Goal: Check status: Check status

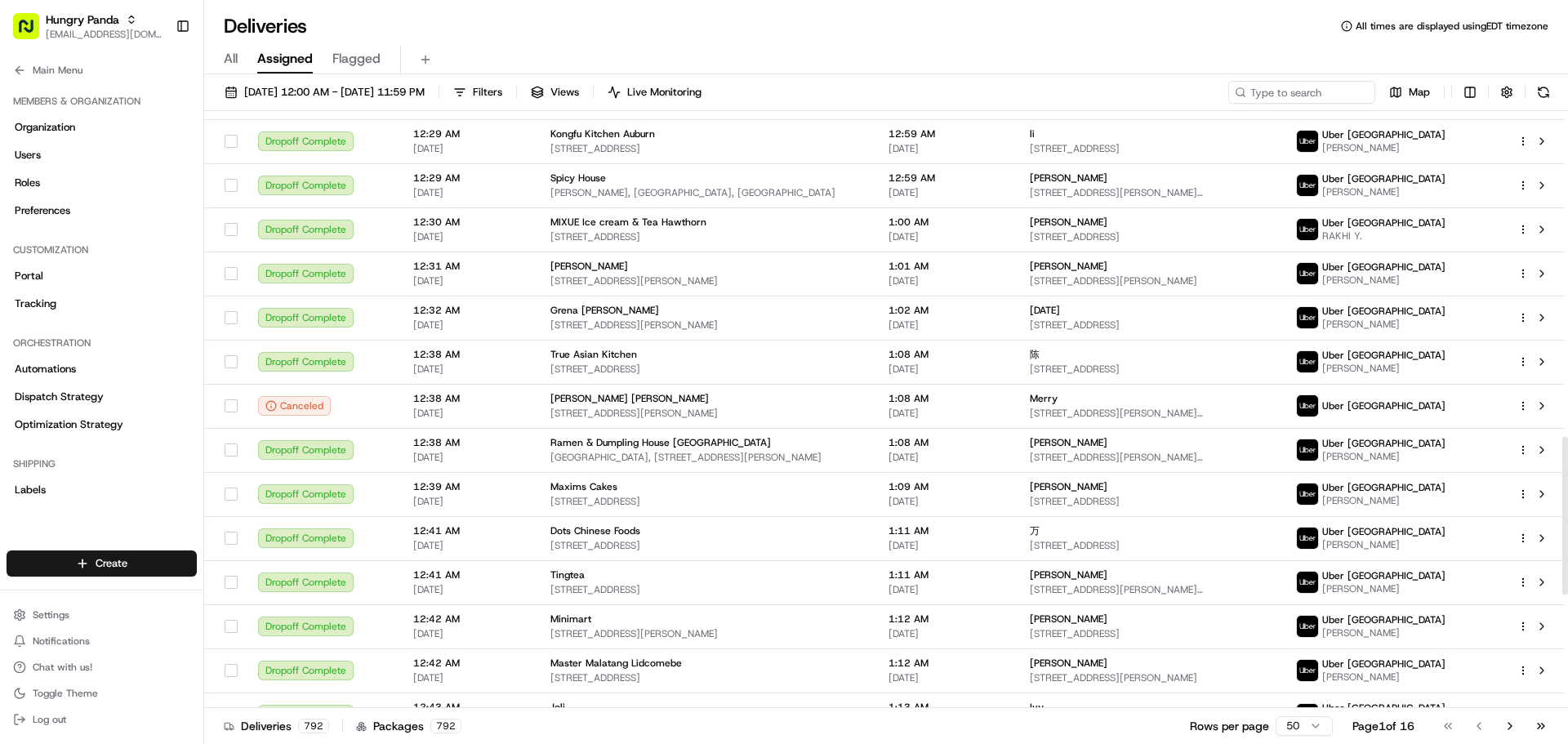
scroll to position [1225, 0]
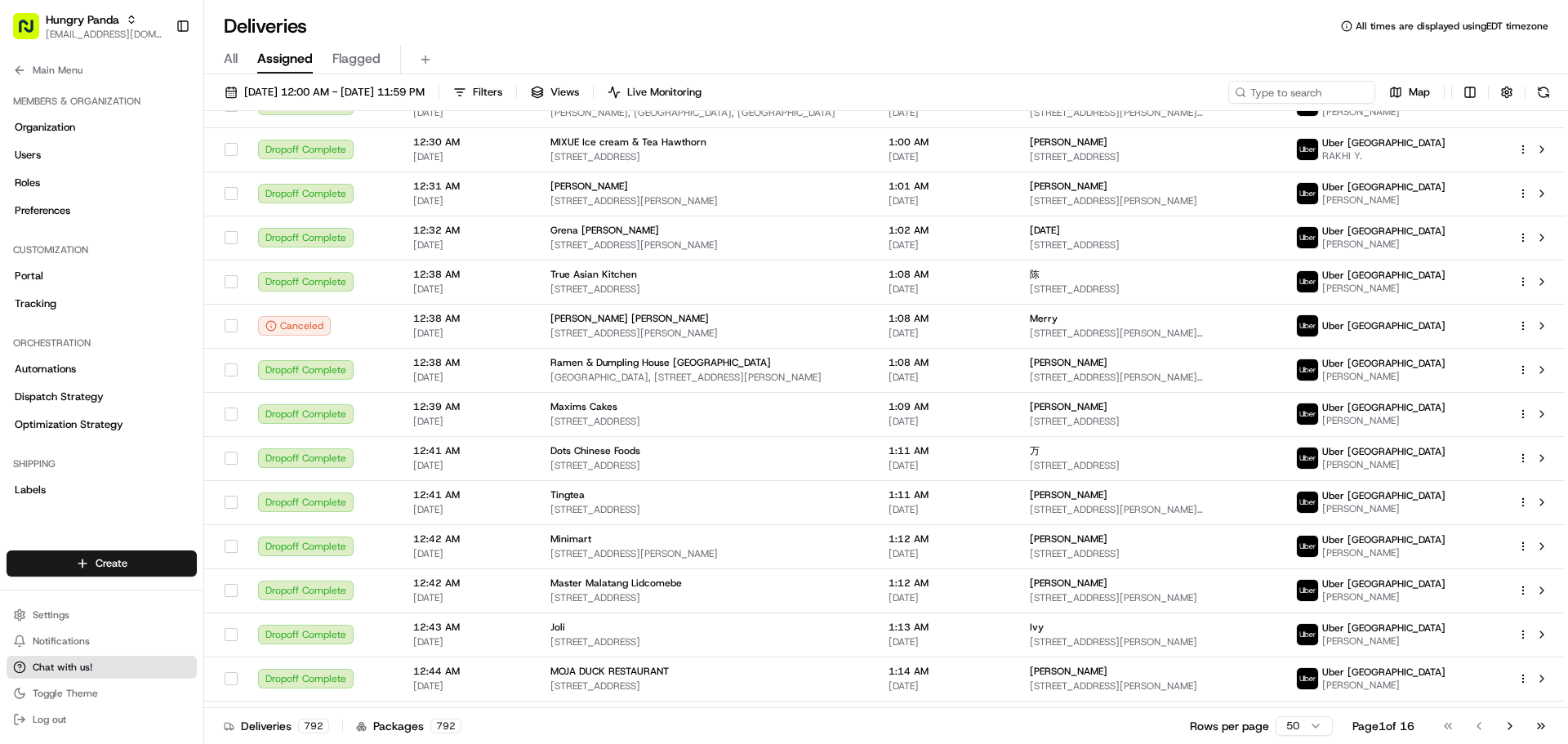
click at [86, 666] on span "Chat with us!" at bounding box center [63, 667] width 60 height 13
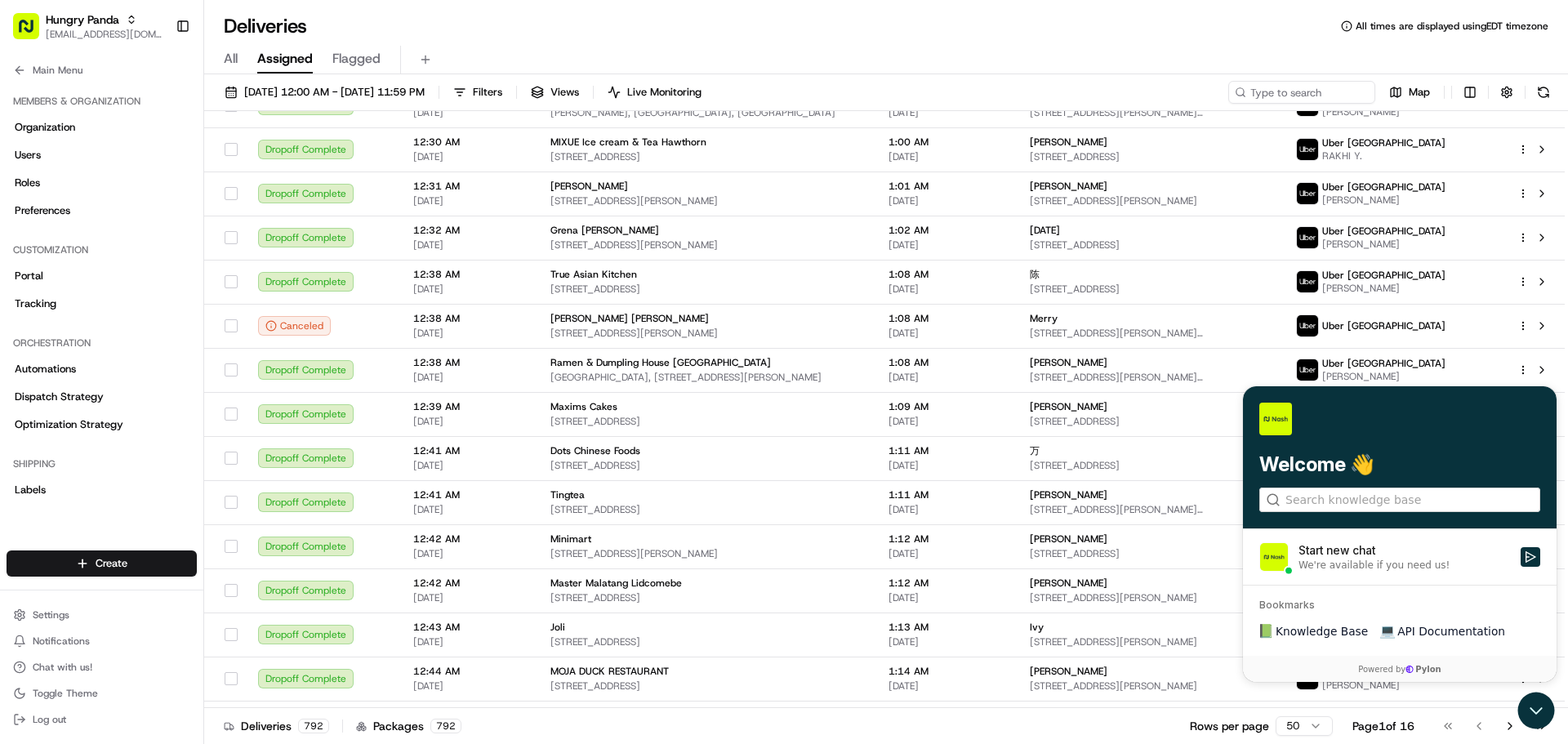
scroll to position [1307, 0]
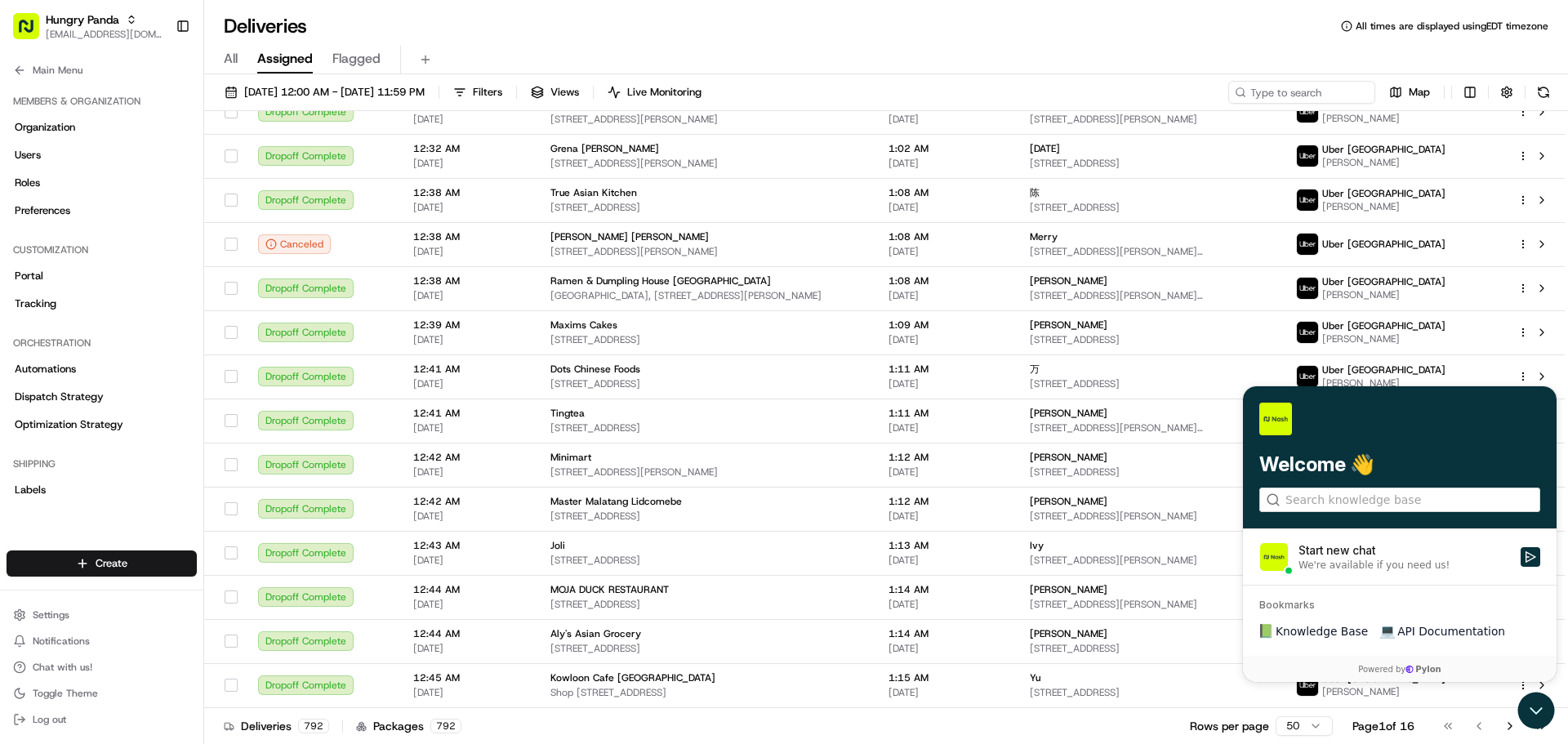
click at [1401, 564] on div "We're available if you need us!" at bounding box center [1373, 565] width 151 height 13
click at [1520, 564] on button "Start new chat We're available if you need us!" at bounding box center [1530, 557] width 19 height 19
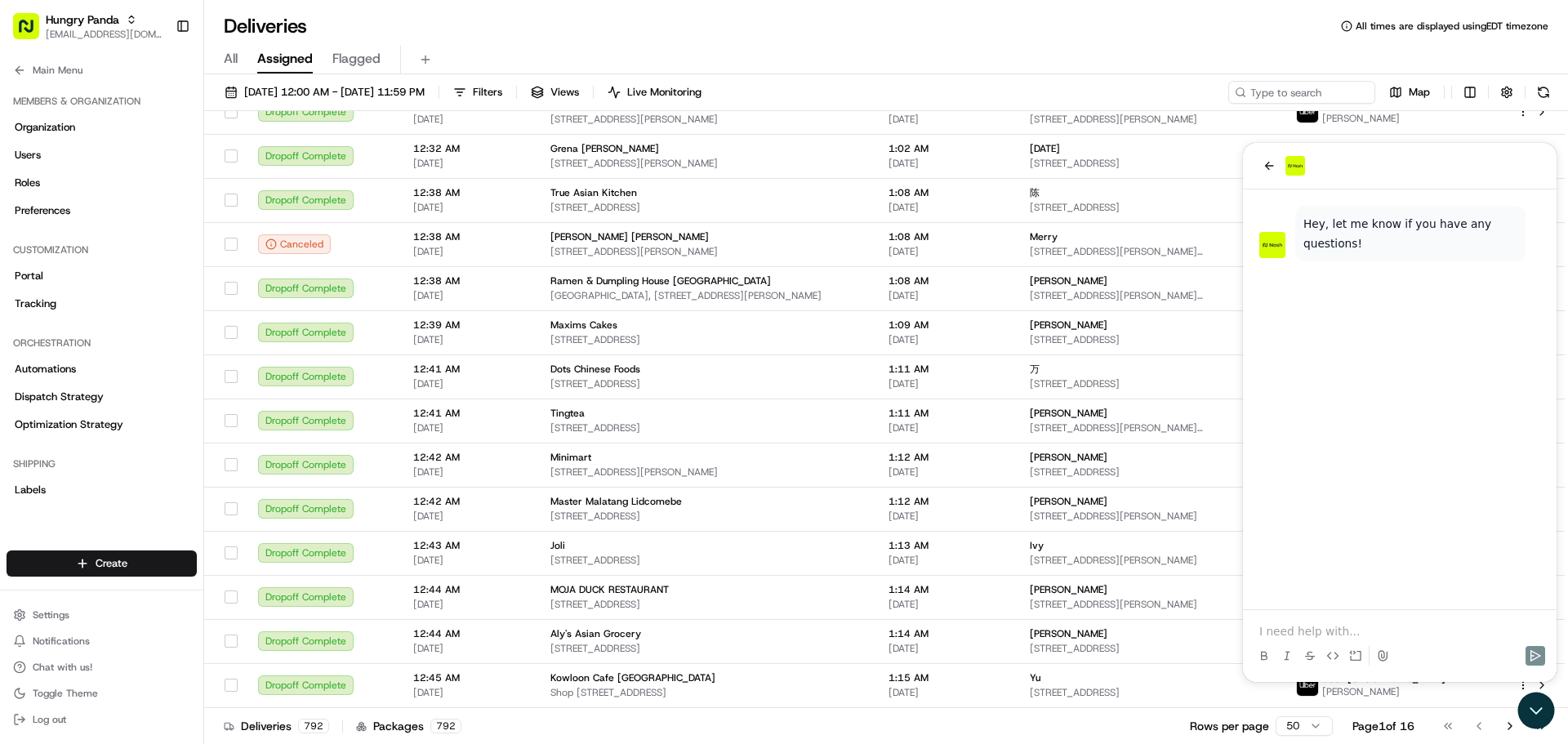
click at [1437, 247] on div "Hey, let me know if you have any questions!" at bounding box center [1410, 234] width 214 height 39
click at [1412, 242] on div "Hey, let me know if you have any questions!" at bounding box center [1410, 234] width 214 height 39
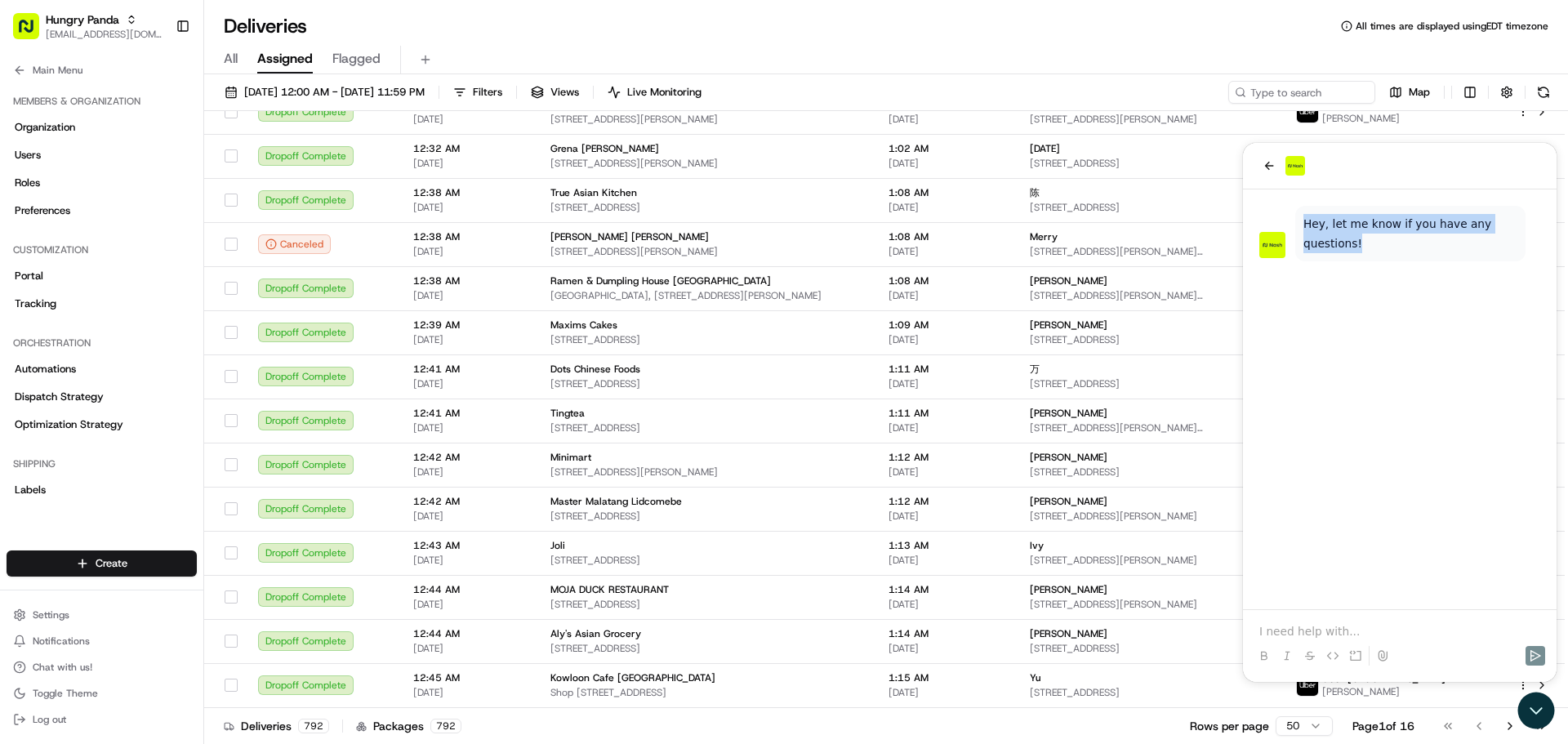
click at [1412, 242] on div "Hey, let me know if you have any questions!" at bounding box center [1410, 234] width 214 height 39
click at [1382, 257] on div "Hey, let me know if you have any questions!" at bounding box center [1410, 233] width 230 height 56
click at [1326, 632] on p at bounding box center [1400, 631] width 281 height 17
click at [1371, 235] on div "Hey, let me know if you have any questions!" at bounding box center [1410, 234] width 214 height 39
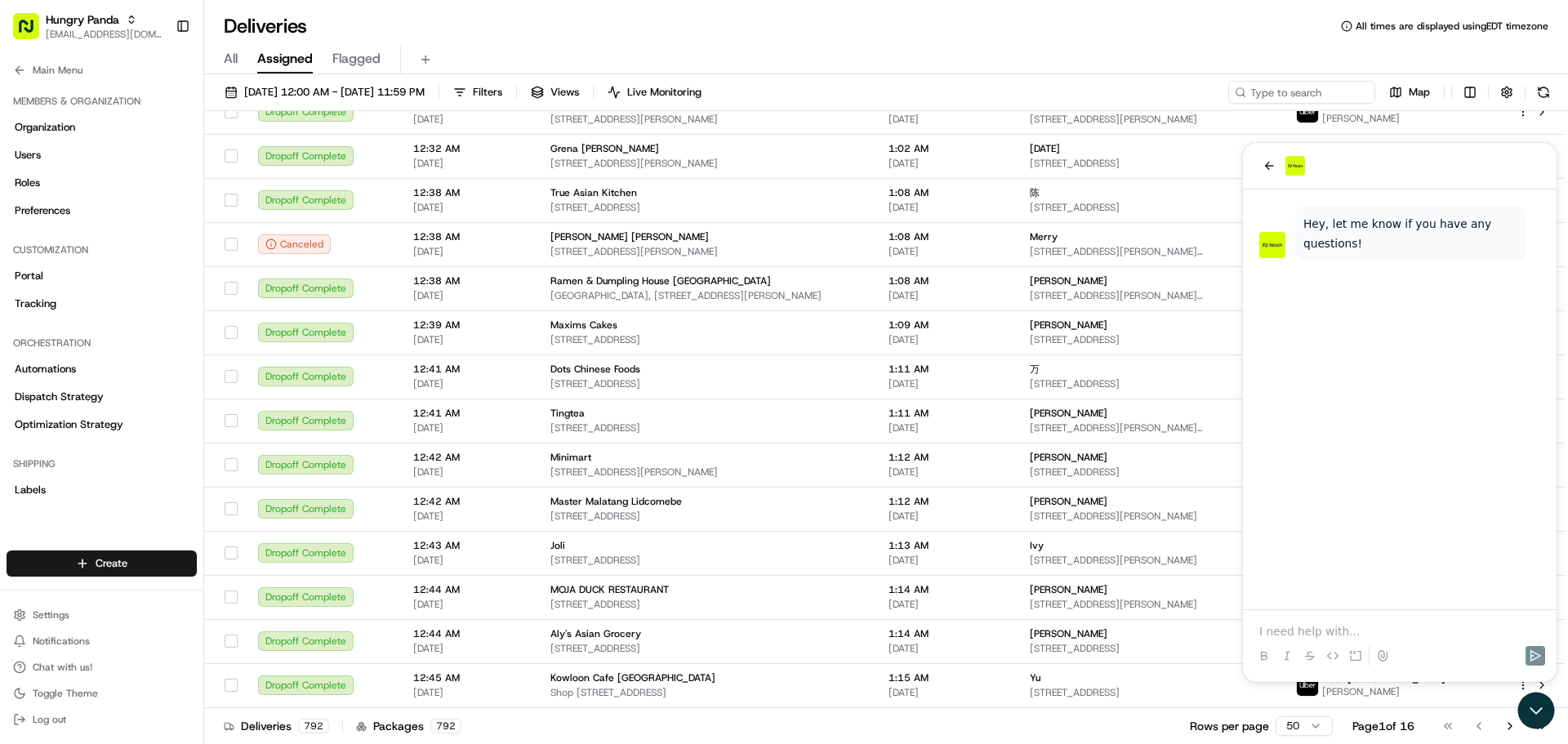
click at [1371, 234] on div "Hey, let me know if you have any questions!" at bounding box center [1410, 234] width 214 height 39
click at [1318, 618] on div at bounding box center [1400, 641] width 301 height 62
click at [1306, 623] on p at bounding box center [1400, 631] width 281 height 17
click at [1539, 647] on button "Send" at bounding box center [1535, 656] width 19 height 19
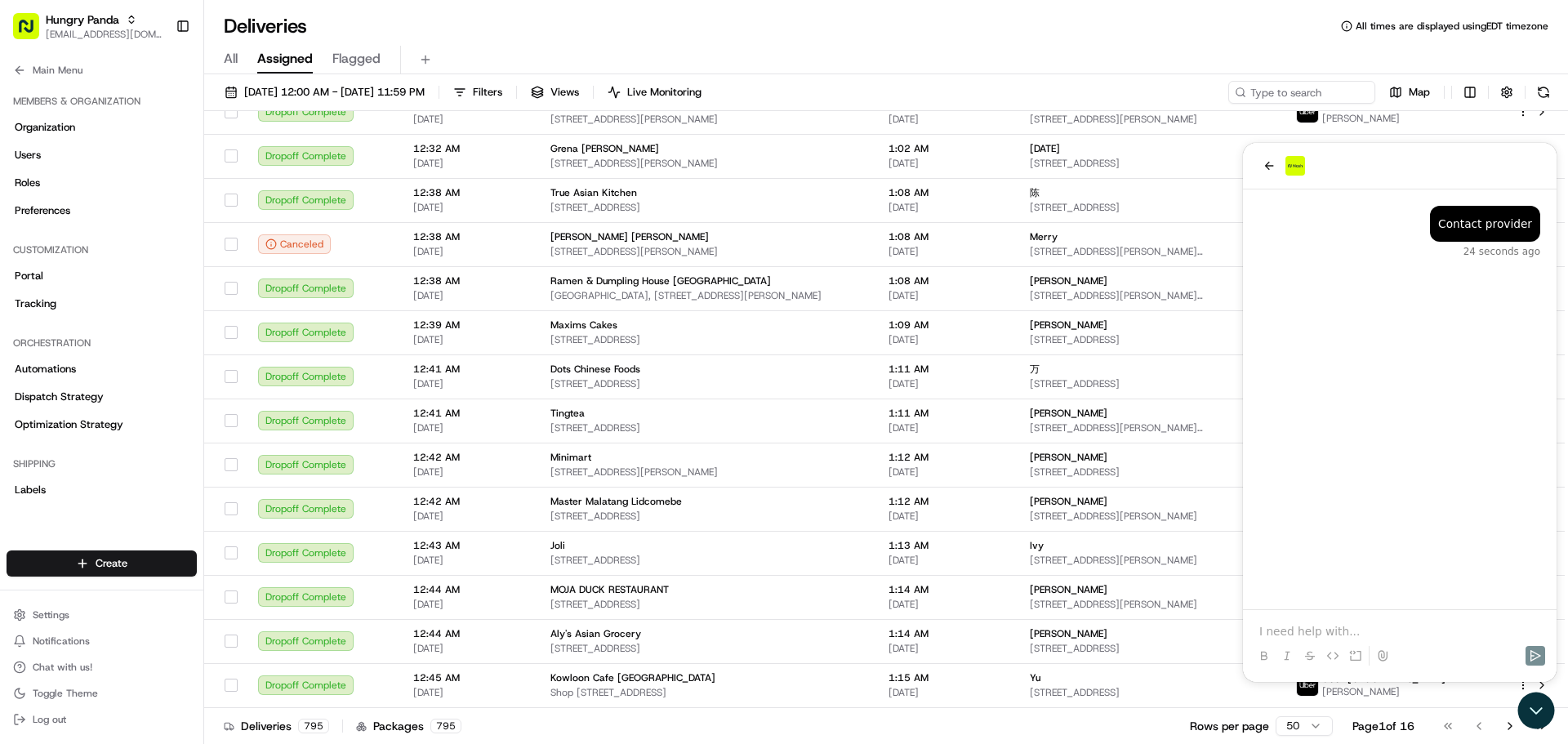
drag, startPoint x: 1262, startPoint y: 165, endPoint x: 1281, endPoint y: 272, distance: 108.7
click at [1280, 271] on div "Contact provider 24 seconds ago" at bounding box center [1400, 413] width 314 height 539
click at [1269, 172] on icon "back" at bounding box center [1268, 166] width 13 height 13
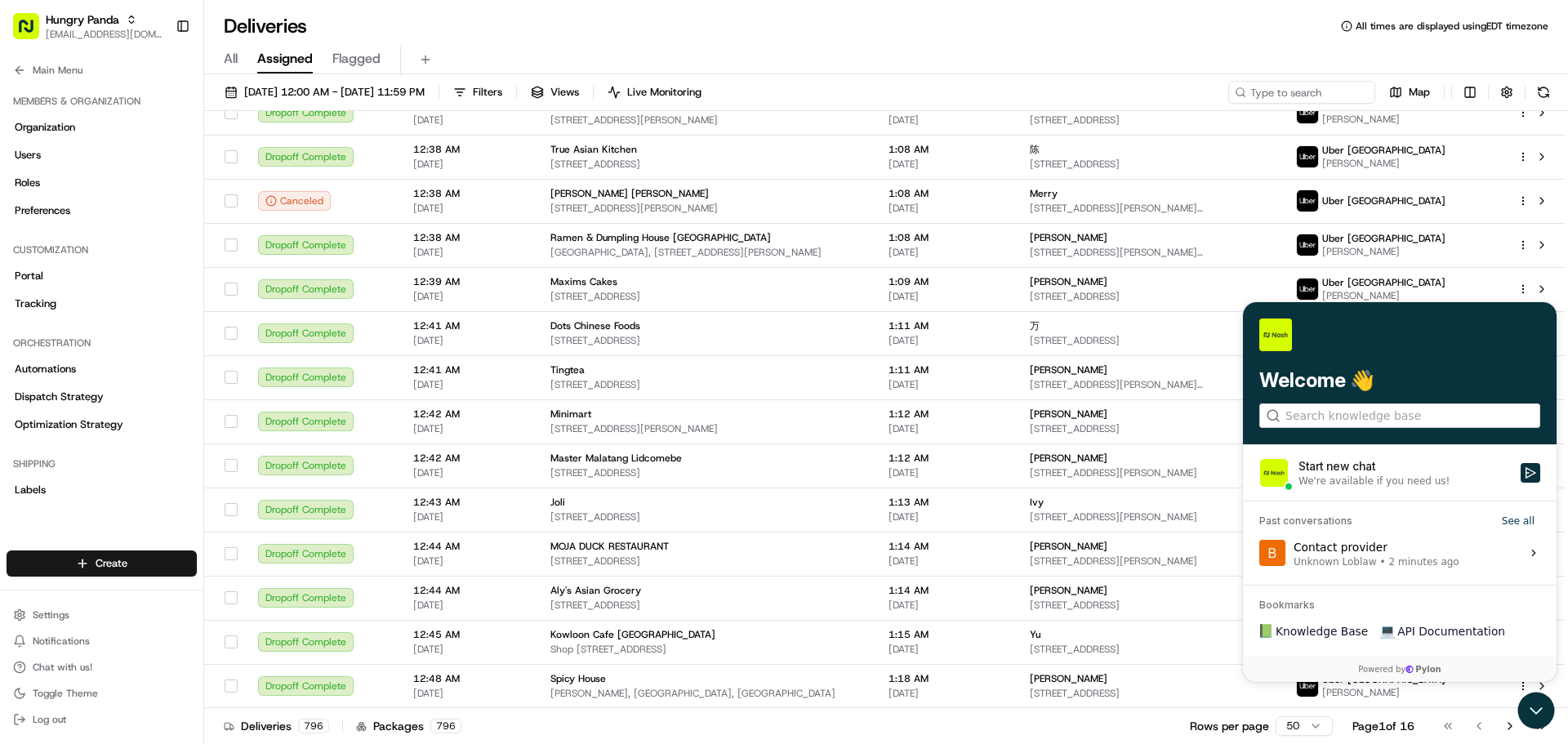
scroll to position [1388, 0]
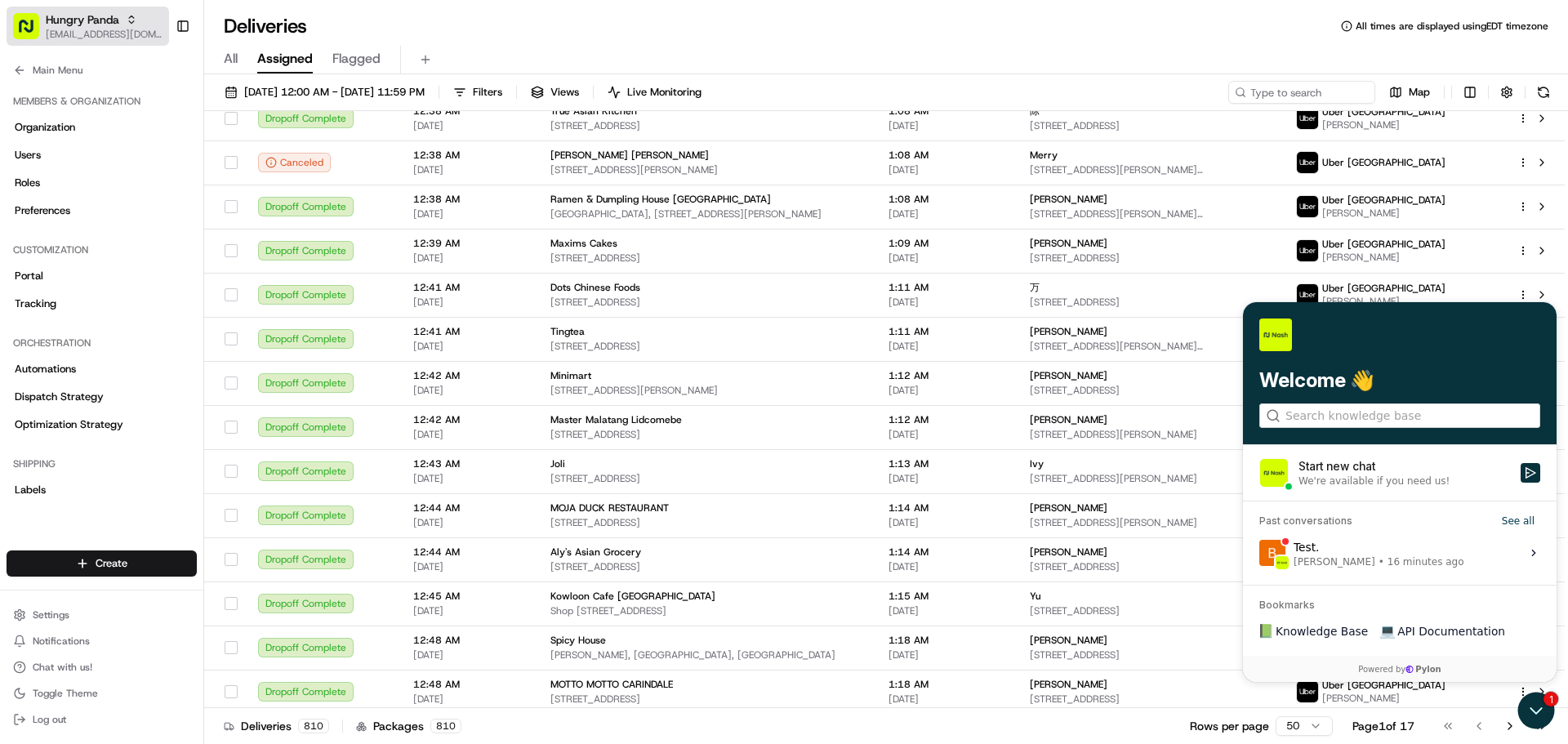
click at [107, 19] on span "Hungry Panda" at bounding box center [82, 19] width 73 height 17
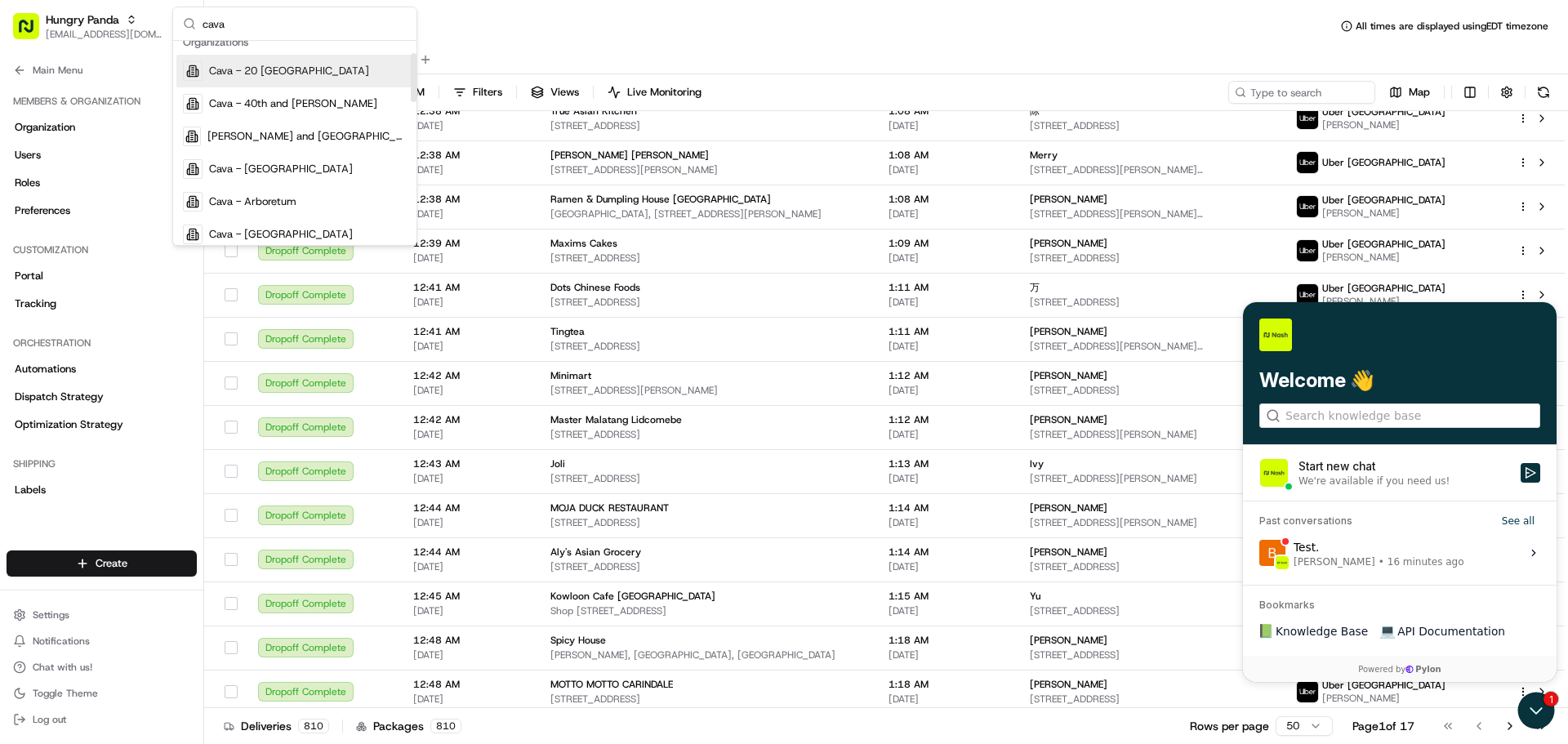
scroll to position [0, 0]
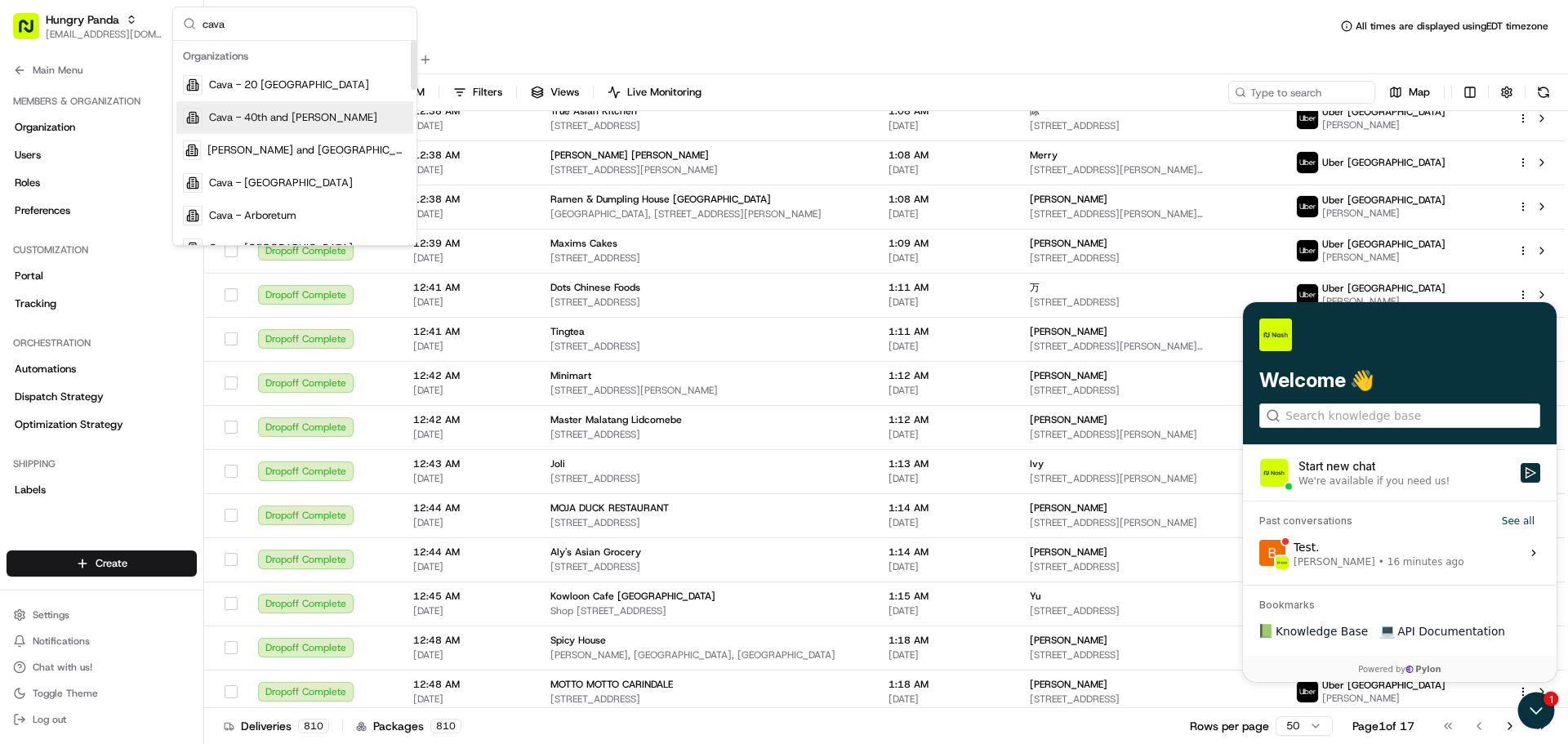
type input "cava"
click at [284, 84] on div "Cava" at bounding box center [294, 85] width 237 height 33
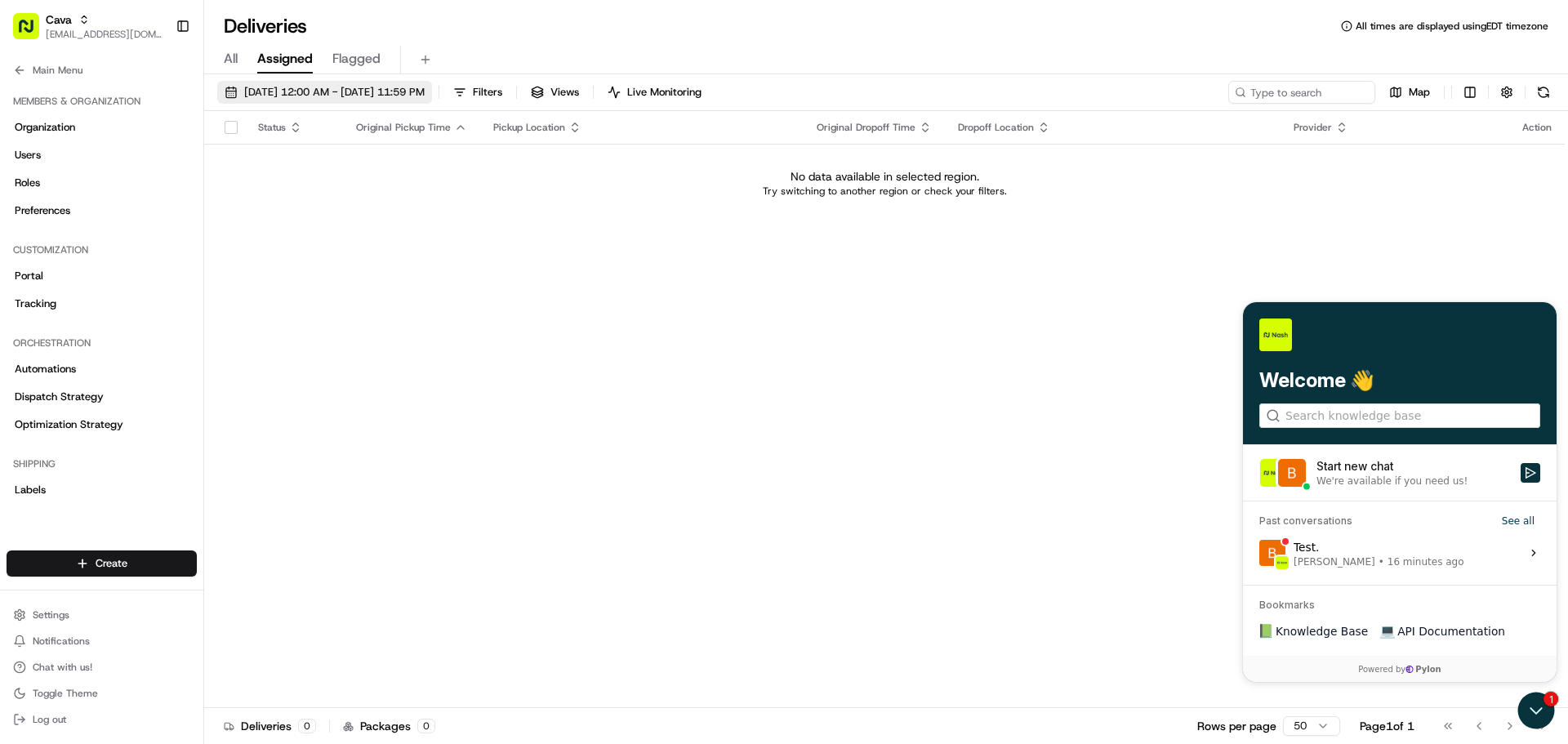
click at [425, 87] on span "[DATE] 12:00 AM - [DATE] 11:59 PM" at bounding box center [334, 92] width 181 height 15
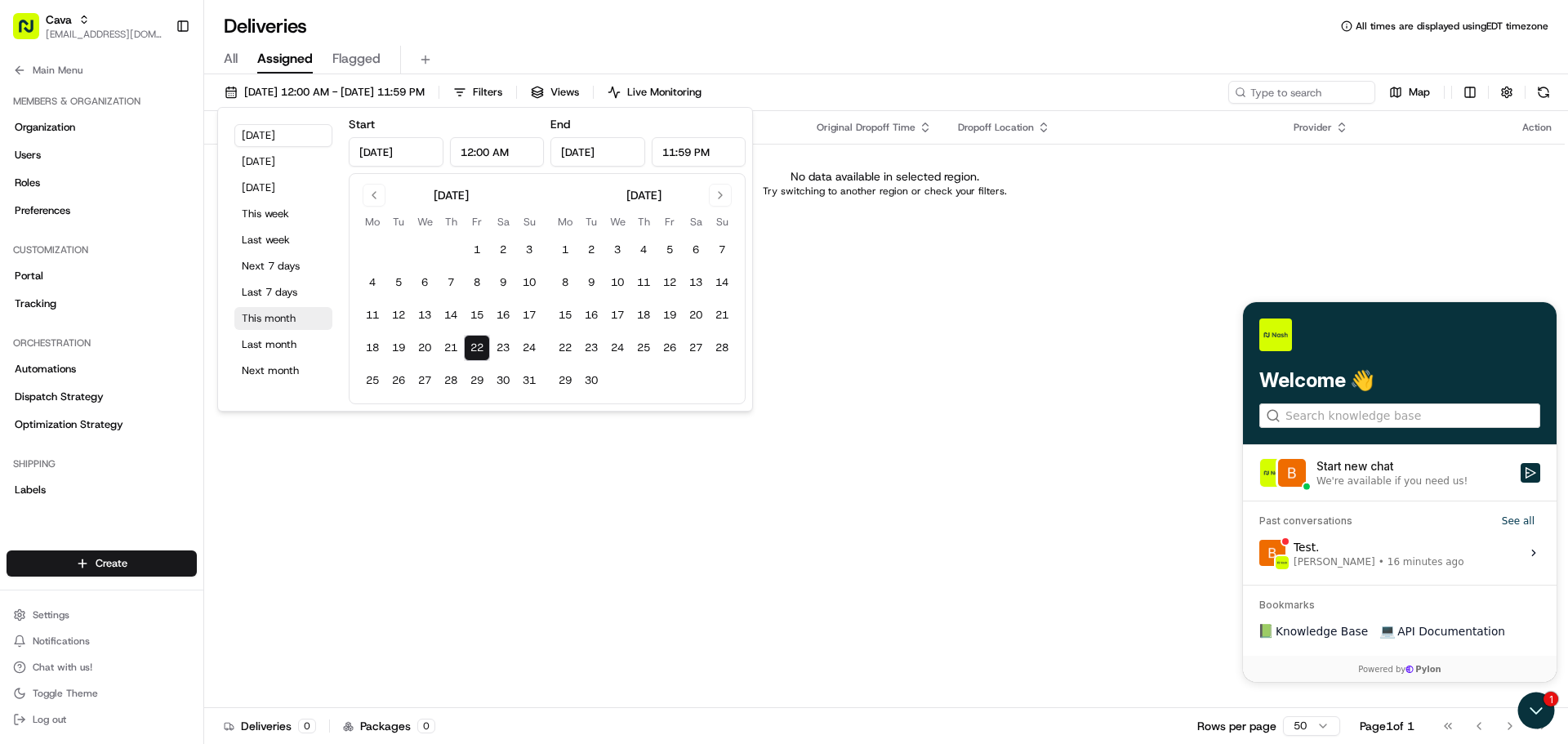
click at [256, 313] on button "This month" at bounding box center [283, 318] width 98 height 23
type input "Aug 1, 2025"
type input "Aug 31, 2025"
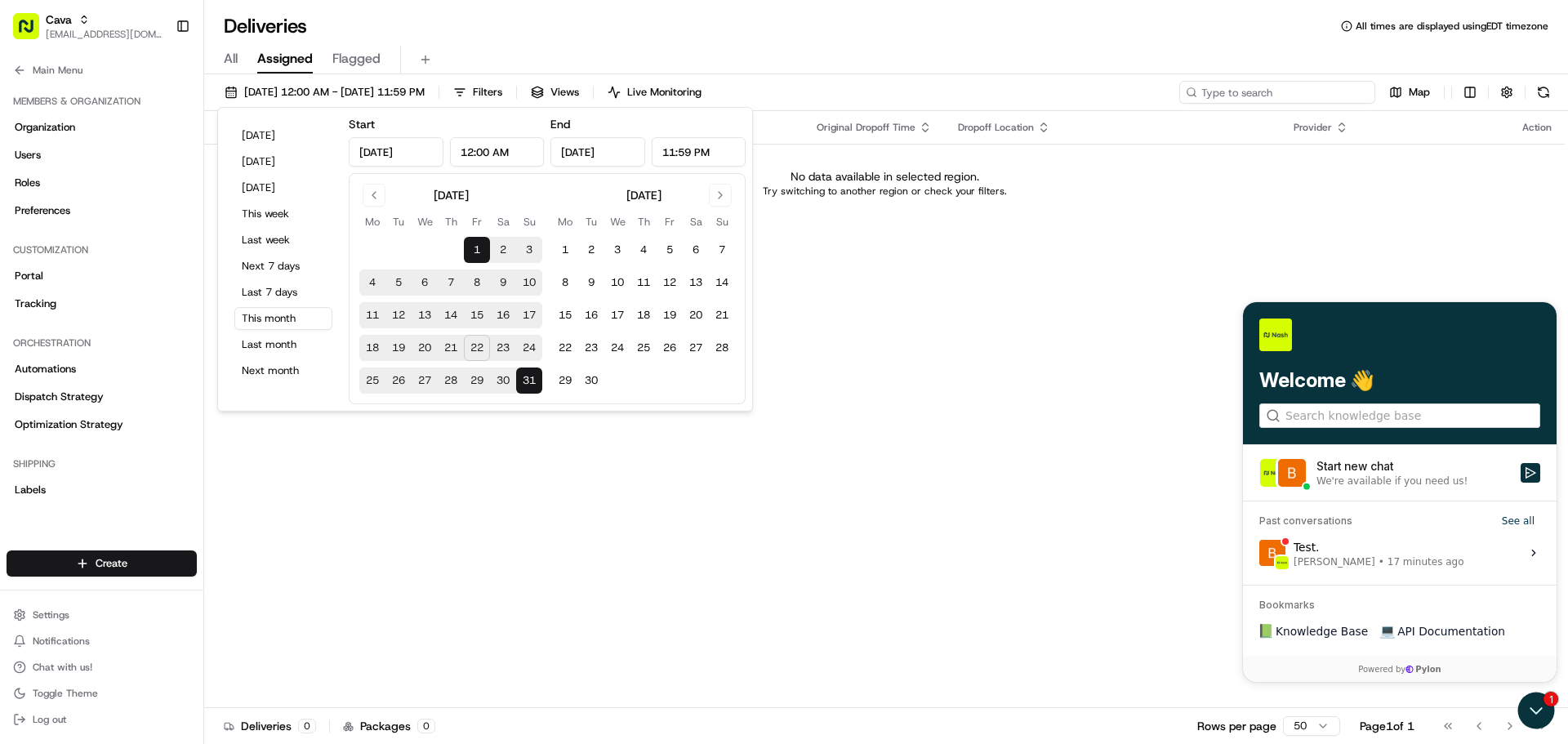
click at [1251, 100] on input at bounding box center [1277, 93] width 196 height 23
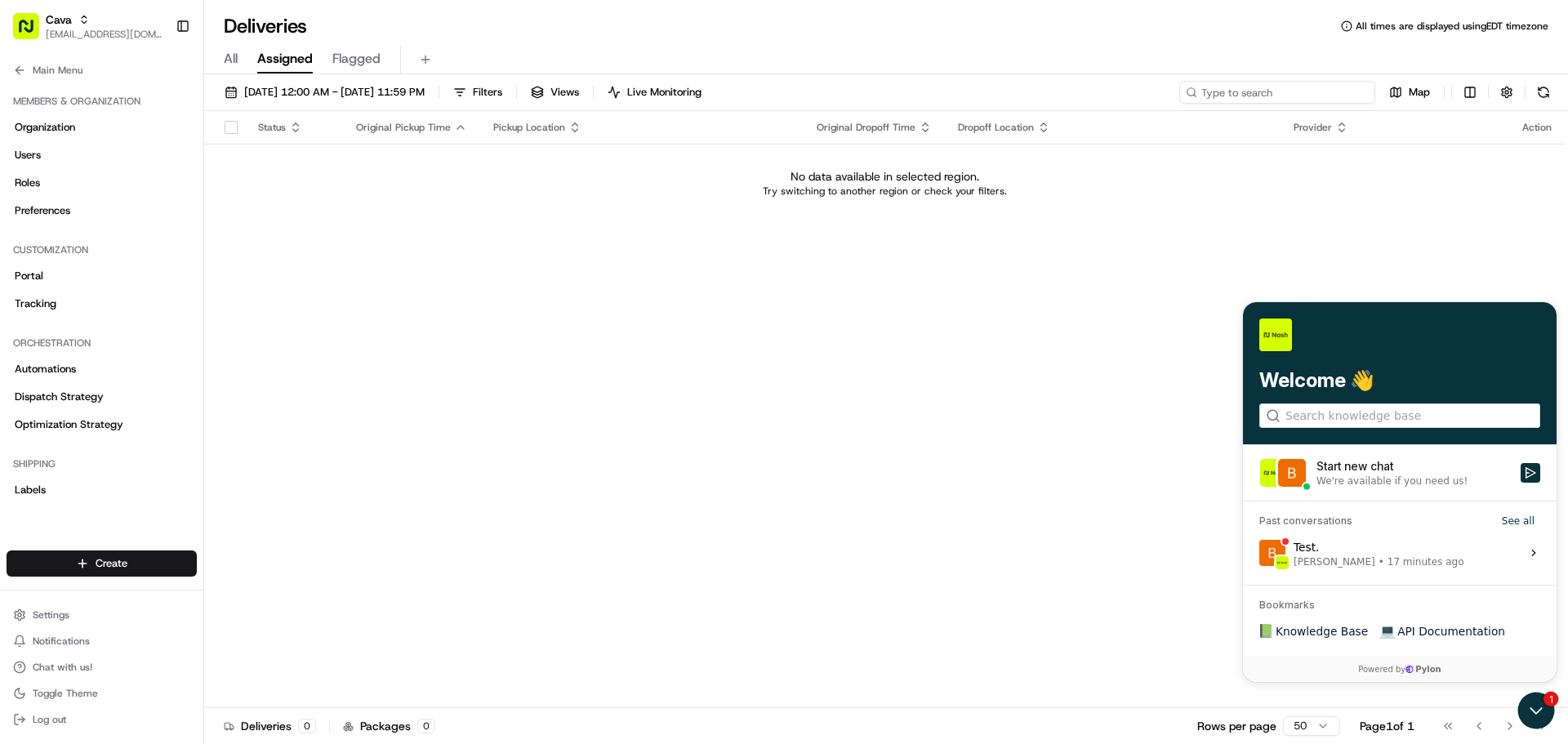
paste input "350 Amherst St"
type input "350 Amherst St"
click at [1203, 95] on input "350 Amherst St" at bounding box center [1277, 93] width 196 height 23
click at [1204, 94] on input "350 Amherst St" at bounding box center [1277, 93] width 196 height 23
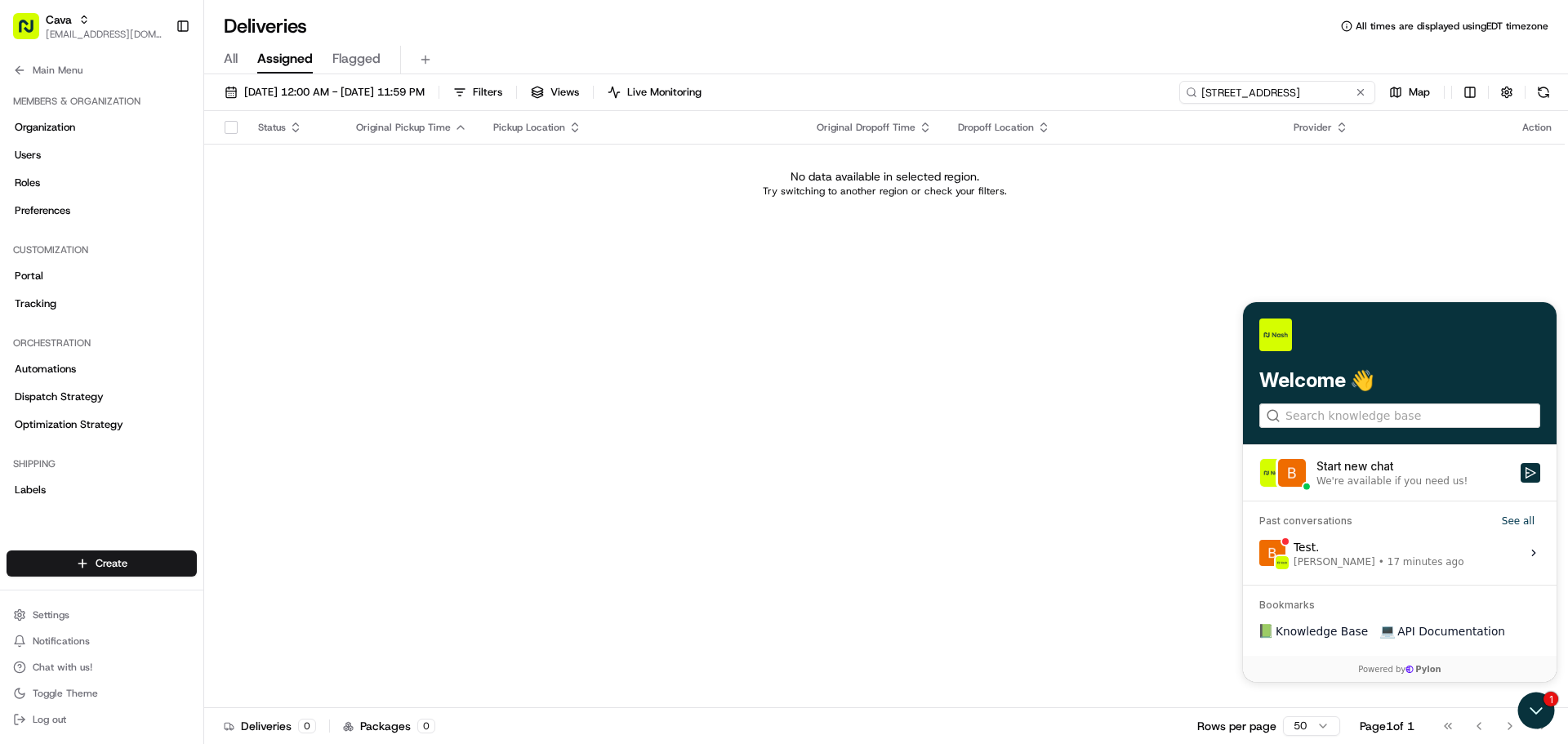
click at [1203, 94] on input "350 Amherst St" at bounding box center [1277, 93] width 196 height 23
click at [1353, 94] on button at bounding box center [1360, 92] width 17 height 17
click at [1309, 94] on input at bounding box center [1277, 93] width 196 height 23
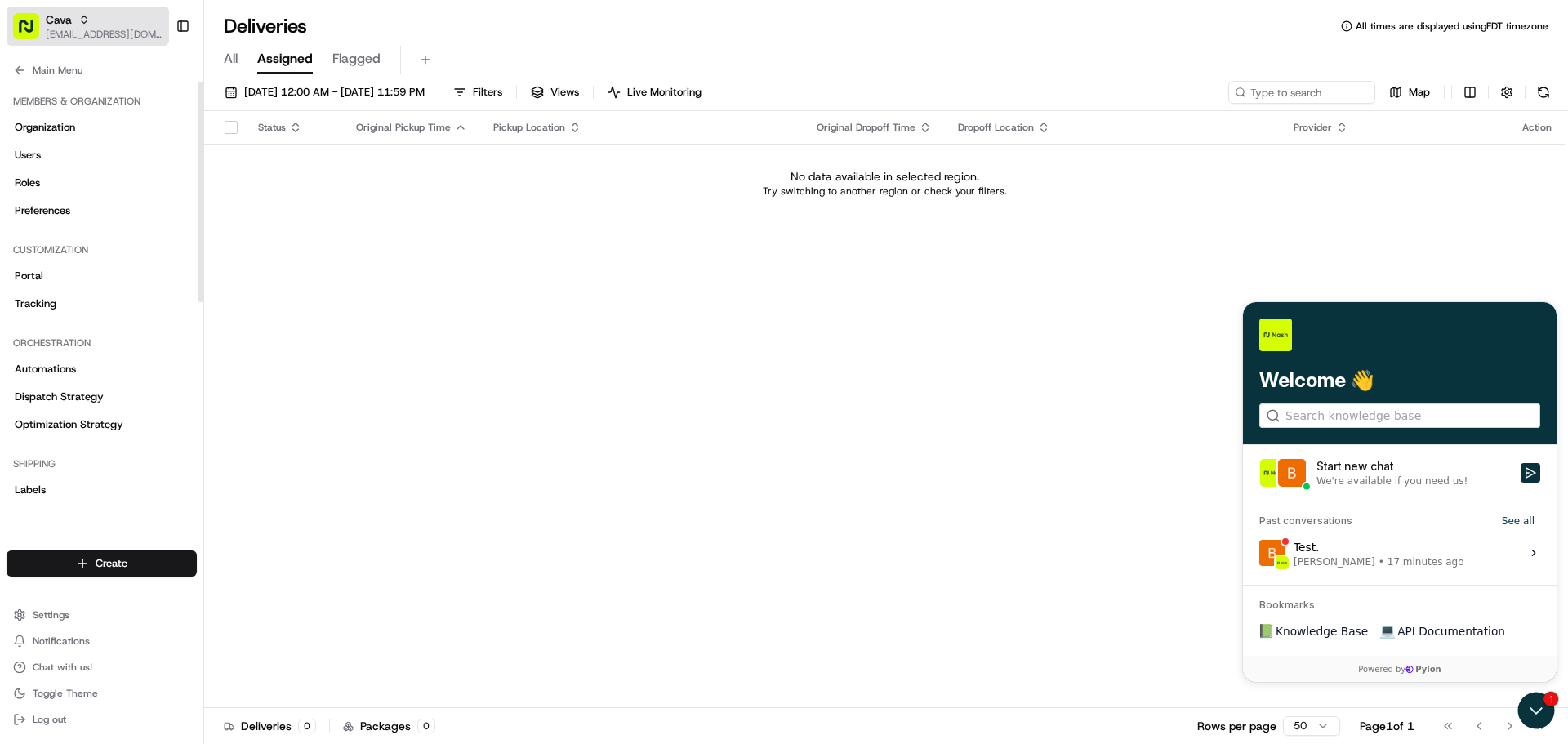
click at [63, 44] on button "Cava blacdao@nashhelp.com" at bounding box center [87, 26] width 162 height 39
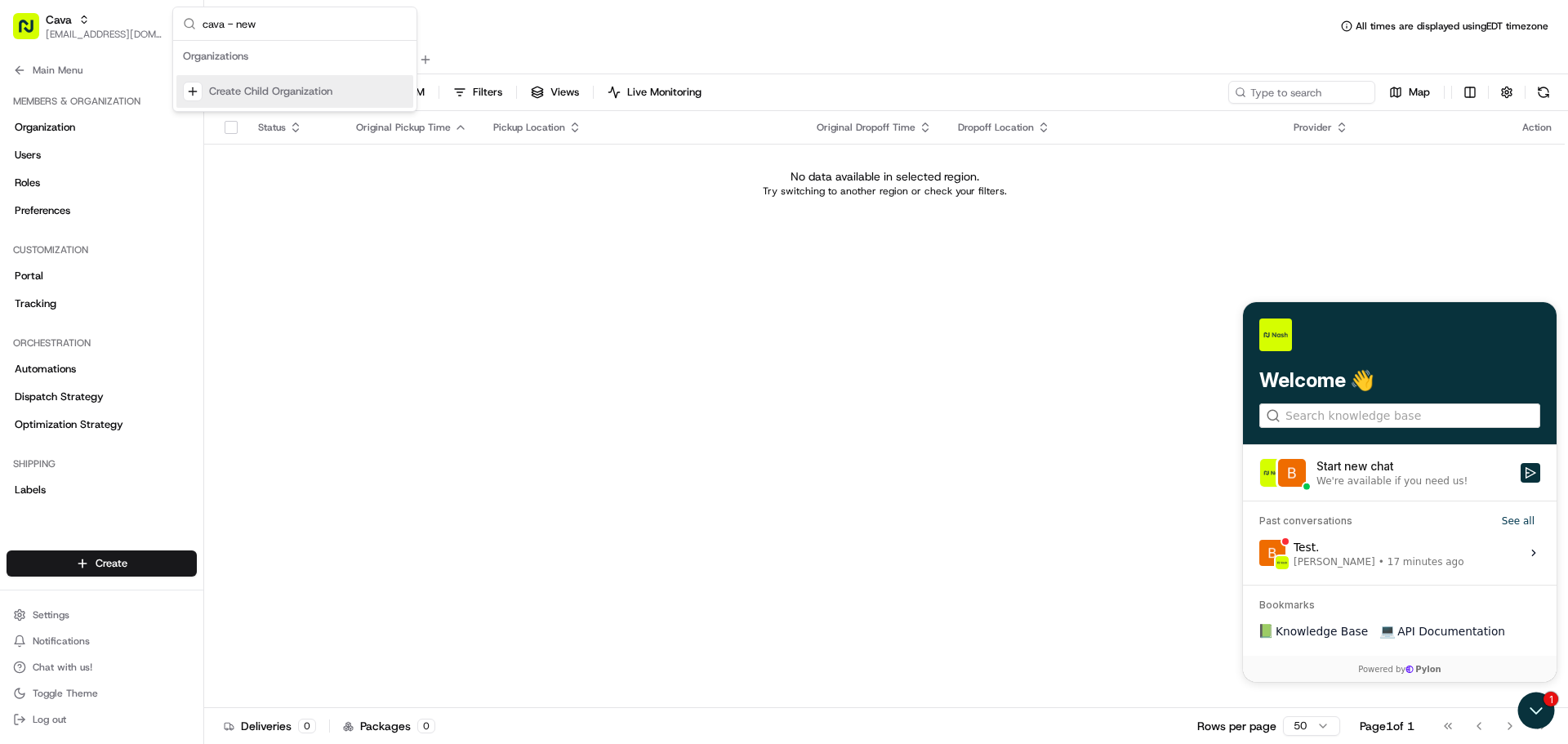
click at [279, 20] on input "cava - new" at bounding box center [305, 23] width 204 height 33
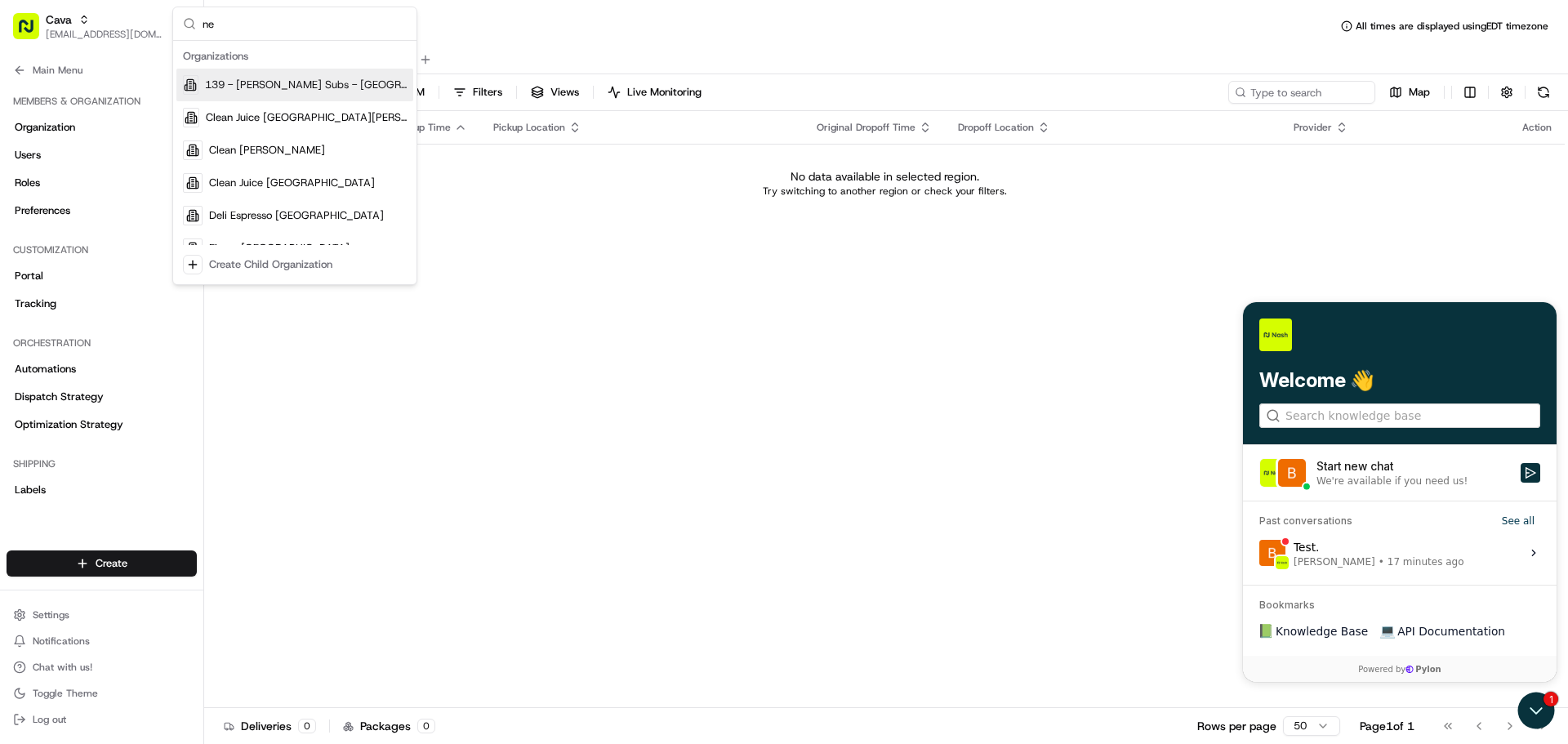
type input "n"
type input "cava"
click at [537, 198] on td "No data available in selected region. Try switching to another region or check …" at bounding box center [885, 182] width 1361 height 78
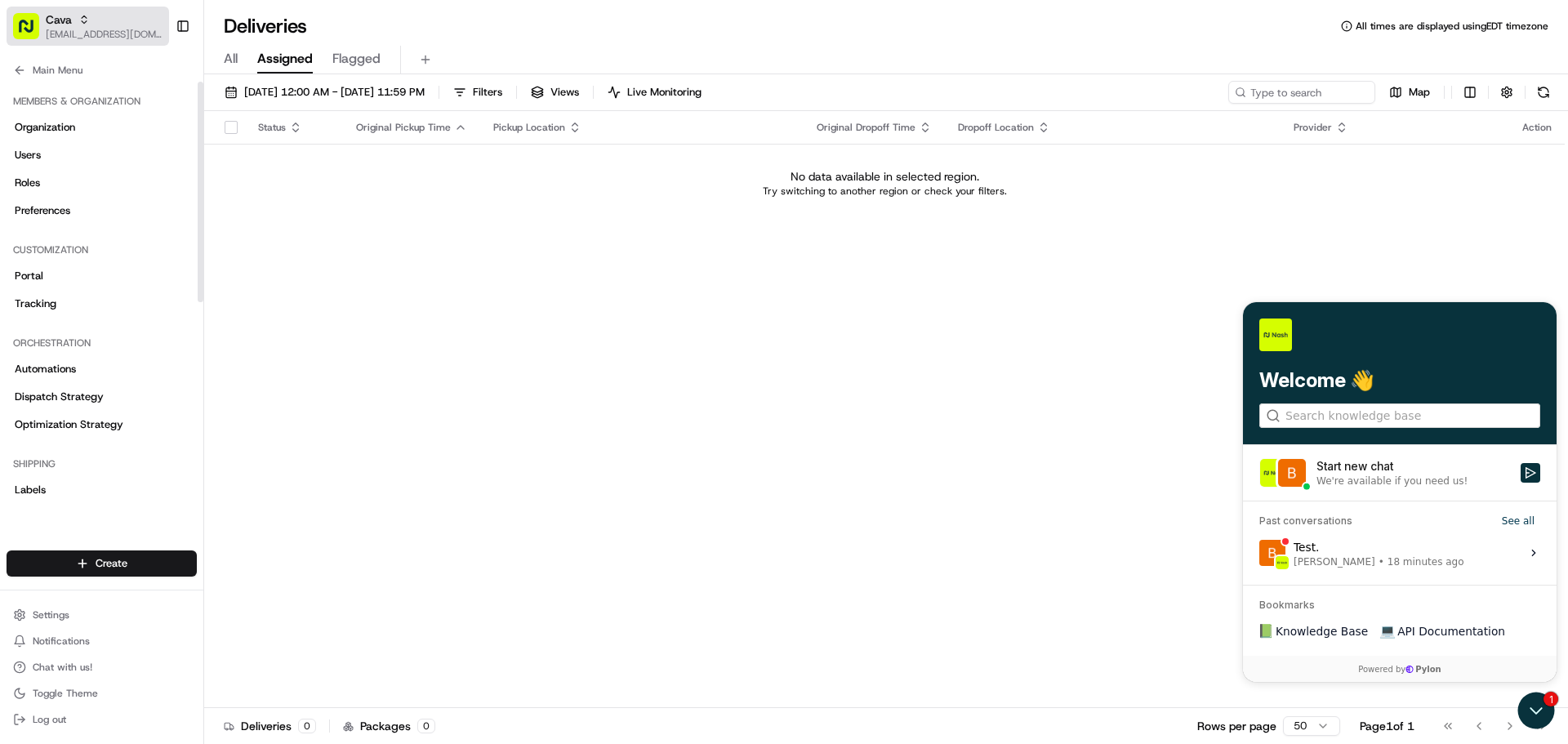
click at [93, 30] on span "[EMAIL_ADDRESS][DOMAIN_NAME]" at bounding box center [104, 34] width 116 height 13
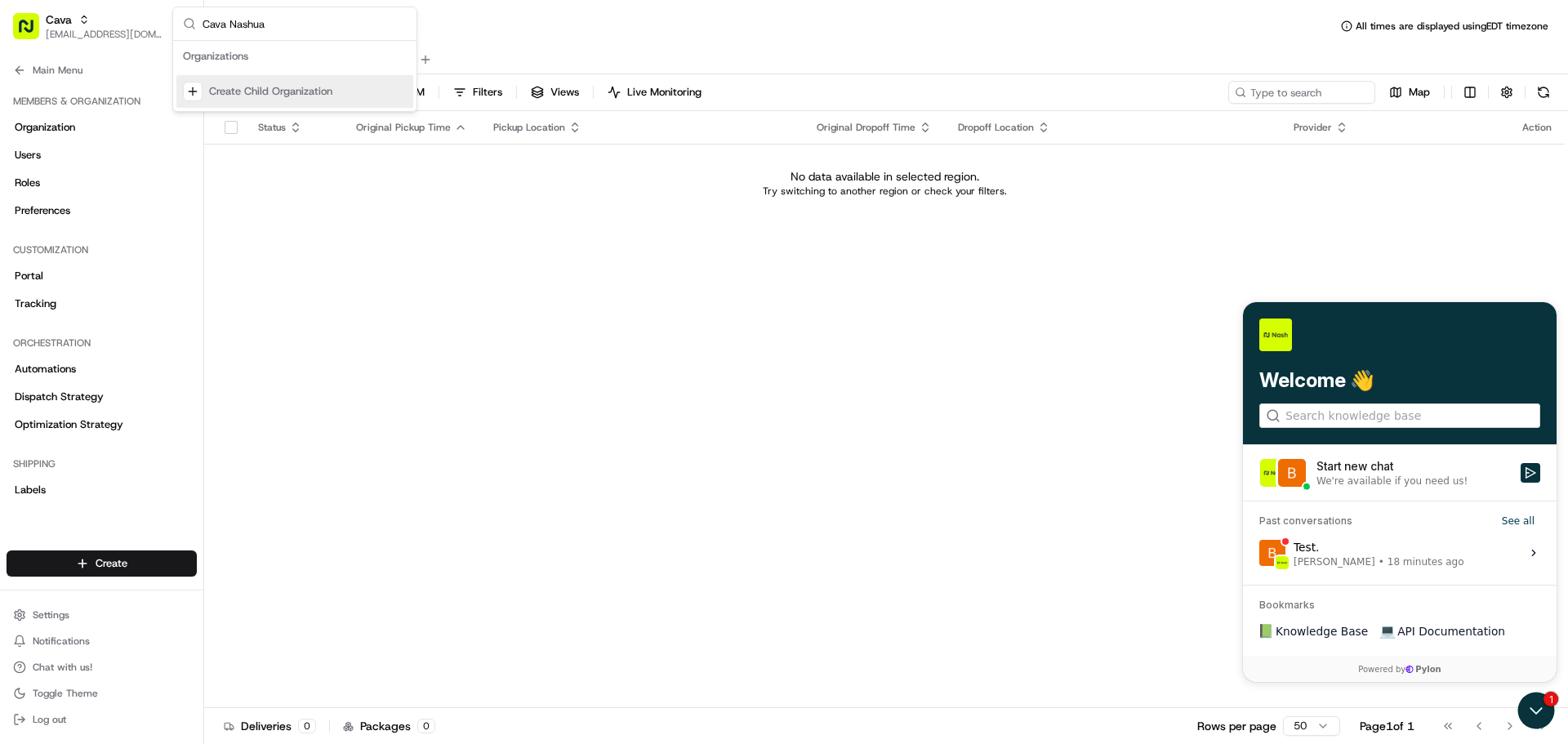
click at [242, 23] on input "Cava Nashua" at bounding box center [305, 23] width 204 height 33
paste input "ew Hampshire"
click at [339, 15] on input "Cava New Hampshire" at bounding box center [305, 23] width 204 height 33
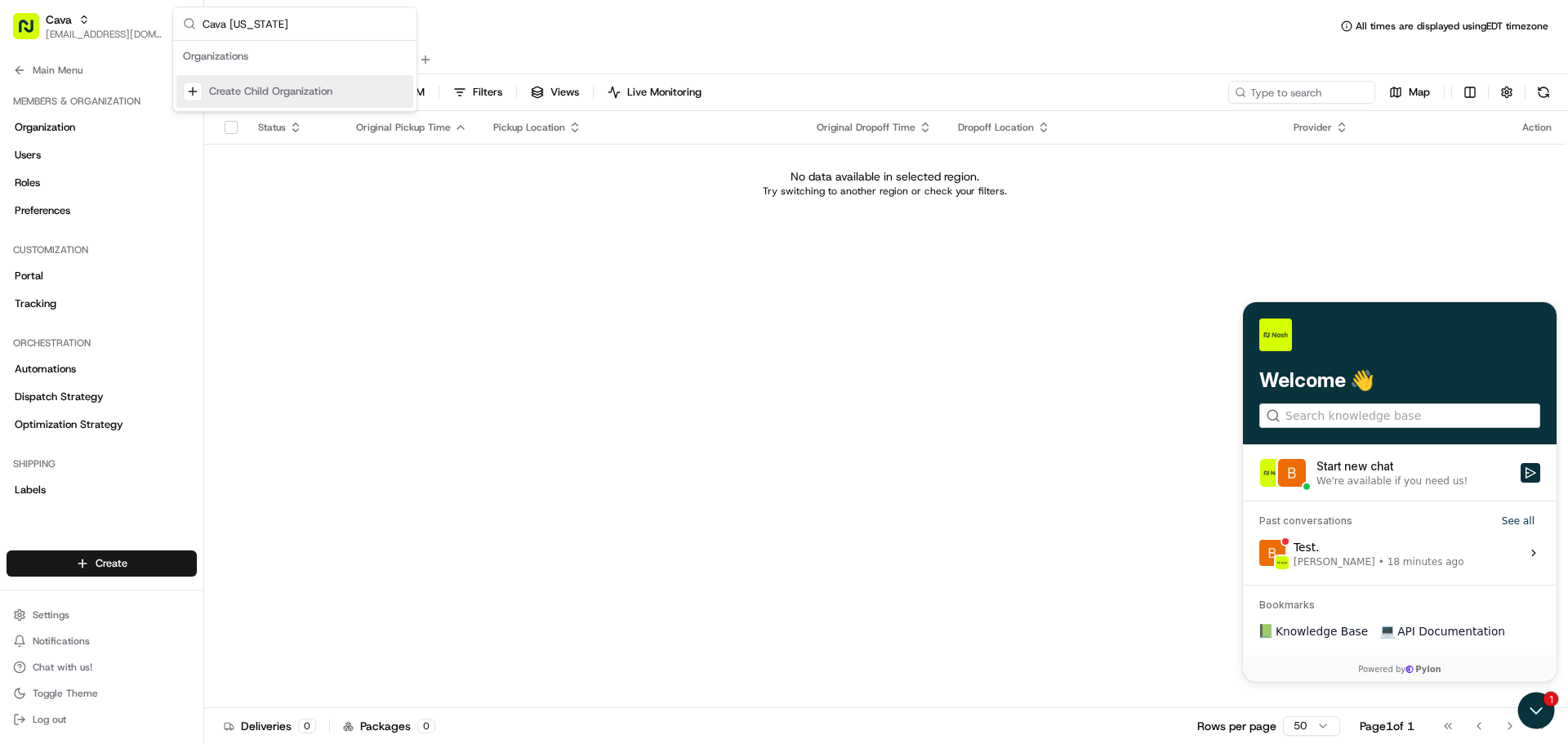
drag, startPoint x: 238, startPoint y: 23, endPoint x: 354, endPoint y: 22, distance: 116.0
click at [354, 22] on input "Cava New Hampshire" at bounding box center [305, 23] width 204 height 33
click at [213, 22] on input "Cava New Hampshire" at bounding box center [305, 23] width 204 height 33
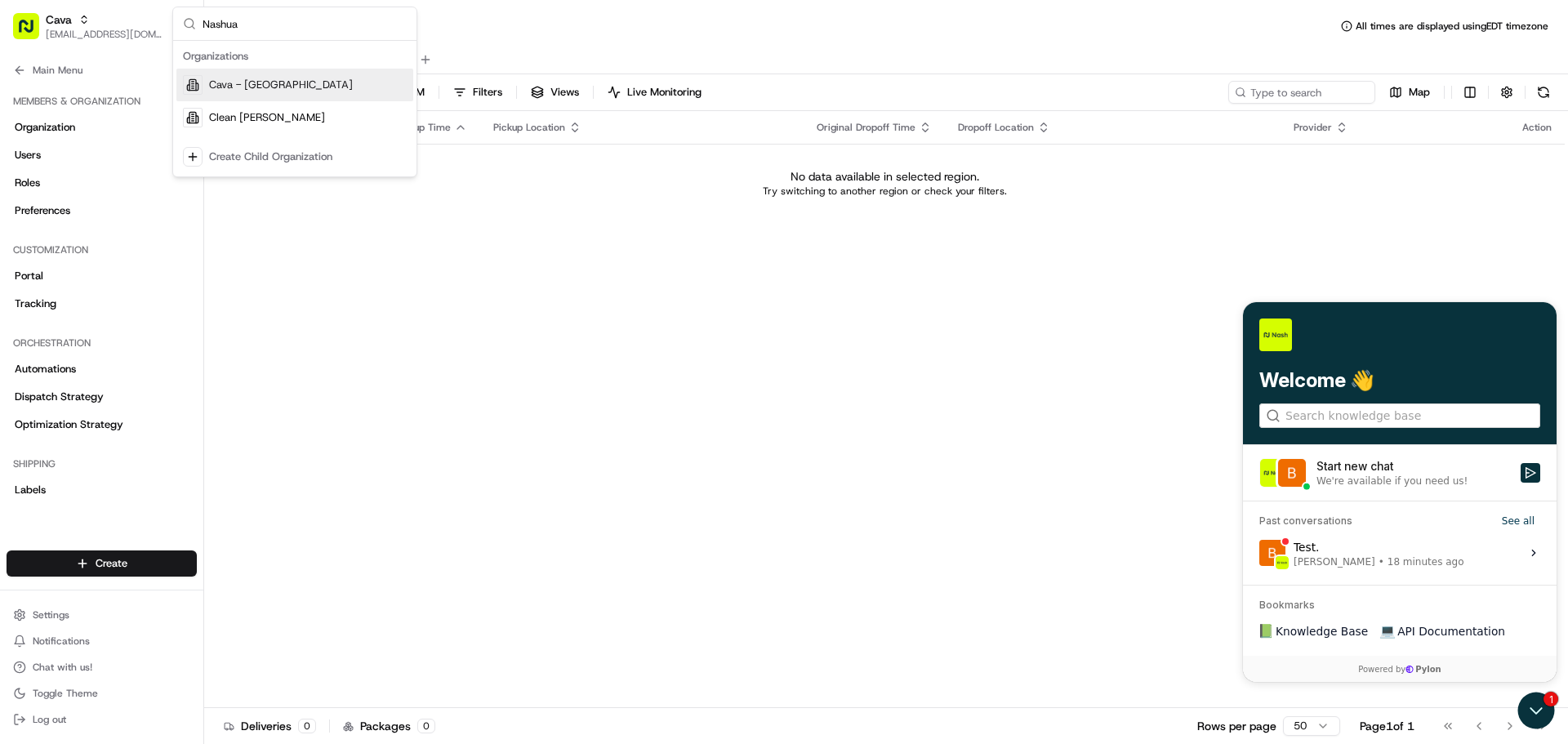
type input "Nashua"
click at [311, 74] on div "Cava - Nashua" at bounding box center [294, 85] width 237 height 33
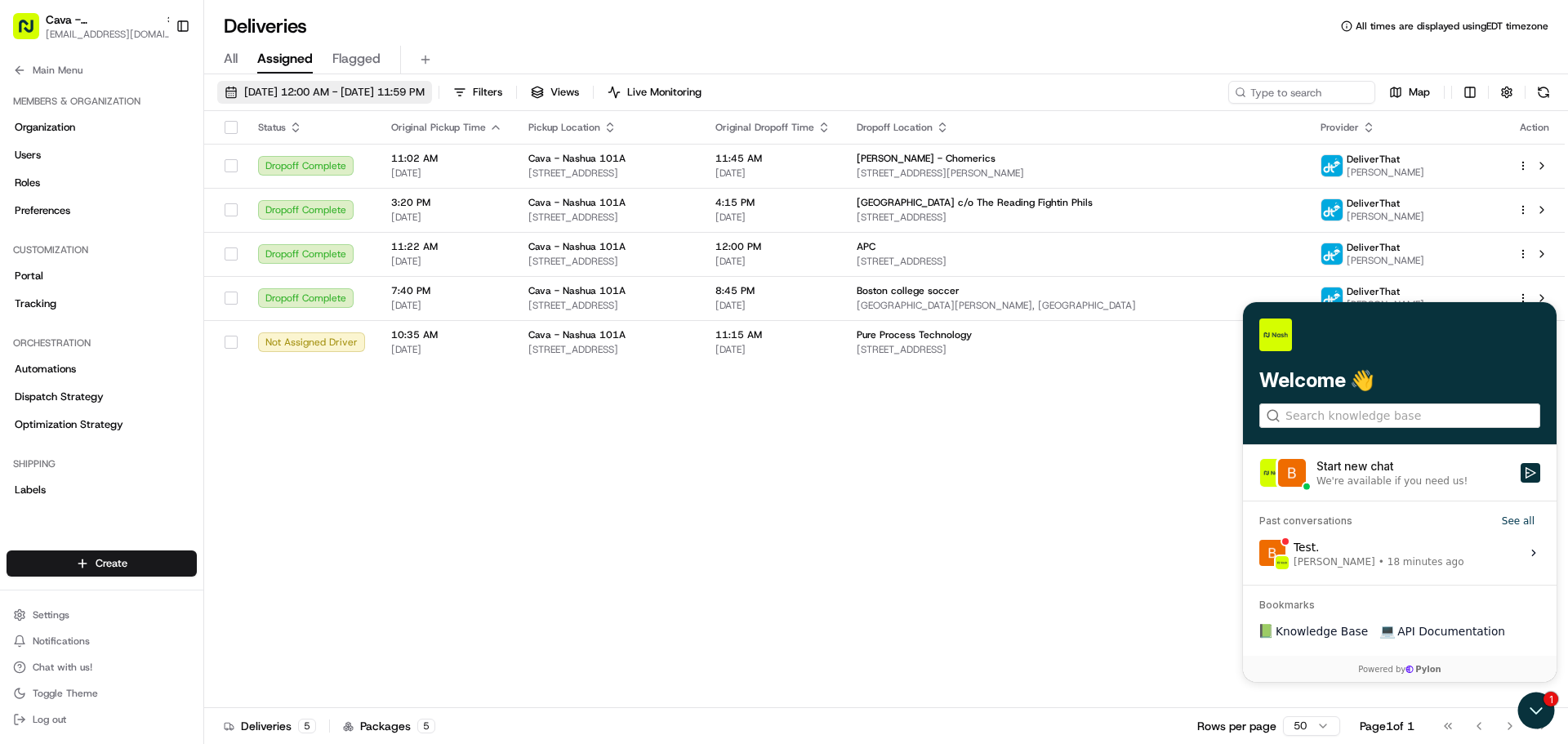
click at [332, 85] on span "08/01/2025 12:00 AM - 08/31/2025 11:59 PM" at bounding box center [334, 92] width 181 height 15
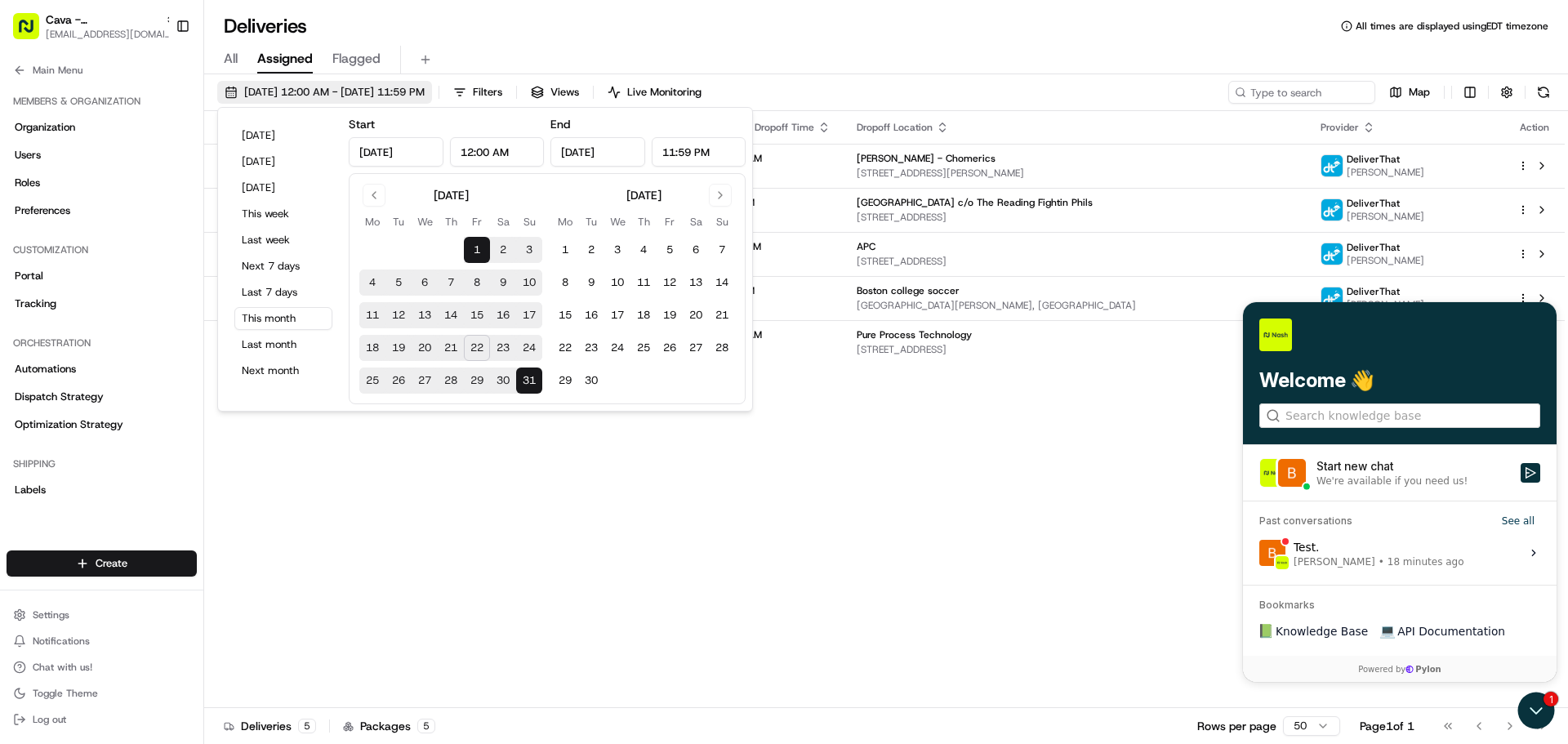
click at [391, 97] on span "08/01/2025 12:00 AM - 08/31/2025 11:59 PM" at bounding box center [334, 92] width 181 height 15
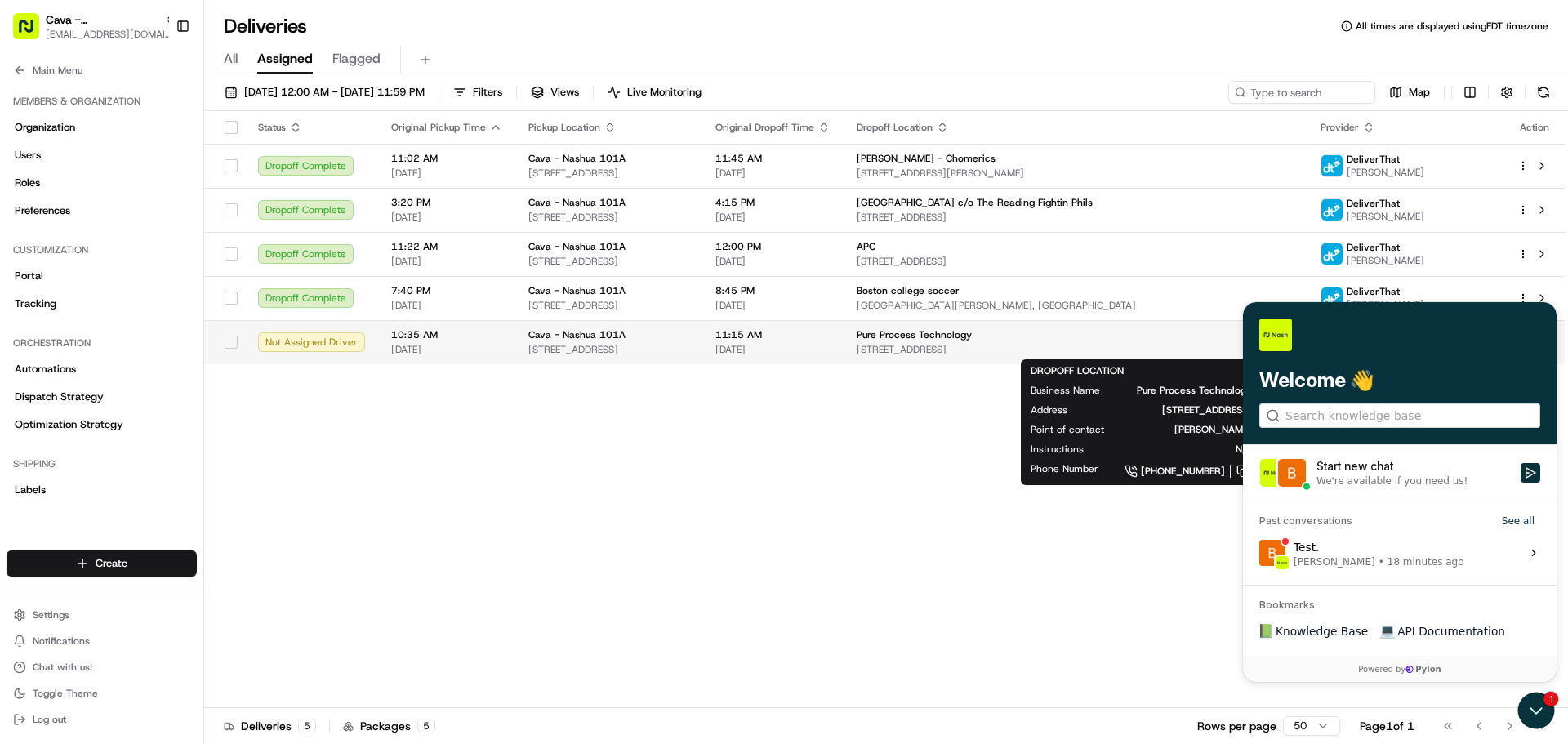
click at [1067, 346] on span "25 Front St, Nashua, NH 03064, USA" at bounding box center [1075, 349] width 438 height 13
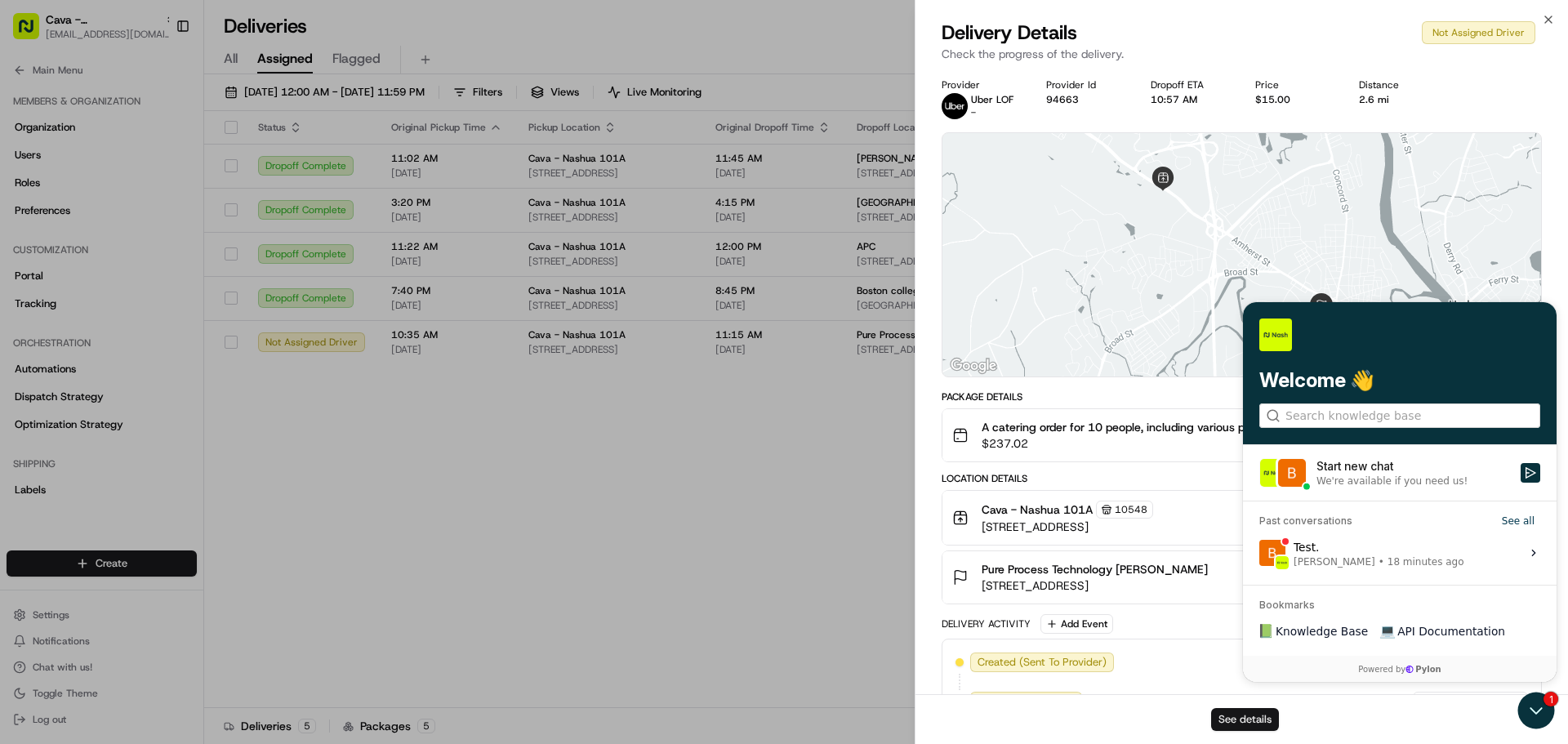
click at [1234, 724] on button "See details" at bounding box center [1245, 719] width 68 height 23
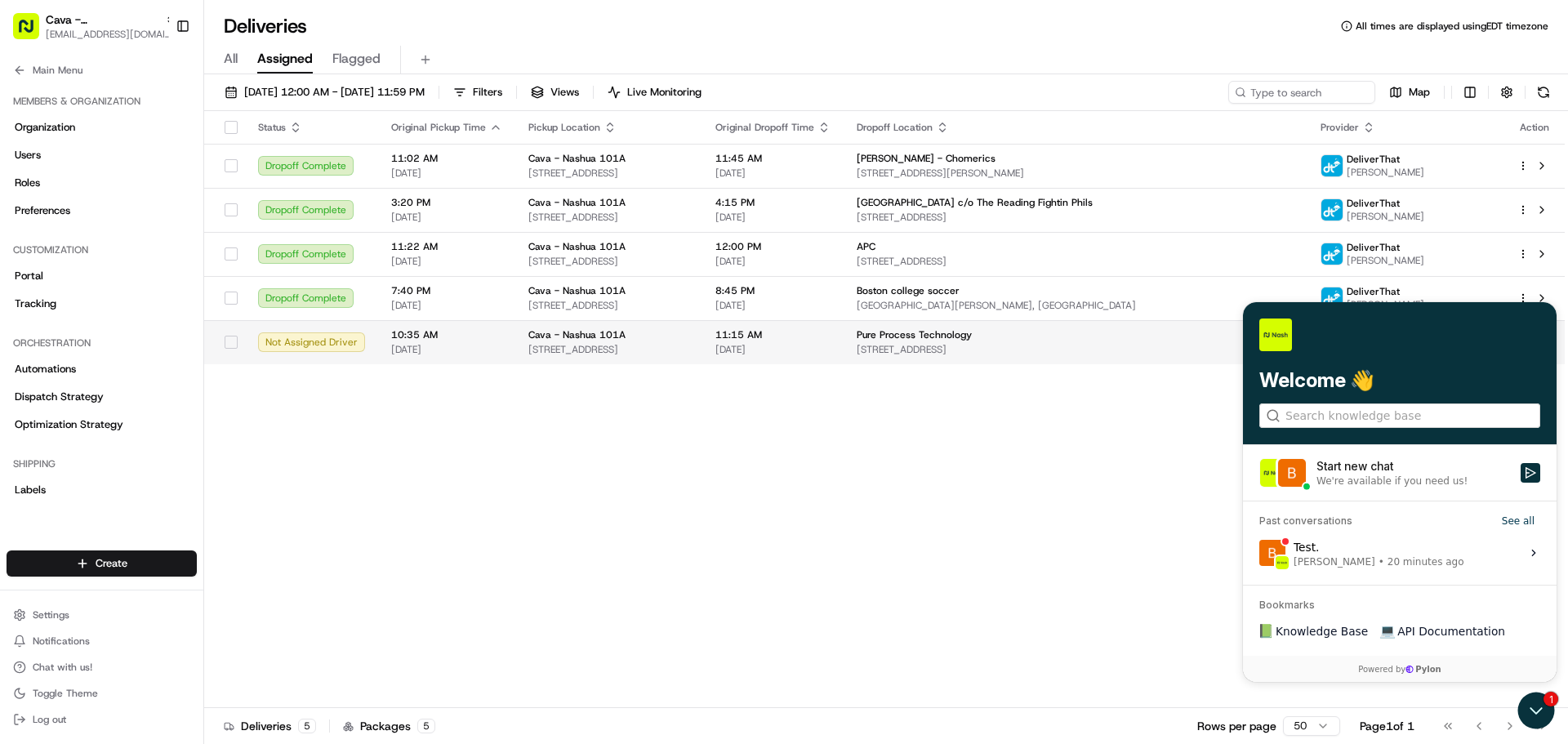
click at [689, 348] on span "350 Amherst St, Nashua, NH 03063, USA" at bounding box center [608, 349] width 161 height 13
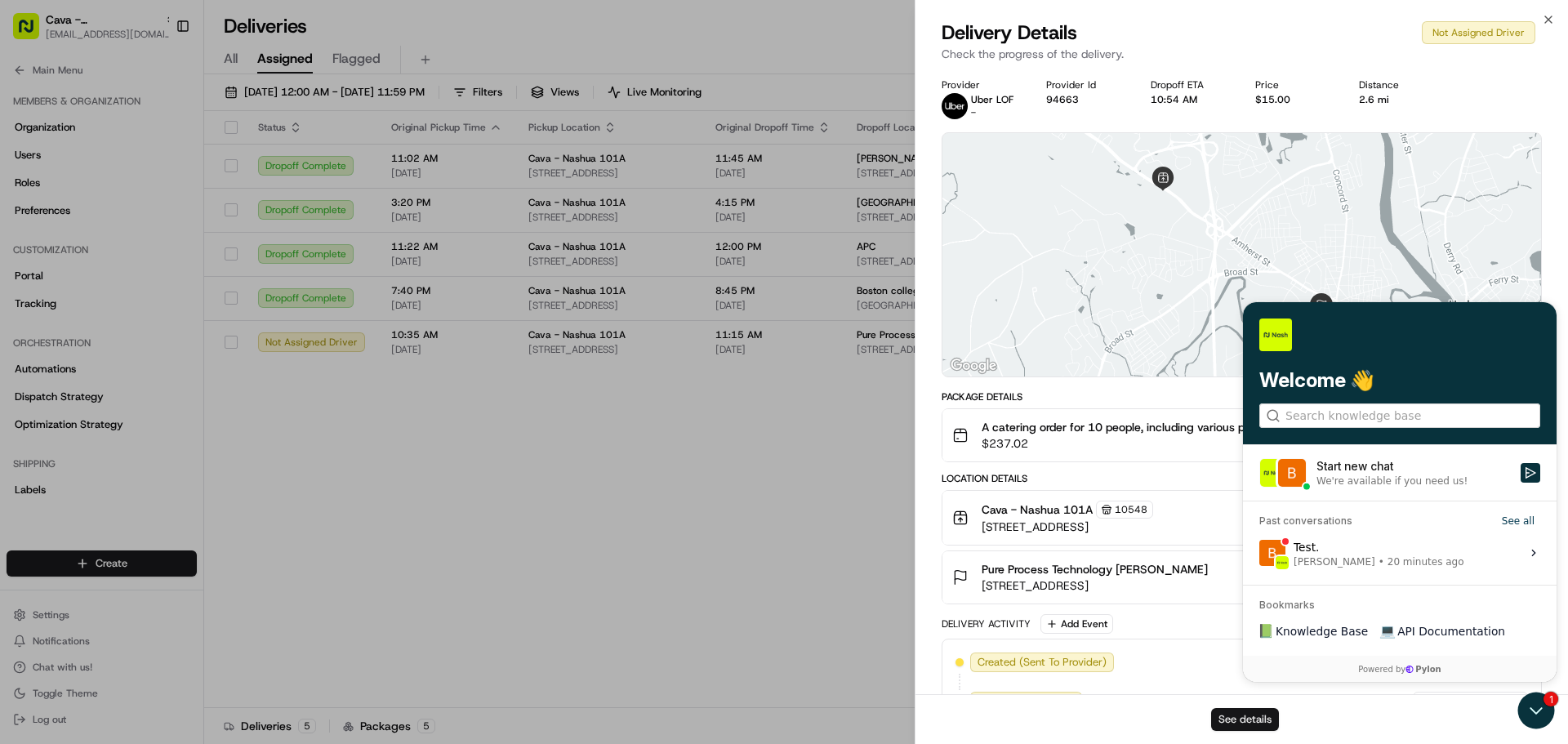
click at [1234, 723] on button "See details" at bounding box center [1245, 719] width 68 height 23
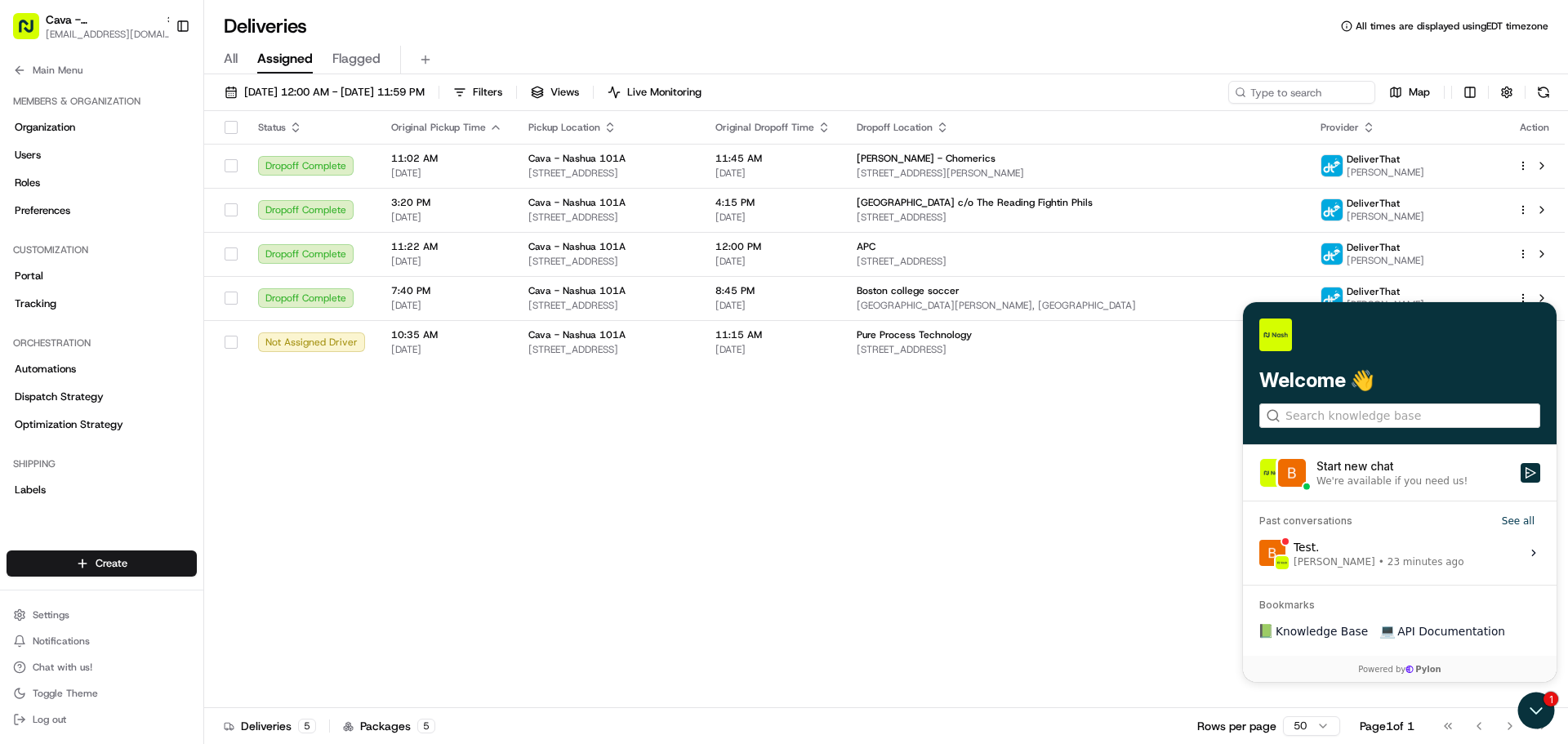
click at [1433, 565] on label "Test. Bea Lacdao • 23 minutes ago View issue" at bounding box center [1400, 553] width 294 height 44
click at [1260, 554] on button "View issue" at bounding box center [1259, 553] width 1 height 1
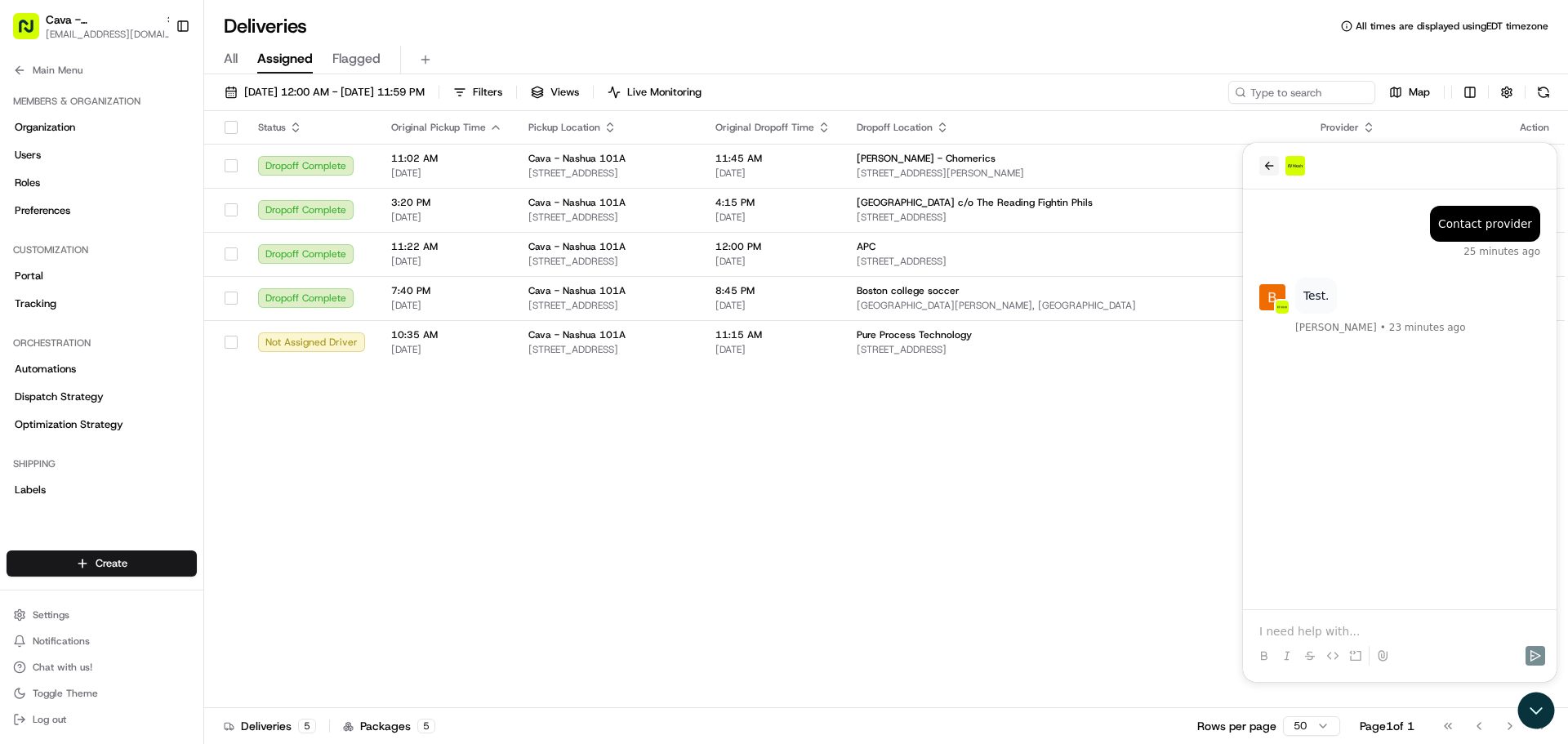
click at [1262, 166] on icon "back" at bounding box center [1268, 166] width 13 height 13
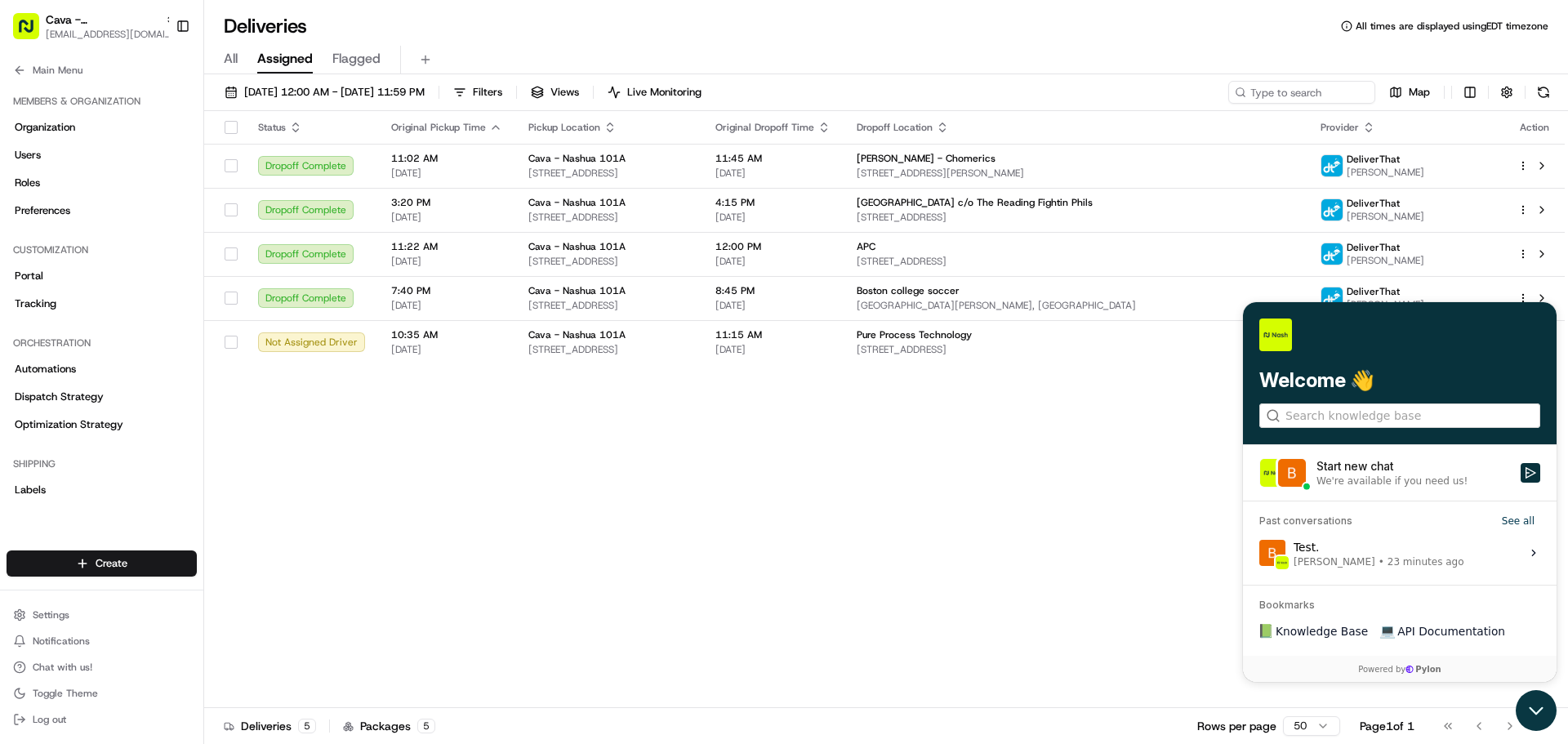
drag, startPoint x: 1526, startPoint y: 696, endPoint x: 3034, endPoint y: 1387, distance: 1658.8
click at [1526, 696] on icon "Open customer support" at bounding box center [1536, 711] width 41 height 41
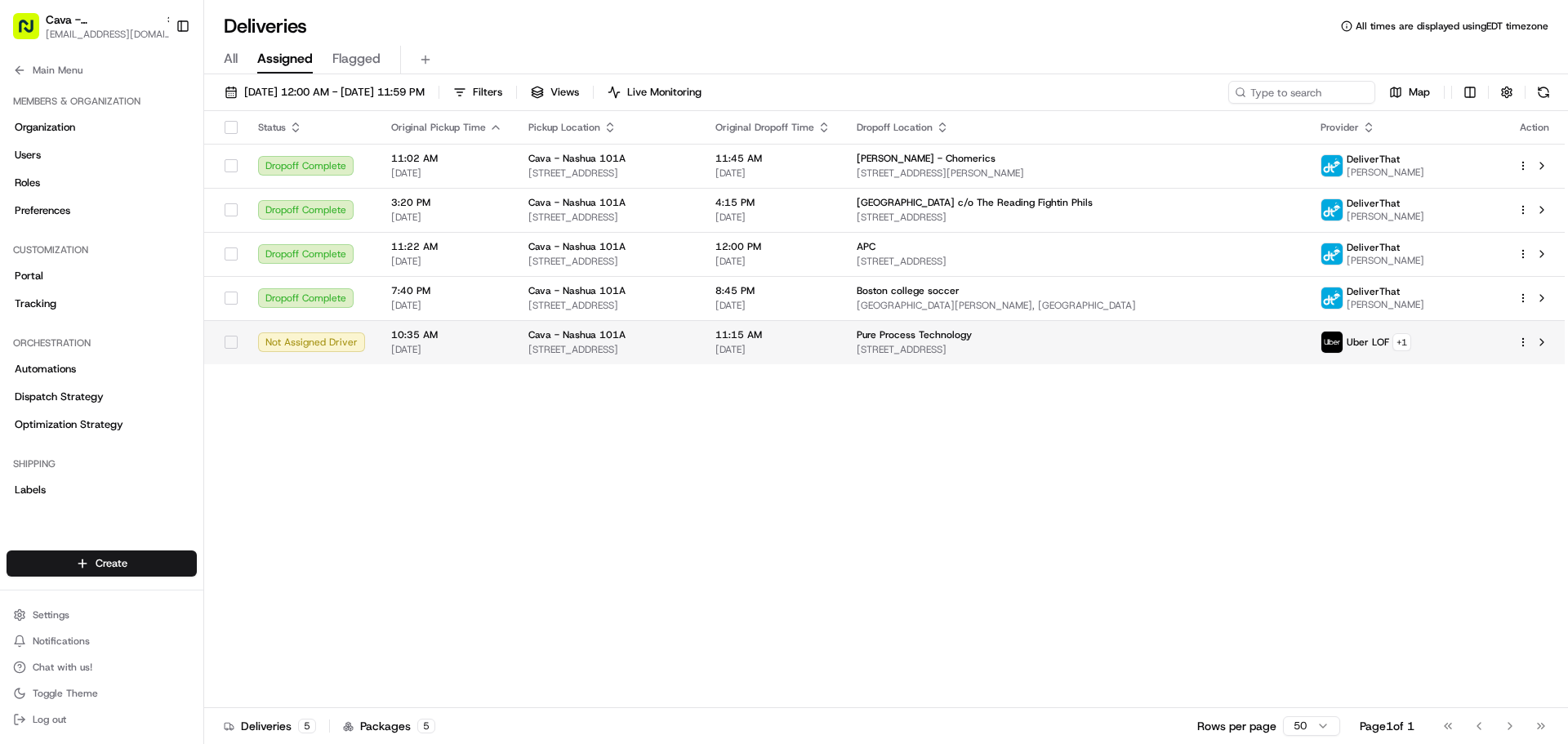
click at [595, 340] on span "Cava - Nashua 101A" at bounding box center [576, 334] width 97 height 13
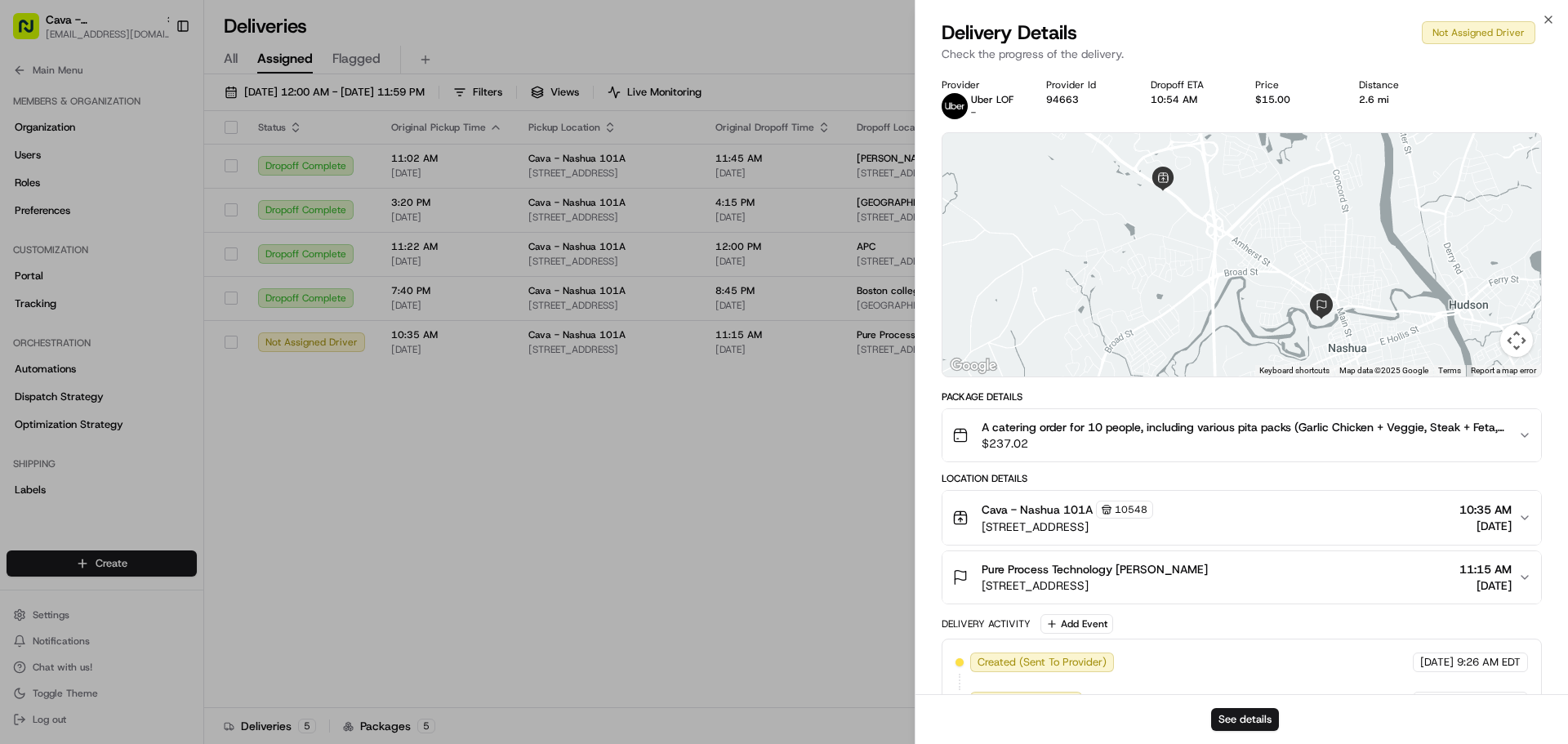
click at [1235, 701] on div "See details" at bounding box center [1242, 719] width 652 height 50
click at [1235, 707] on div "See details" at bounding box center [1242, 719] width 652 height 50
click at [1262, 710] on button "See details" at bounding box center [1245, 719] width 68 height 23
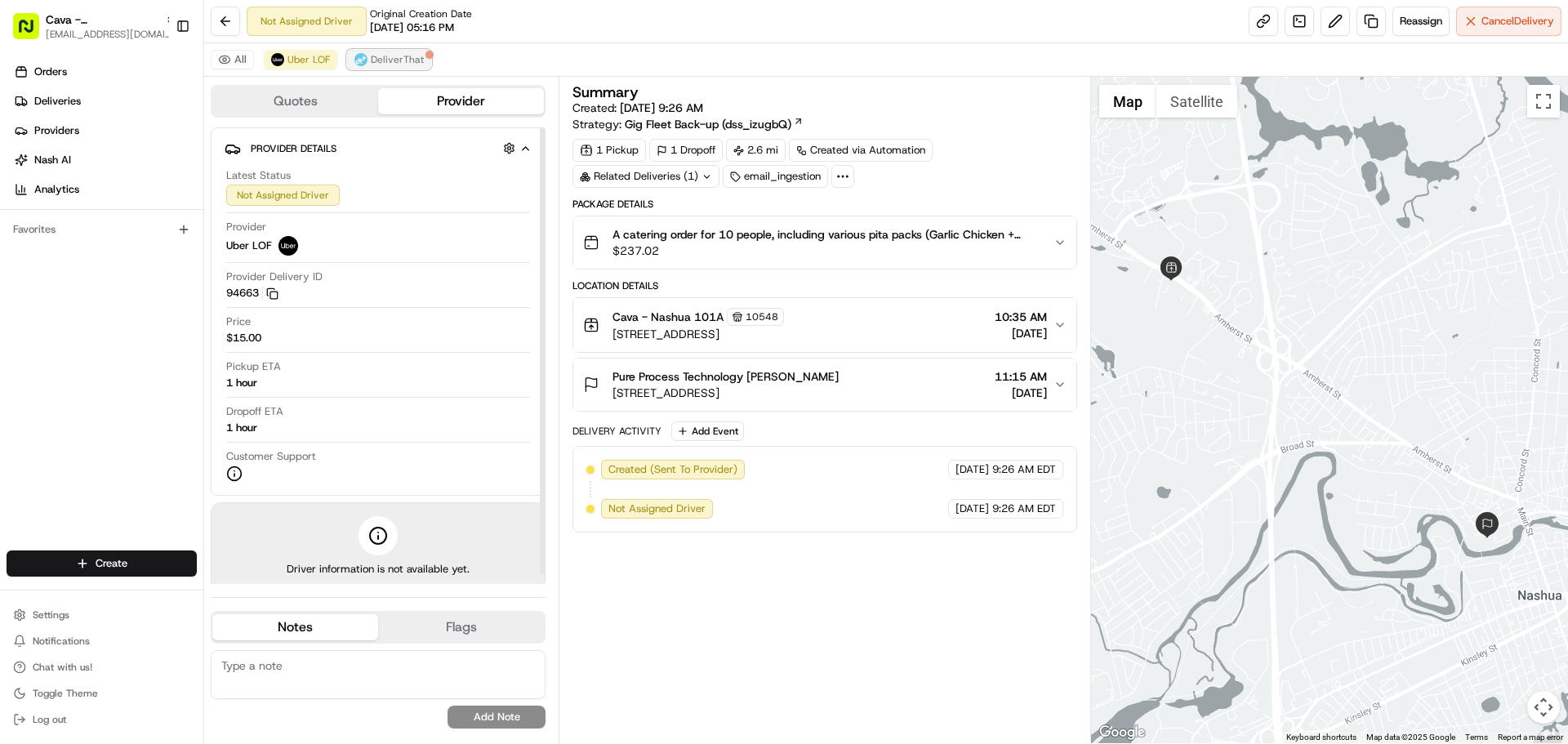
click at [412, 68] on button "DeliverThat" at bounding box center [389, 60] width 84 height 19
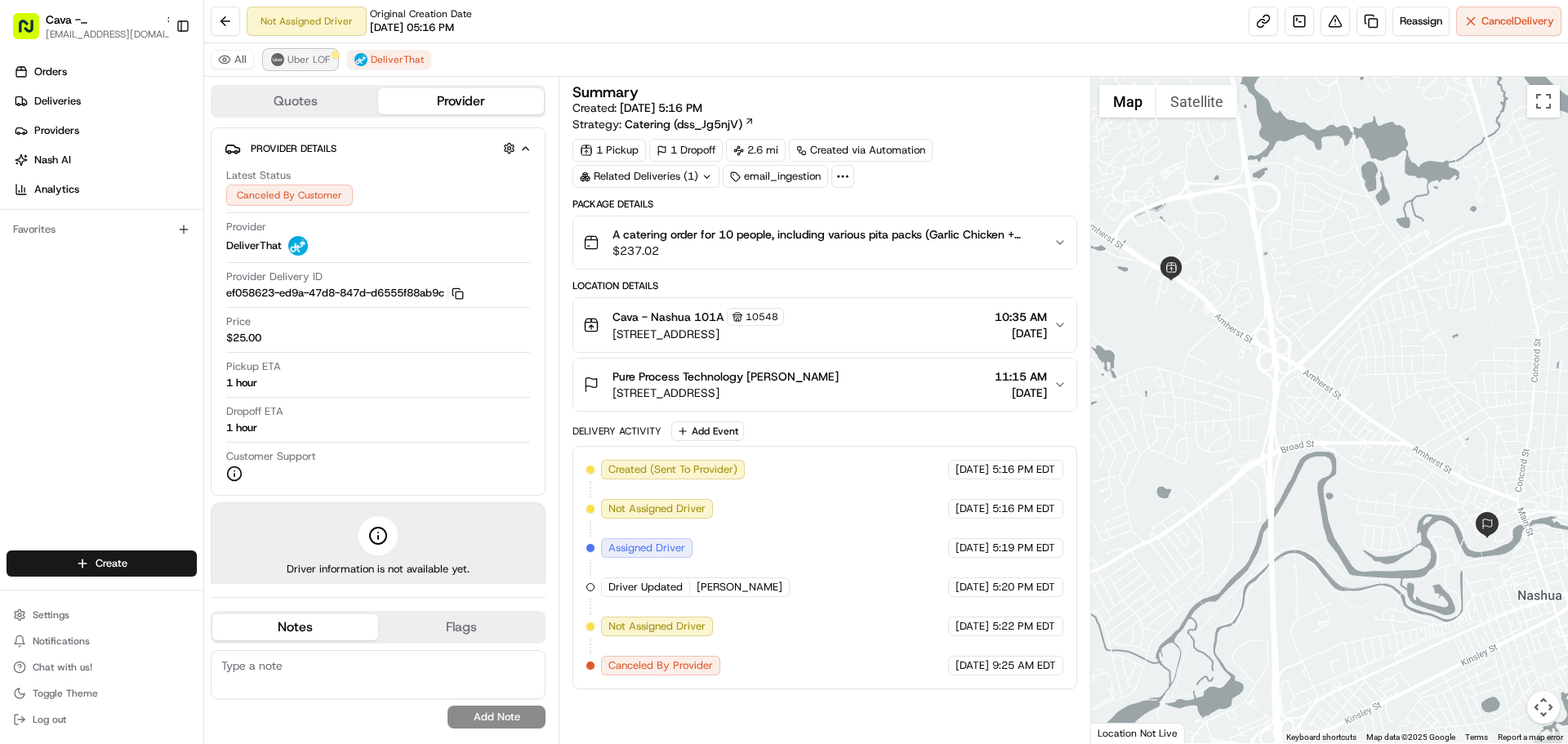
click at [317, 63] on span "Uber LOF" at bounding box center [308, 59] width 42 height 13
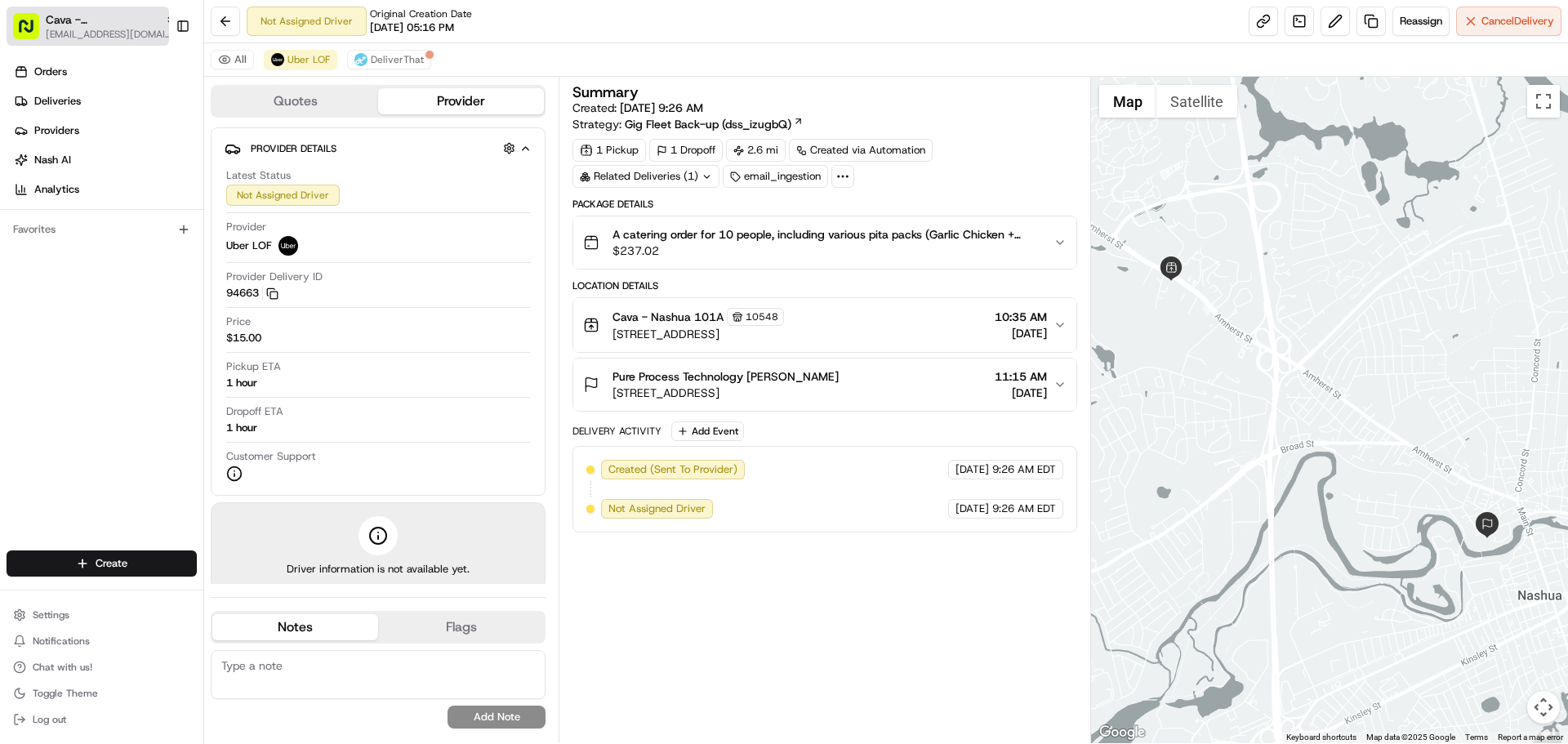
click at [67, 17] on span "Cava - Nashua" at bounding box center [102, 19] width 113 height 17
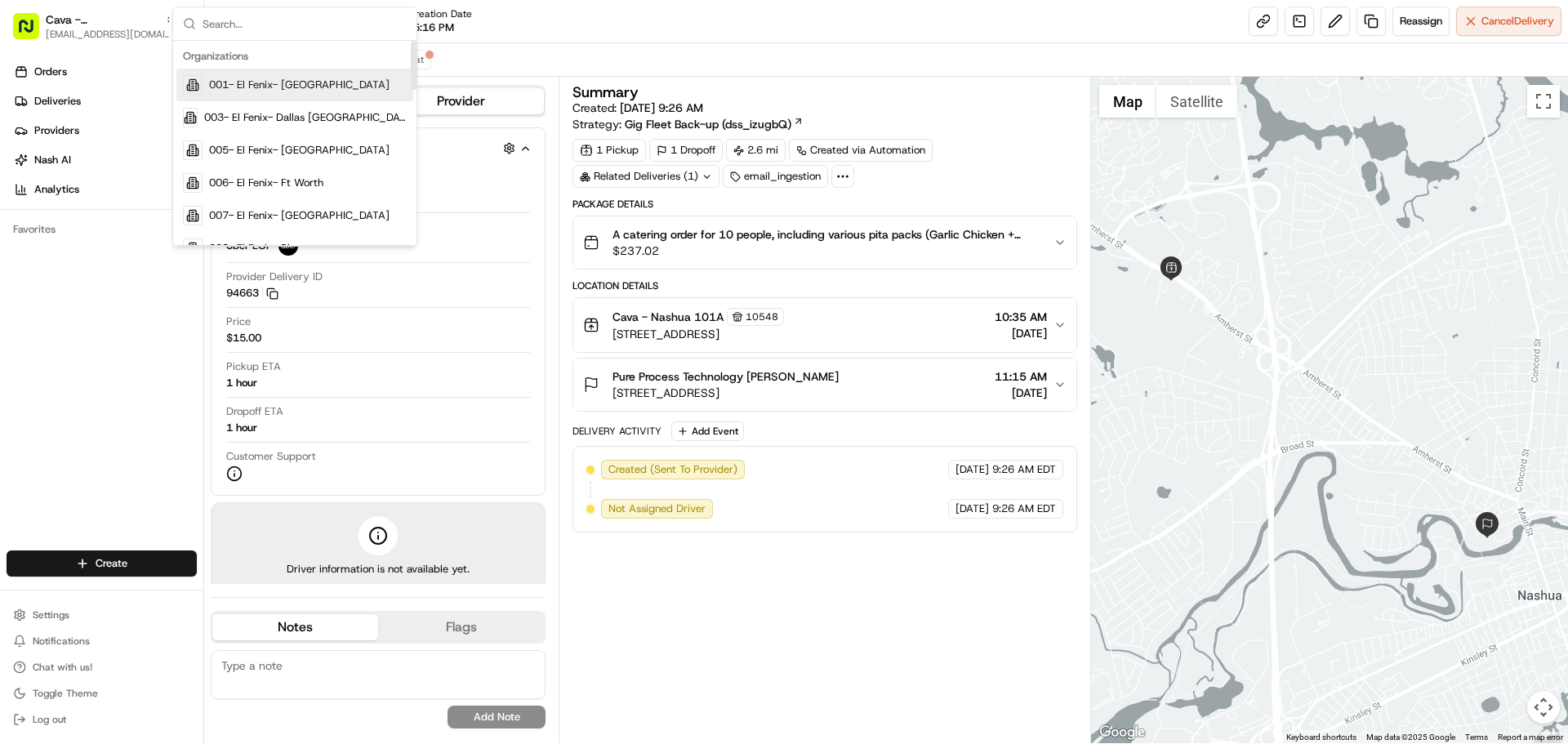
click at [330, 29] on input "text" at bounding box center [305, 23] width 204 height 33
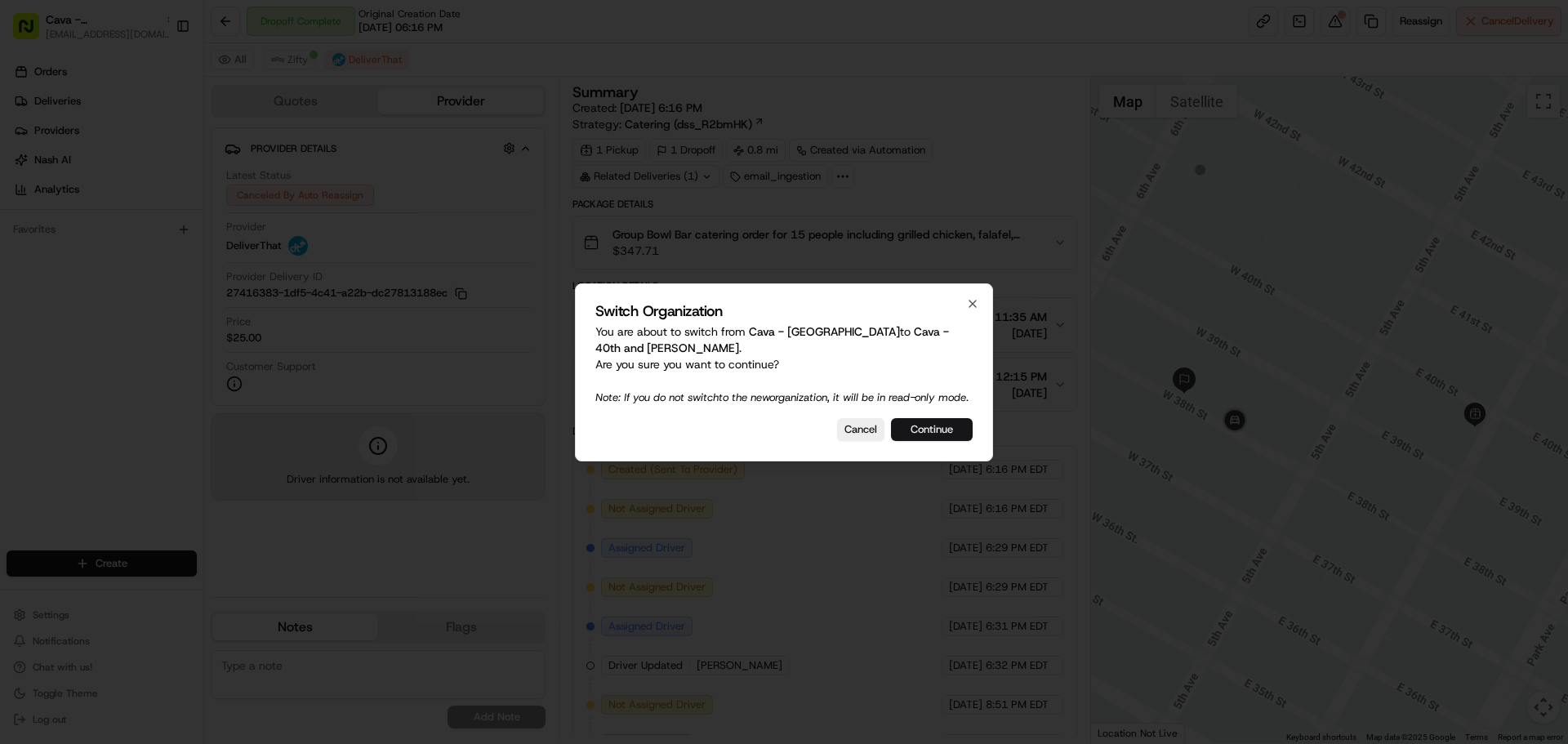
click at [918, 440] on button "Continue" at bounding box center [932, 429] width 82 height 23
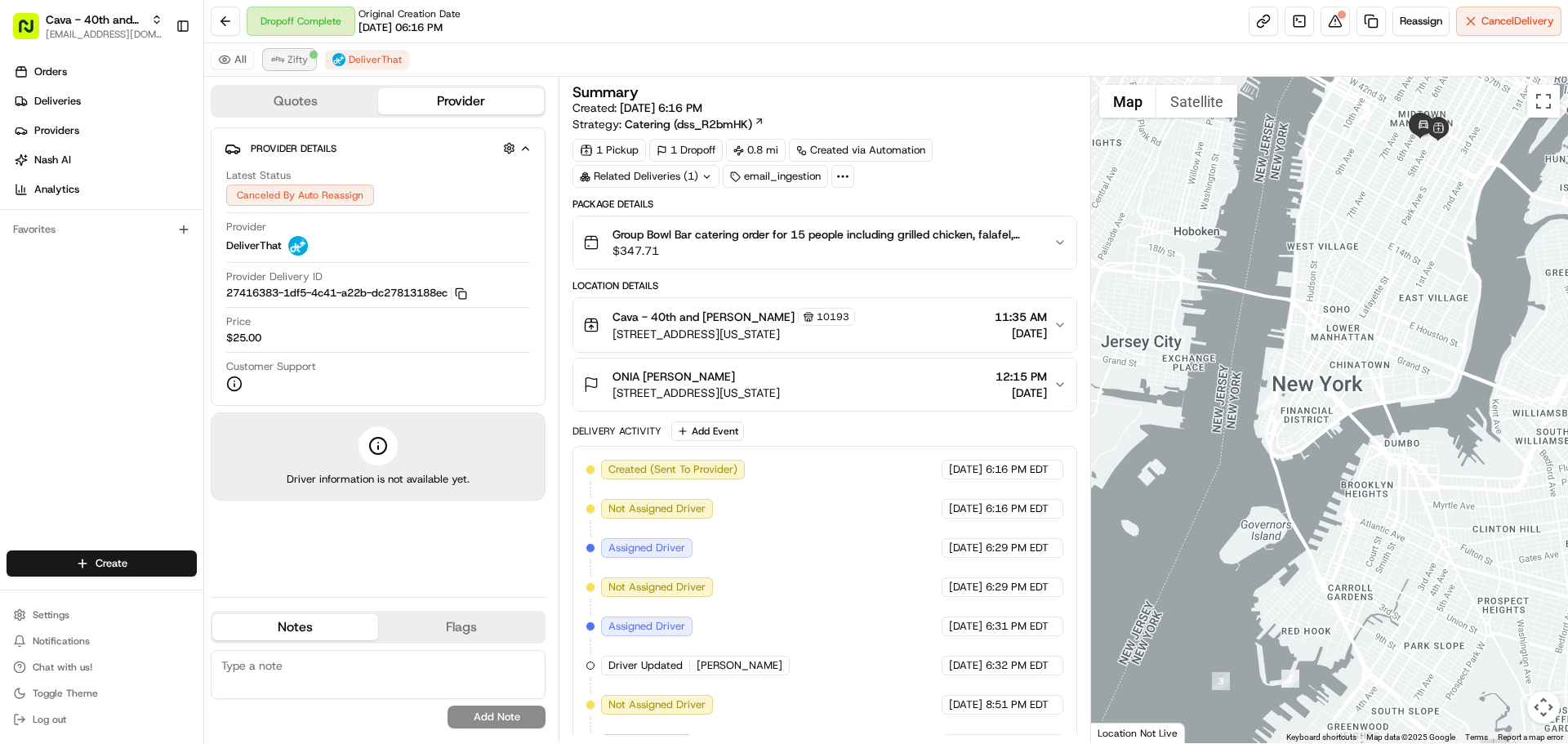
click at [294, 67] on button "Zifty" at bounding box center [289, 60] width 51 height 19
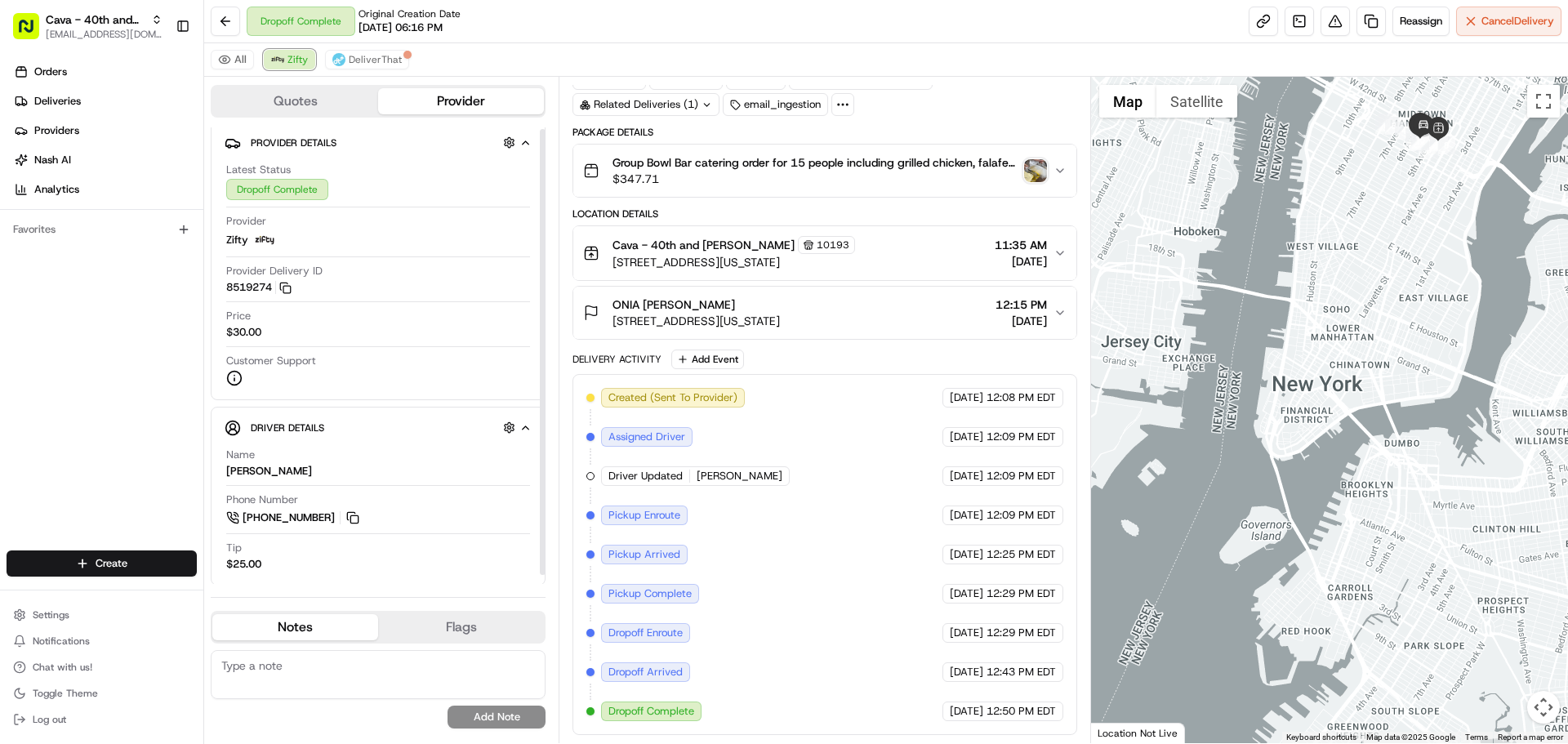
scroll to position [11, 0]
click at [378, 58] on span "DeliverThat" at bounding box center [375, 59] width 53 height 13
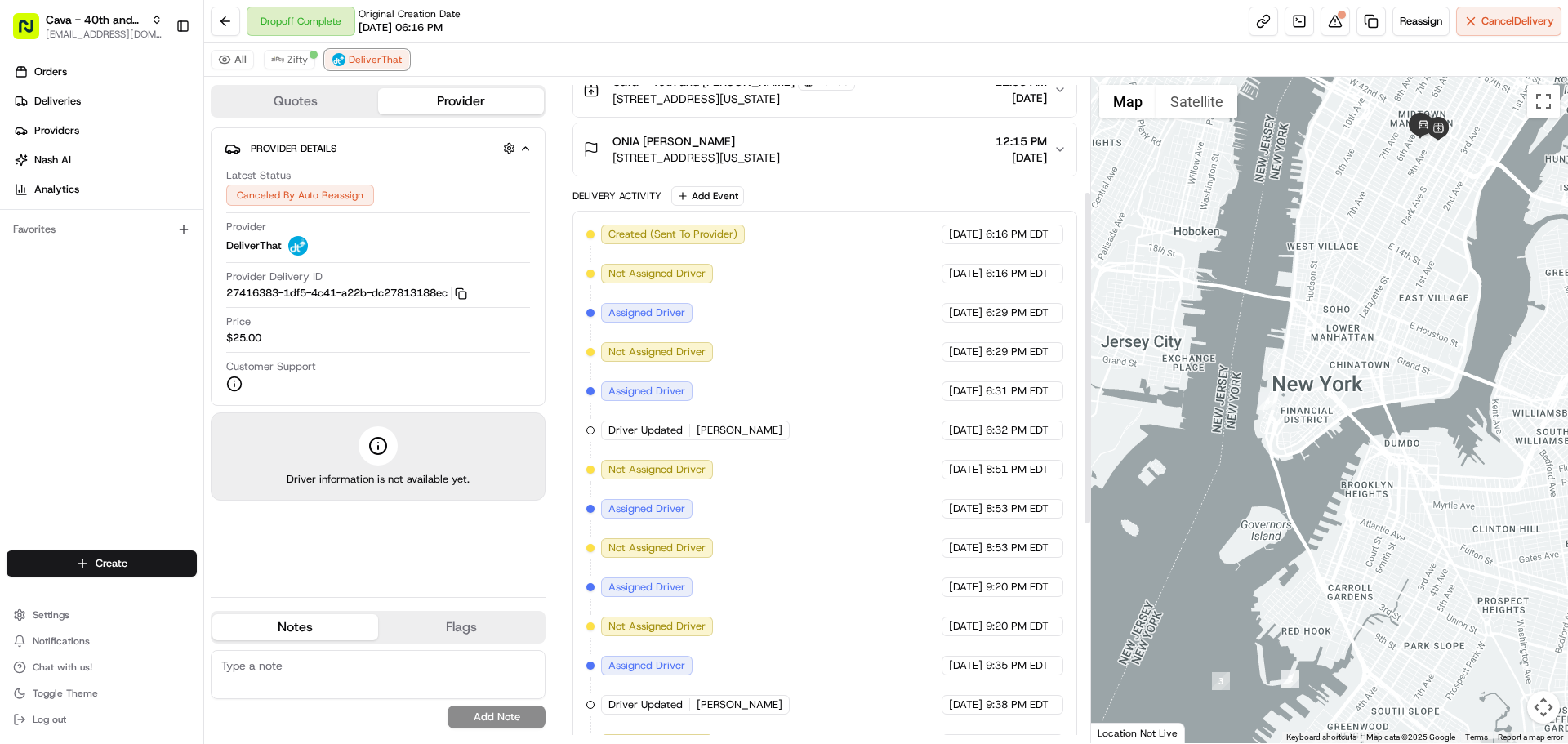
scroll to position [480, 0]
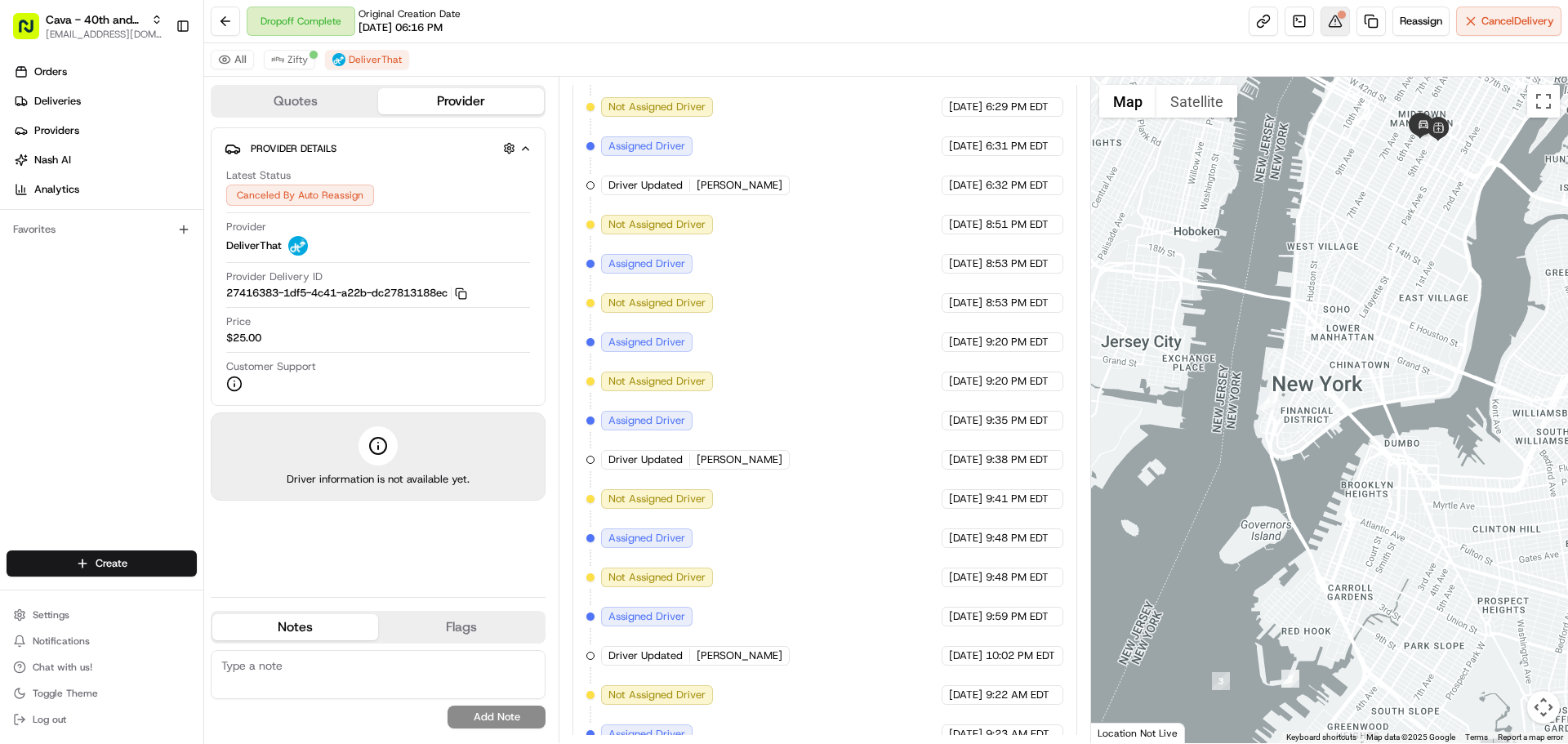
click at [1320, 15] on button at bounding box center [1334, 20] width 29 height 29
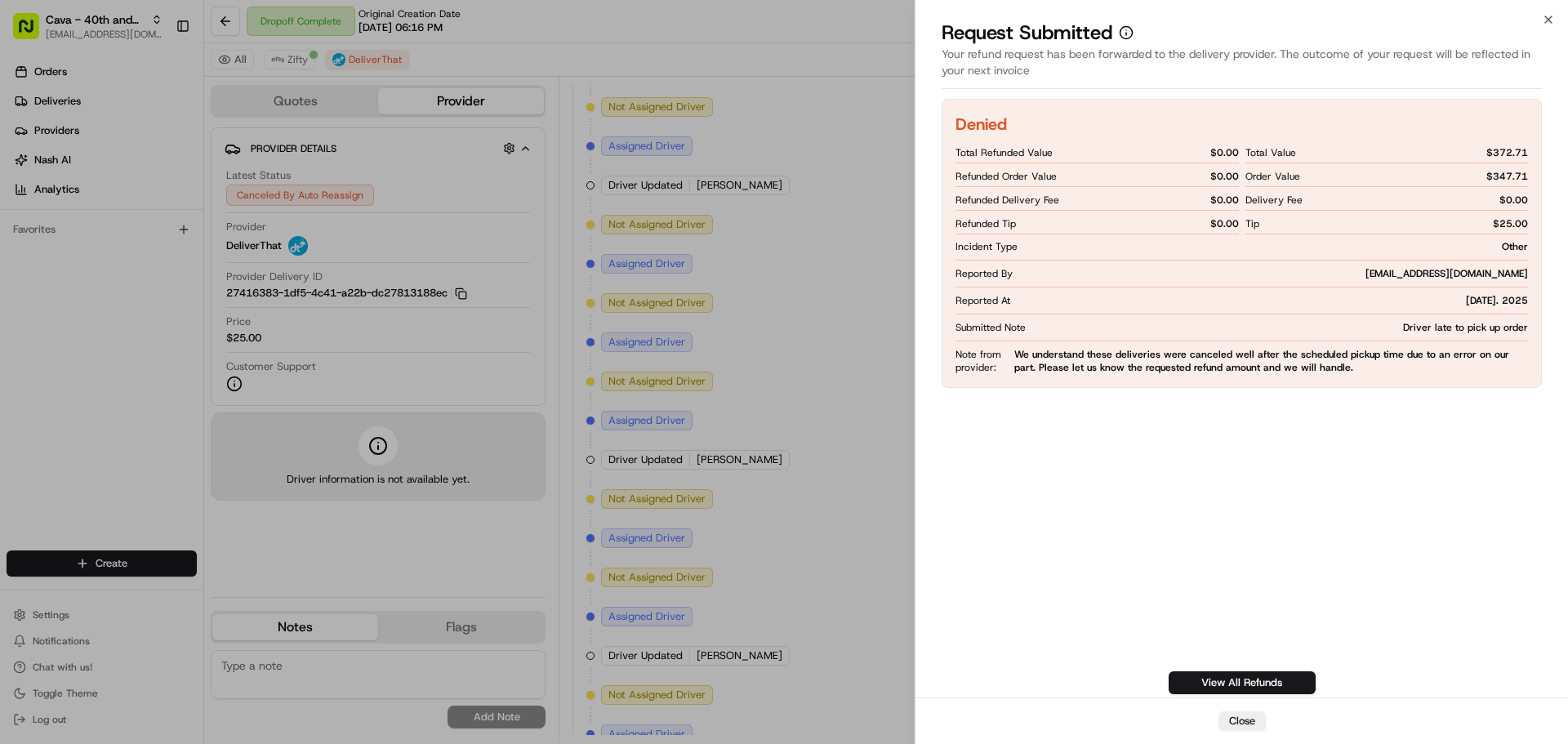
click at [1427, 328] on span "Driver late to pick up order" at bounding box center [1466, 327] width 125 height 13
click at [1429, 327] on span "Driver late to pick up order" at bounding box center [1466, 327] width 125 height 13
click at [1206, 350] on span "We understand these deliveries were canceled well after the scheduled pickup ti…" at bounding box center [1271, 361] width 514 height 26
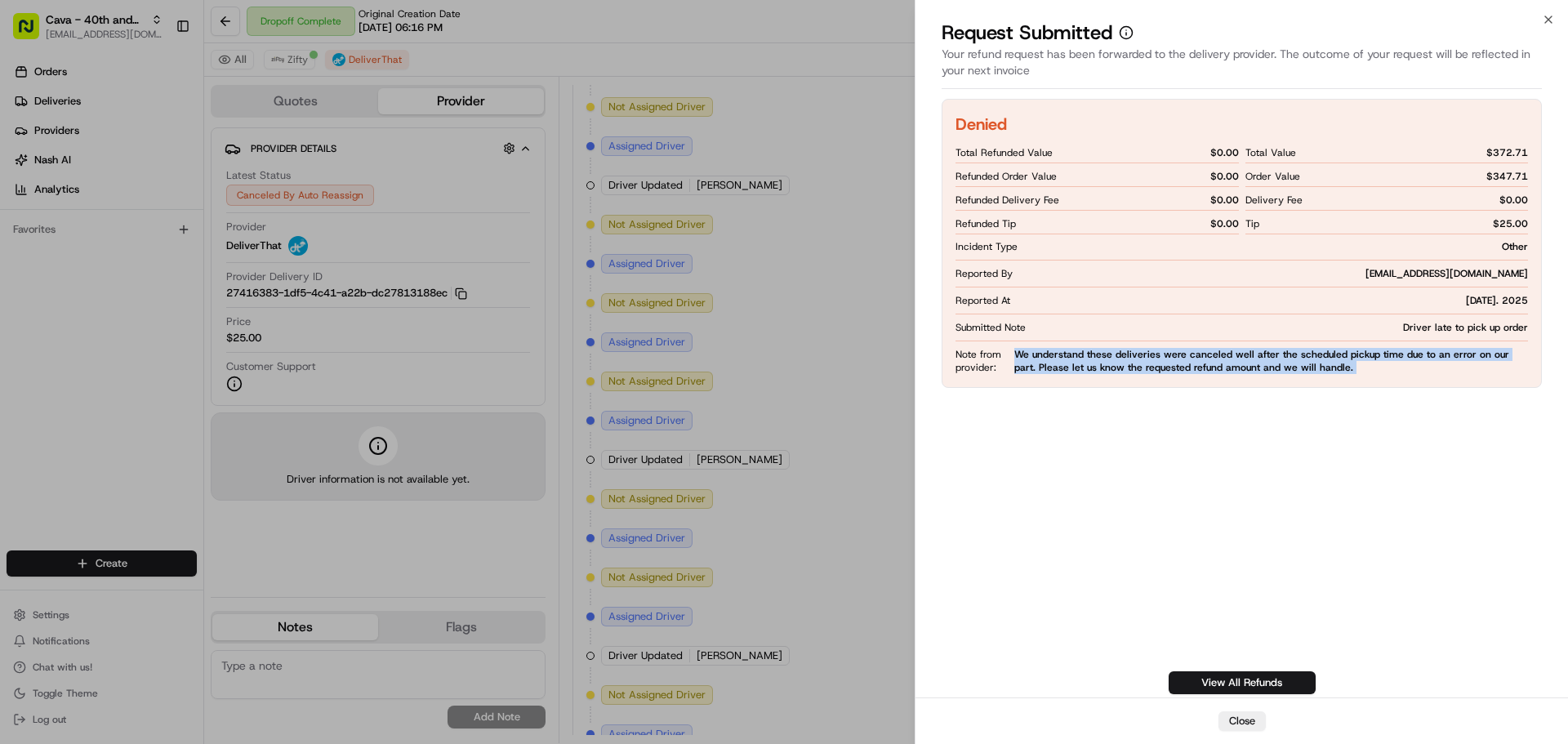
click at [1206, 350] on span "We understand these deliveries were canceled well after the scheduled pickup ti…" at bounding box center [1271, 361] width 514 height 26
click at [1185, 362] on span "We understand these deliveries were canceled well after the scheduled pickup ti…" at bounding box center [1271, 361] width 514 height 26
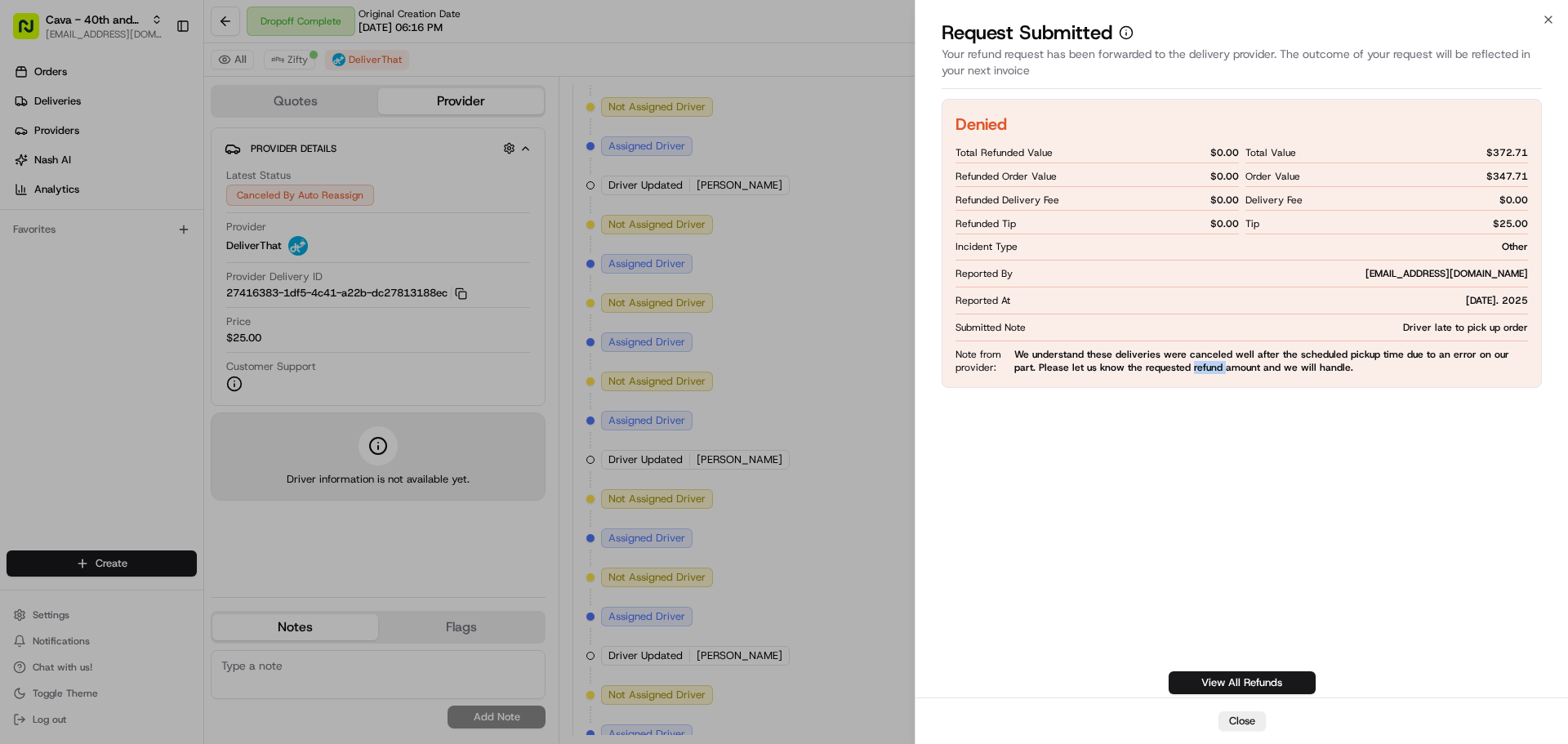
click at [1185, 362] on span "We understand these deliveries were canceled well after the scheduled pickup ti…" at bounding box center [1271, 361] width 514 height 26
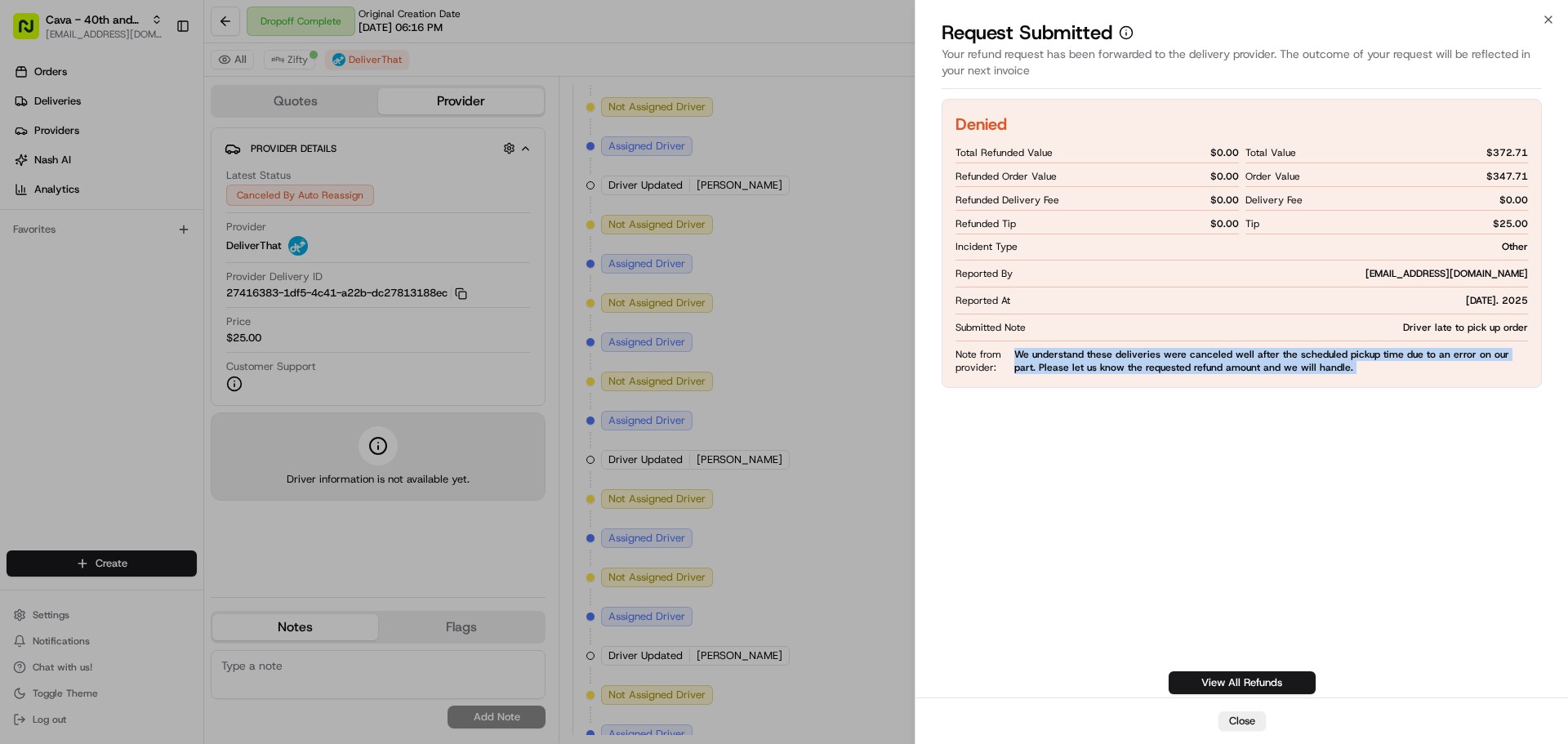
click at [1185, 362] on span "We understand these deliveries were canceled well after the scheduled pickup ti…" at bounding box center [1271, 361] width 514 height 26
click at [1157, 377] on div "Denied Total Refunded Value $ 0.00 Refunded Order Value $ 0.00 Refunded Deliver…" at bounding box center [1241, 243] width 600 height 289
drag, startPoint x: 1007, startPoint y: 367, endPoint x: 1239, endPoint y: 367, distance: 232.0
click at [1237, 367] on div "Note from provider: We understand these deliveries were canceled well after the…" at bounding box center [1242, 361] width 573 height 26
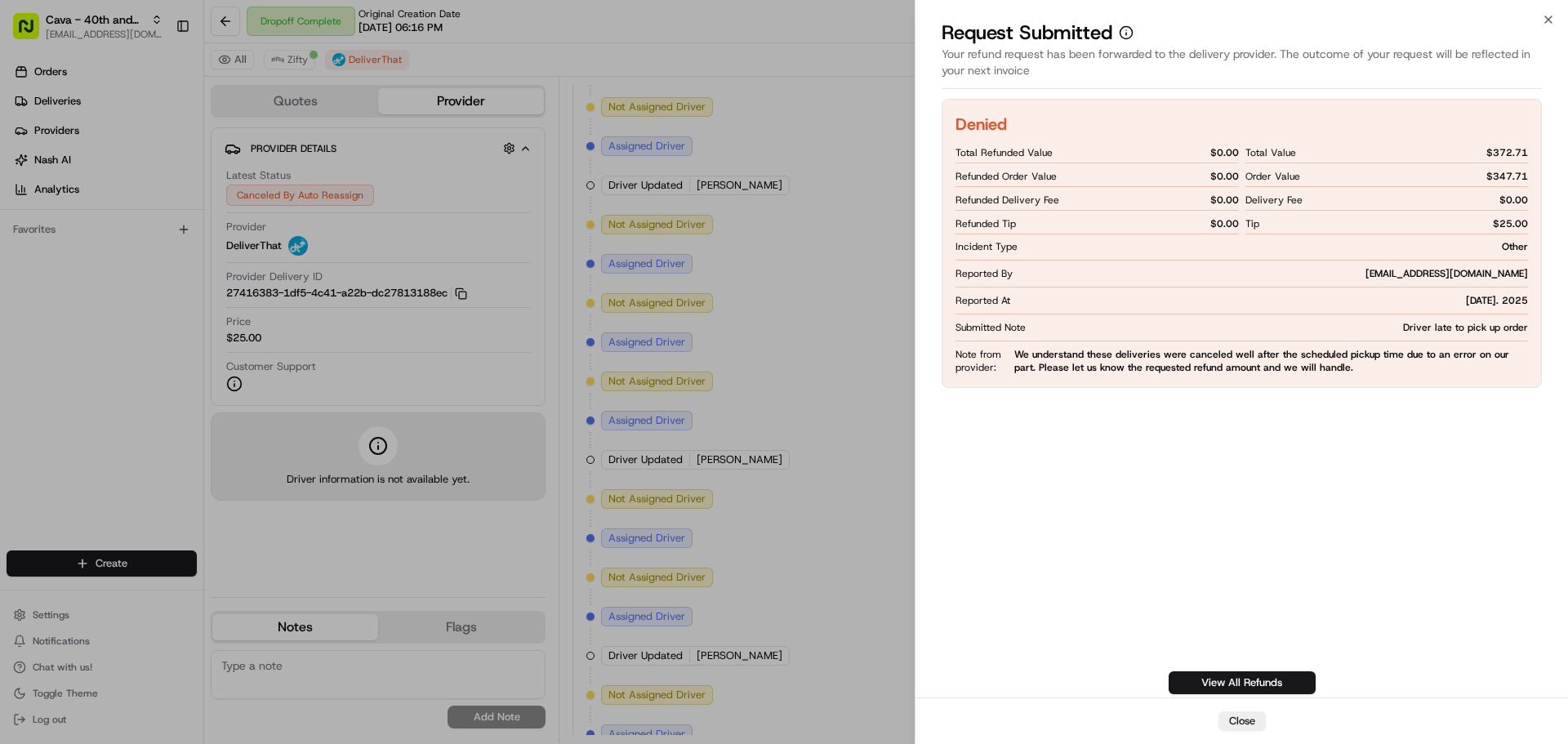
click at [1240, 367] on span "We understand these deliveries were canceled well after the scheduled pickup ti…" at bounding box center [1271, 361] width 514 height 26
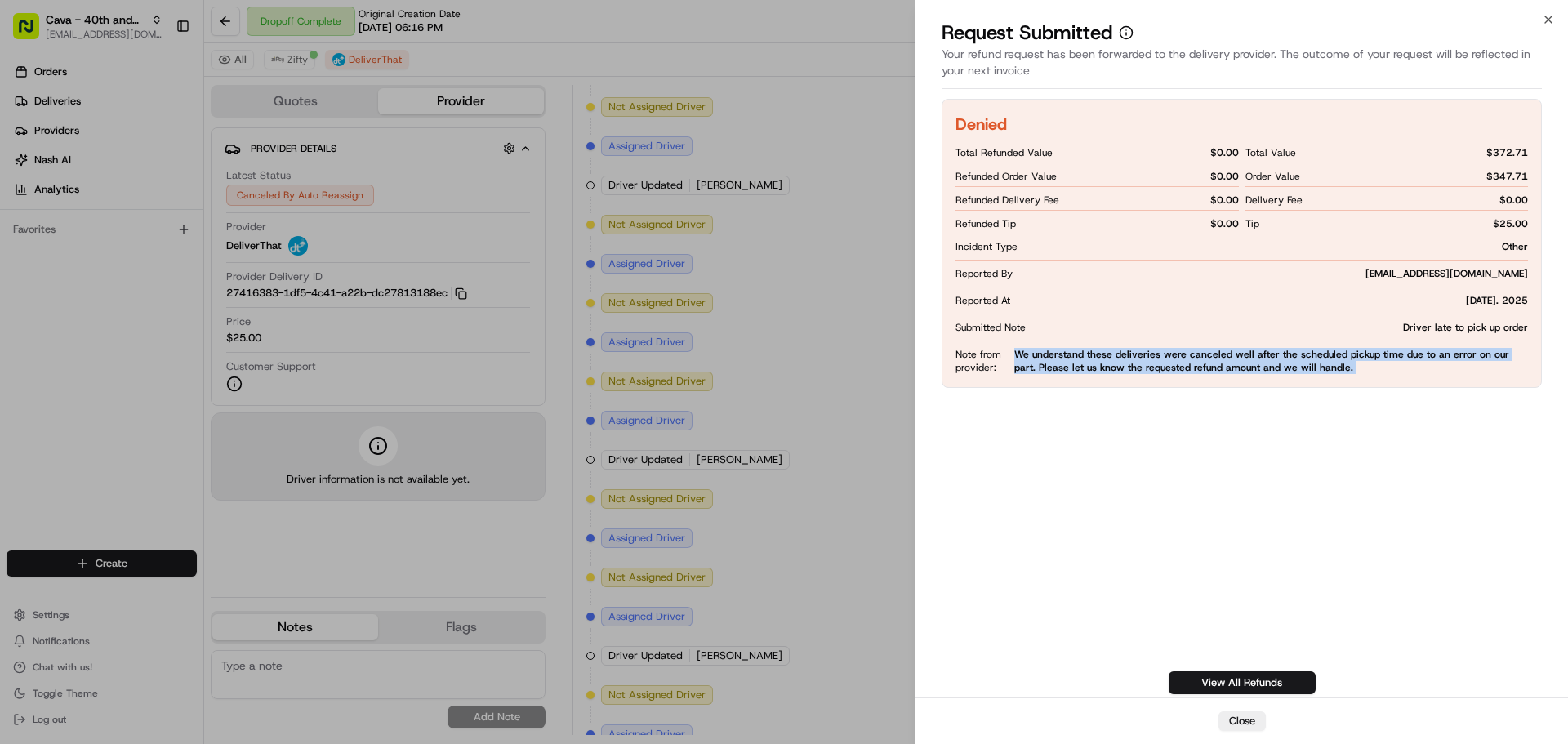
click at [1240, 367] on span "We understand these deliveries were canceled well after the scheduled pickup ti…" at bounding box center [1271, 361] width 514 height 26
click at [1267, 395] on div "Denied Total Refunded Value $ 0.00 Refunded Order Value $ 0.00 Refunded Deliver…" at bounding box center [1241, 396] width 600 height 595
drag, startPoint x: 1342, startPoint y: 373, endPoint x: 1063, endPoint y: 368, distance: 279.0
click at [1063, 368] on span "We understand these deliveries were canceled well after the scheduled pickup ti…" at bounding box center [1271, 361] width 514 height 26
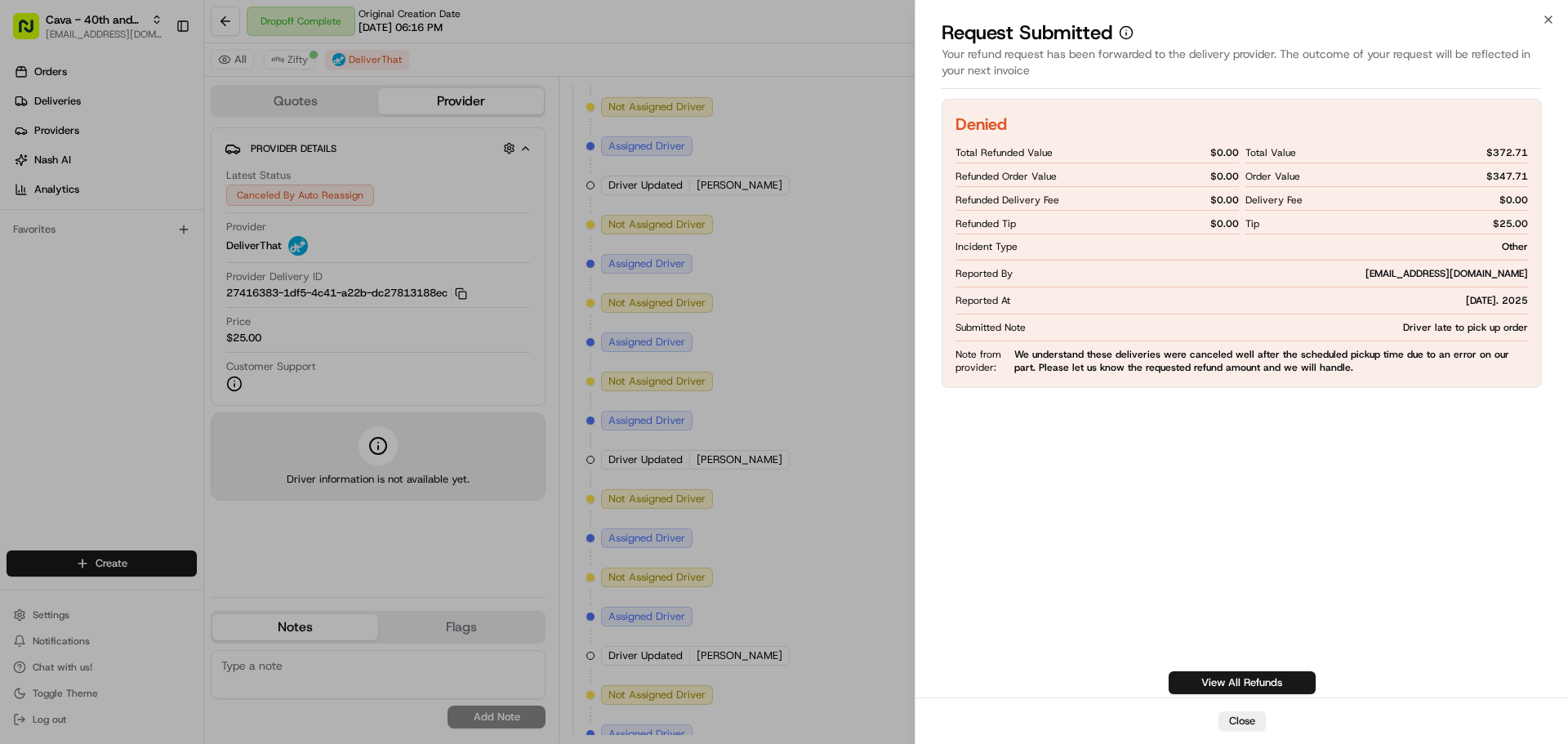
click at [1037, 370] on span "We understand these deliveries were canceled well after the scheduled pickup ti…" at bounding box center [1271, 361] width 514 height 26
click at [1074, 368] on span "We understand these deliveries were canceled well after the scheduled pickup ti…" at bounding box center [1271, 361] width 514 height 26
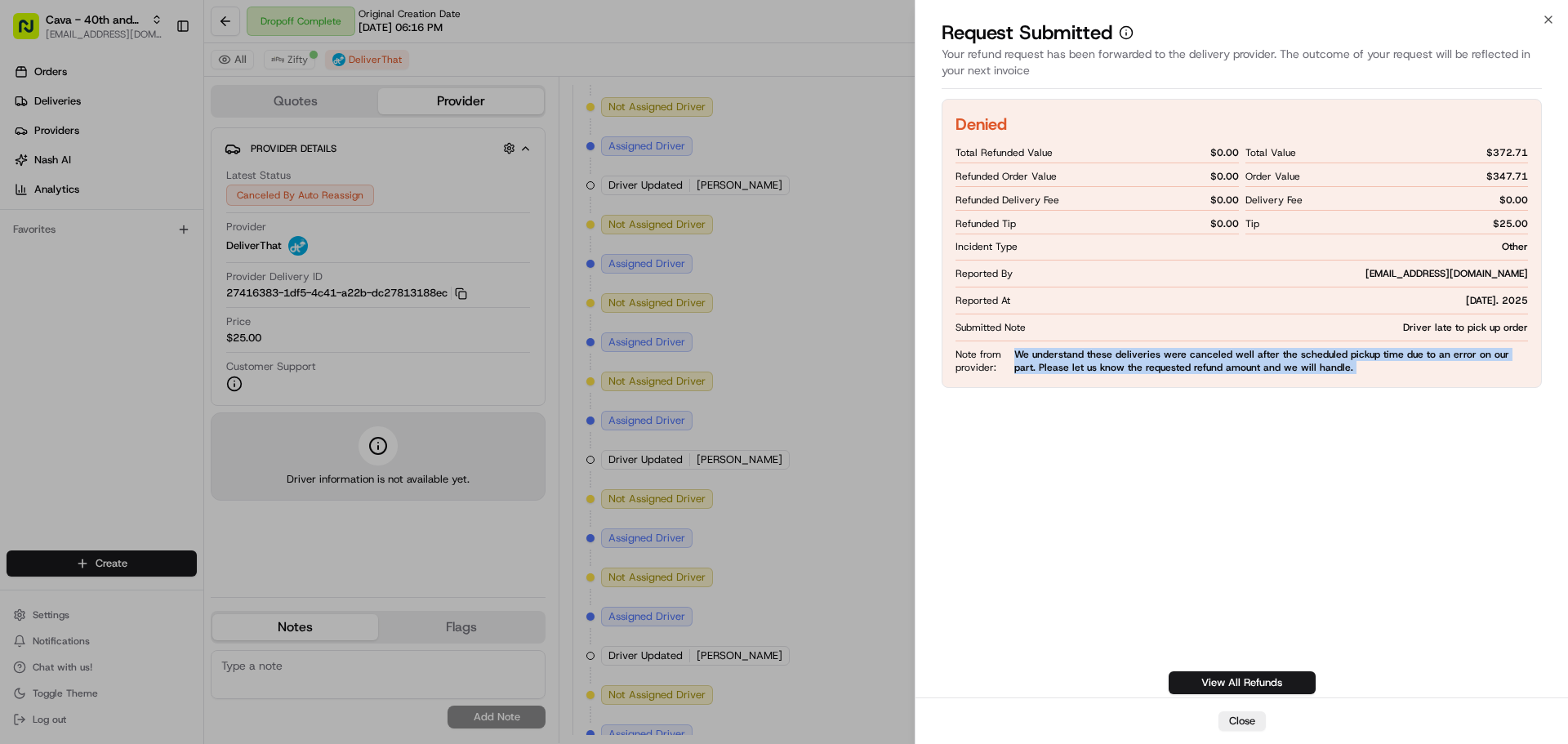
click at [1074, 368] on span "We understand these deliveries were canceled well after the scheduled pickup ti…" at bounding box center [1271, 361] width 514 height 26
click at [1140, 367] on span "We understand these deliveries were canceled well after the scheduled pickup ti…" at bounding box center [1271, 361] width 514 height 26
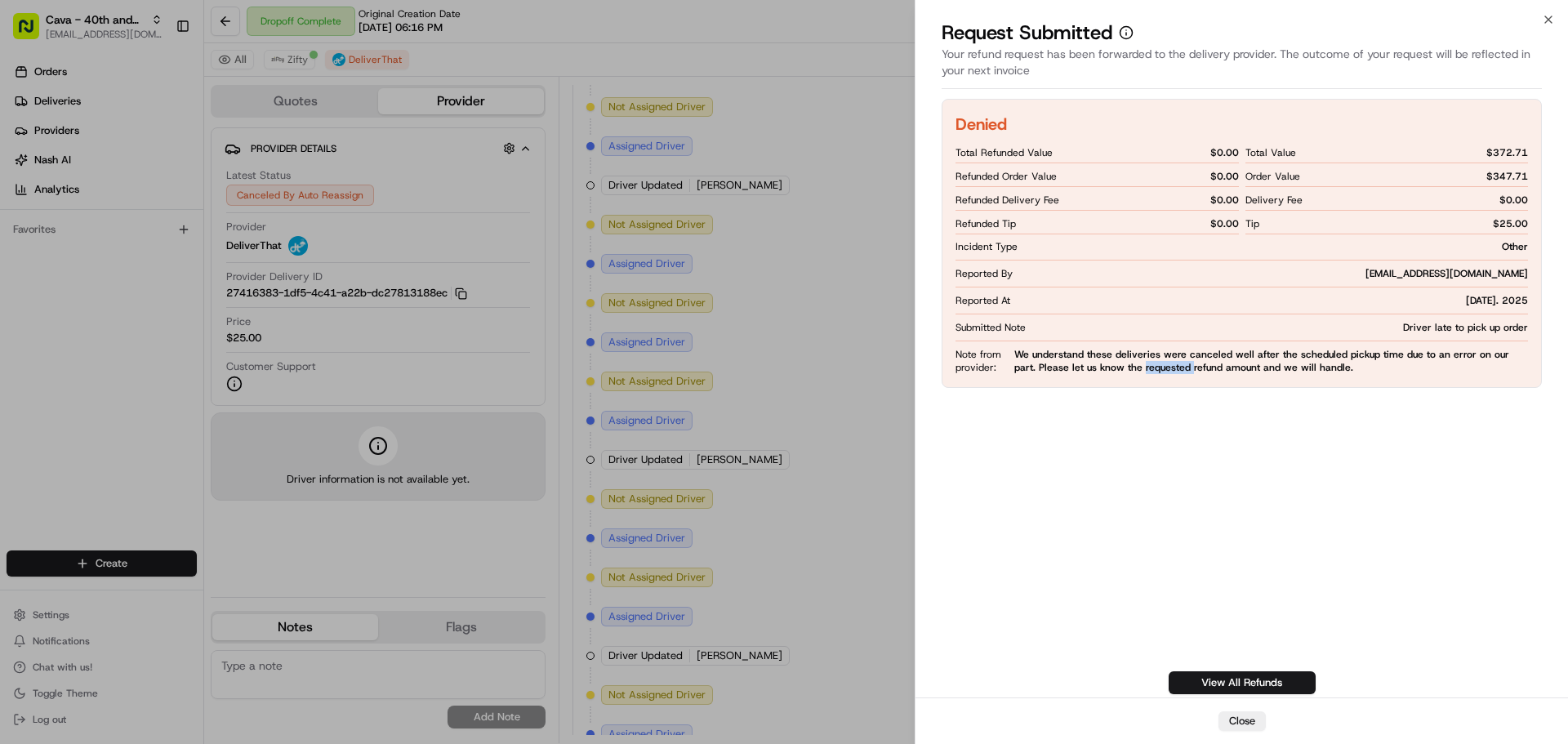
click at [1140, 367] on span "We understand these deliveries were canceled well after the scheduled pickup ti…" at bounding box center [1271, 361] width 514 height 26
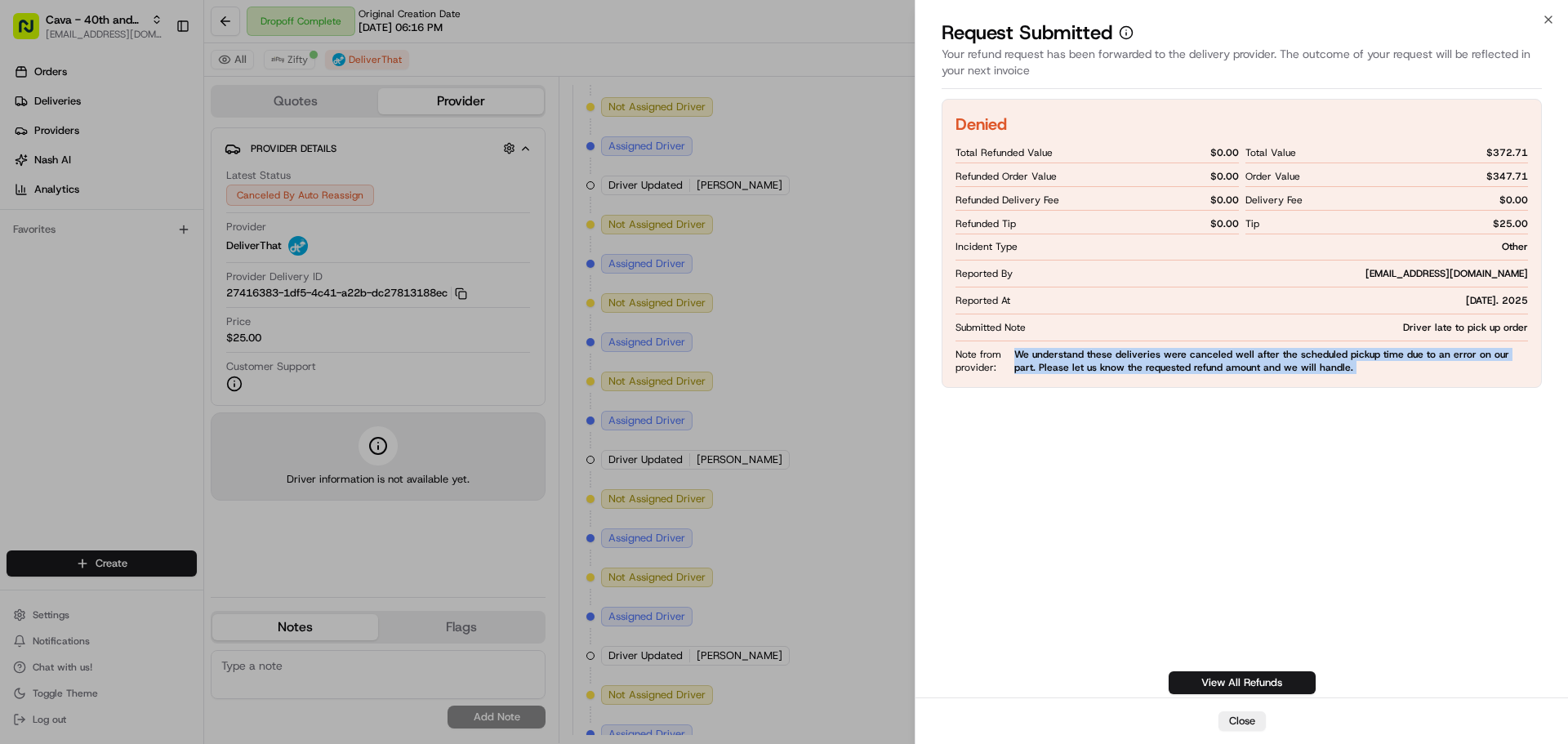
click at [1140, 367] on span "We understand these deliveries were canceled well after the scheduled pickup ti…" at bounding box center [1271, 361] width 514 height 26
click at [1157, 376] on div "Denied Total Refunded Value $ 0.00 Refunded Order Value $ 0.00 Refunded Deliver…" at bounding box center [1241, 243] width 600 height 289
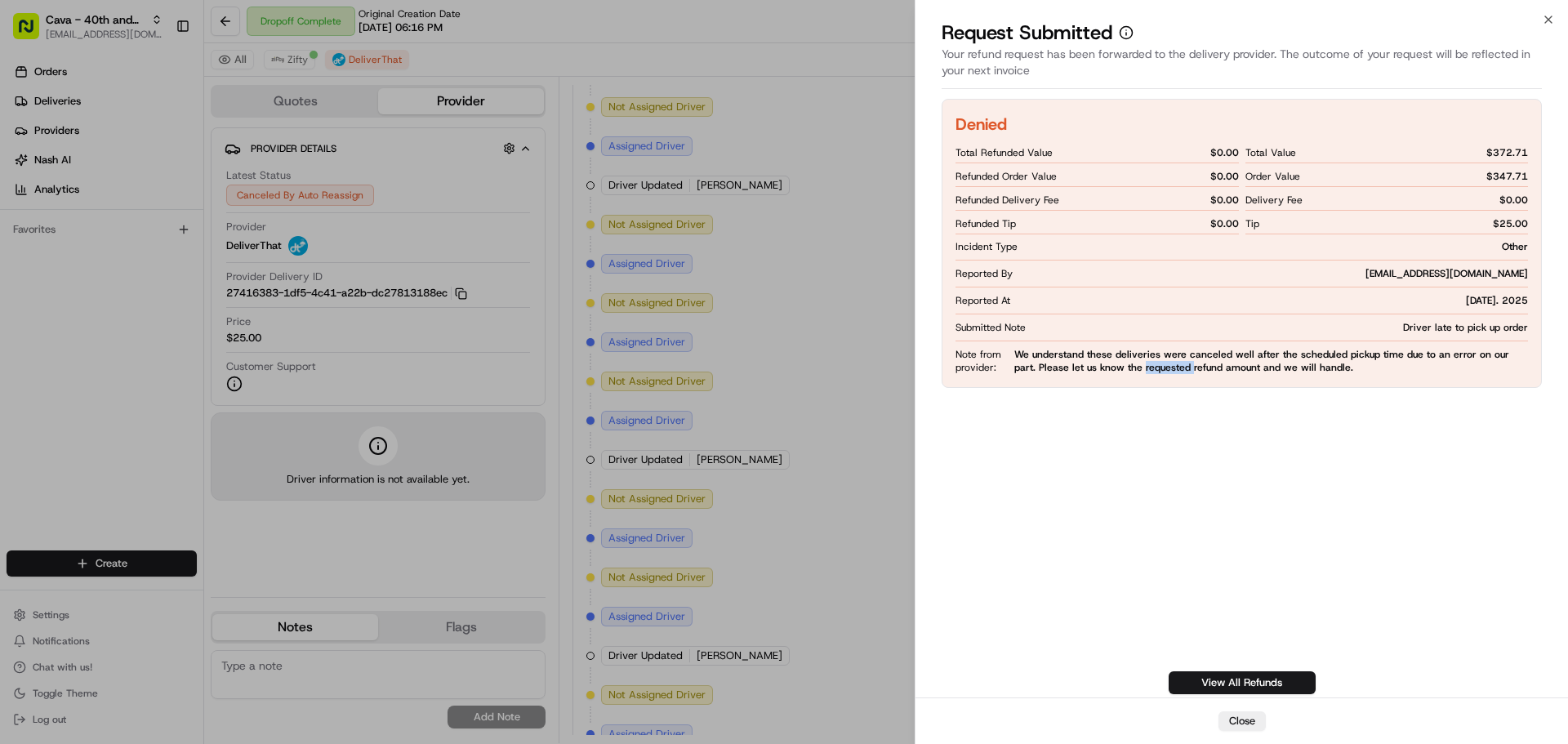
click at [1159, 376] on div "Denied Total Refunded Value $ 0.00 Refunded Order Value $ 0.00 Refunded Deliver…" at bounding box center [1241, 243] width 600 height 289
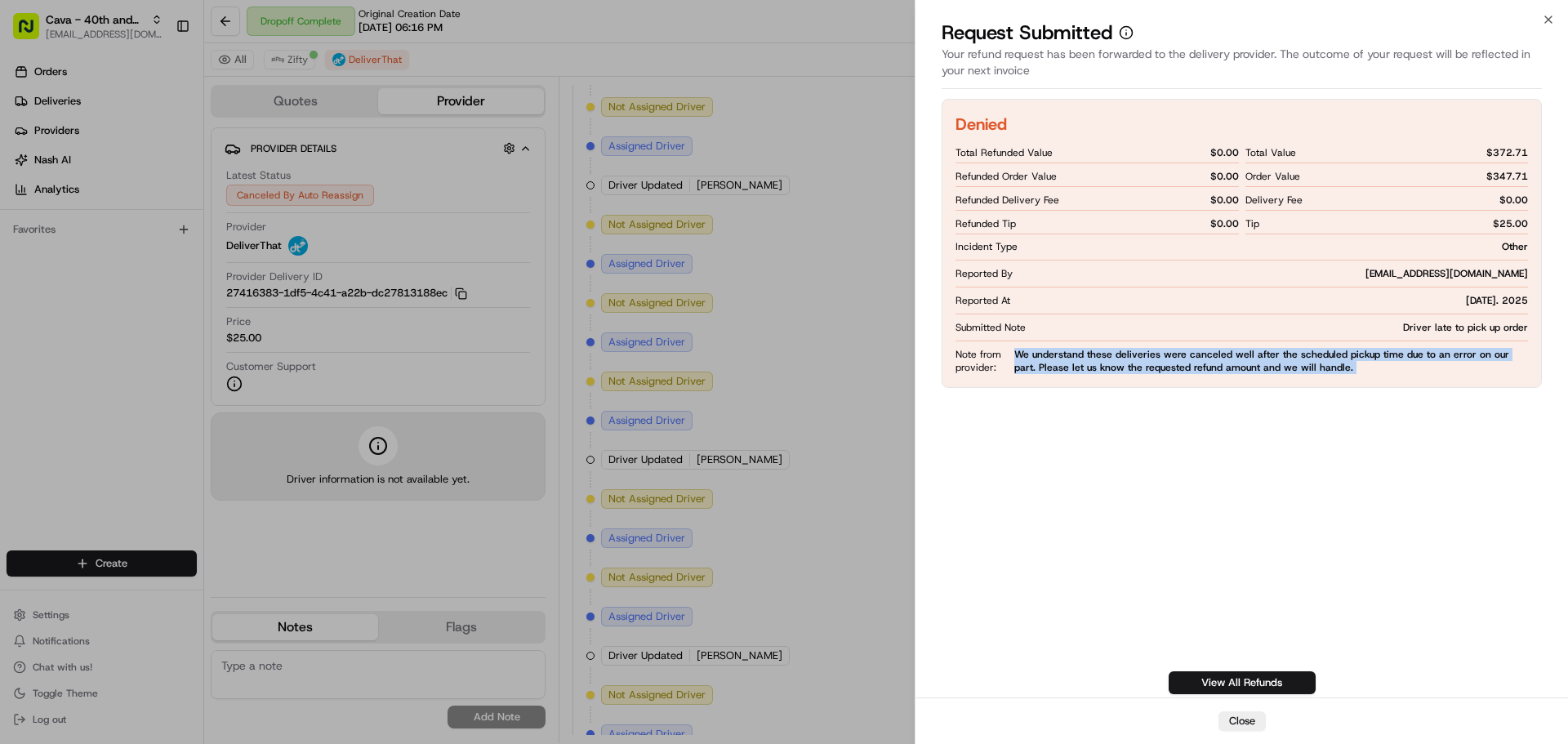
click at [1159, 376] on div "Denied Total Refunded Value $ 0.00 Refunded Order Value $ 0.00 Refunded Deliver…" at bounding box center [1241, 243] width 600 height 289
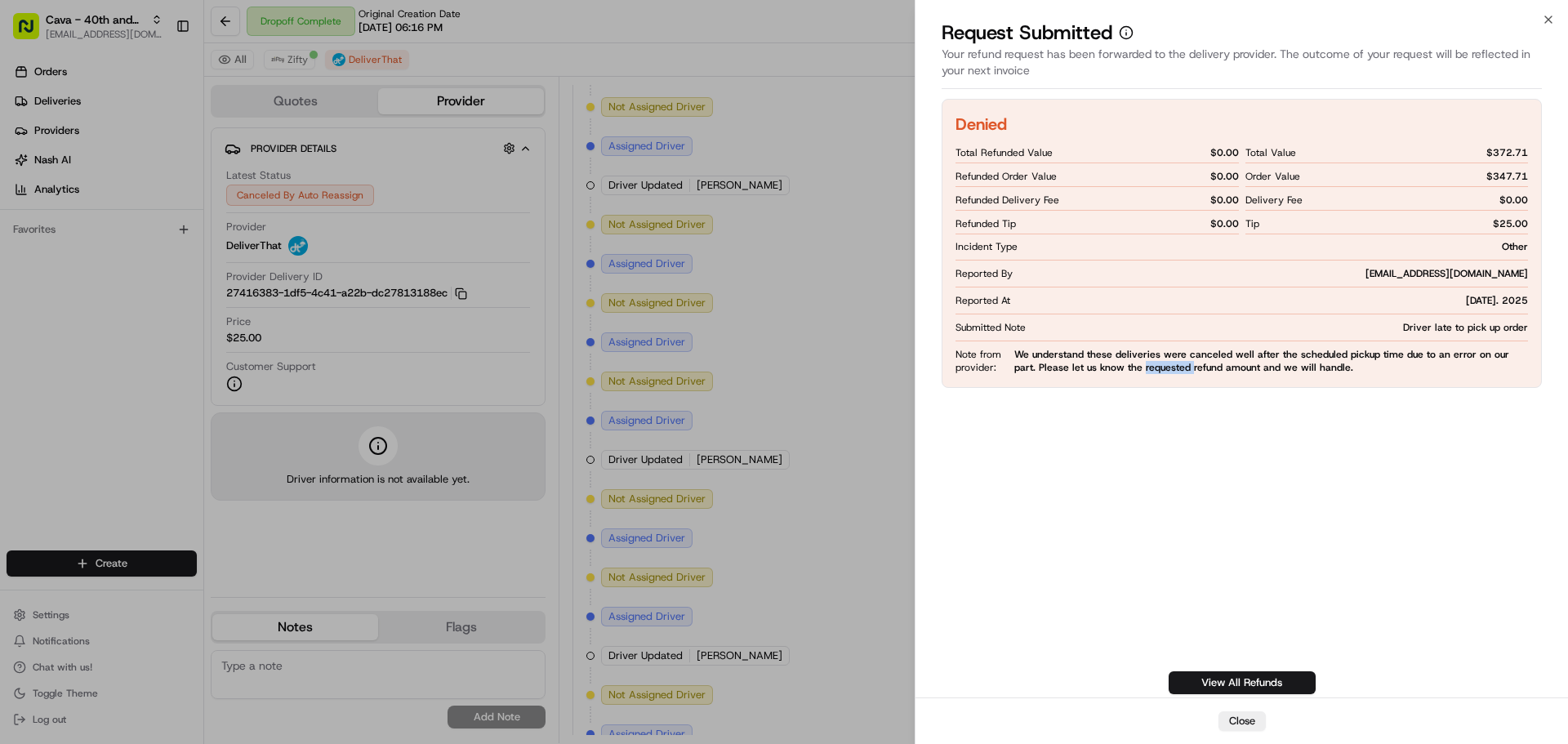
click at [1159, 376] on div "Denied Total Refunded Value $ 0.00 Refunded Order Value $ 0.00 Refunded Deliver…" at bounding box center [1241, 243] width 600 height 289
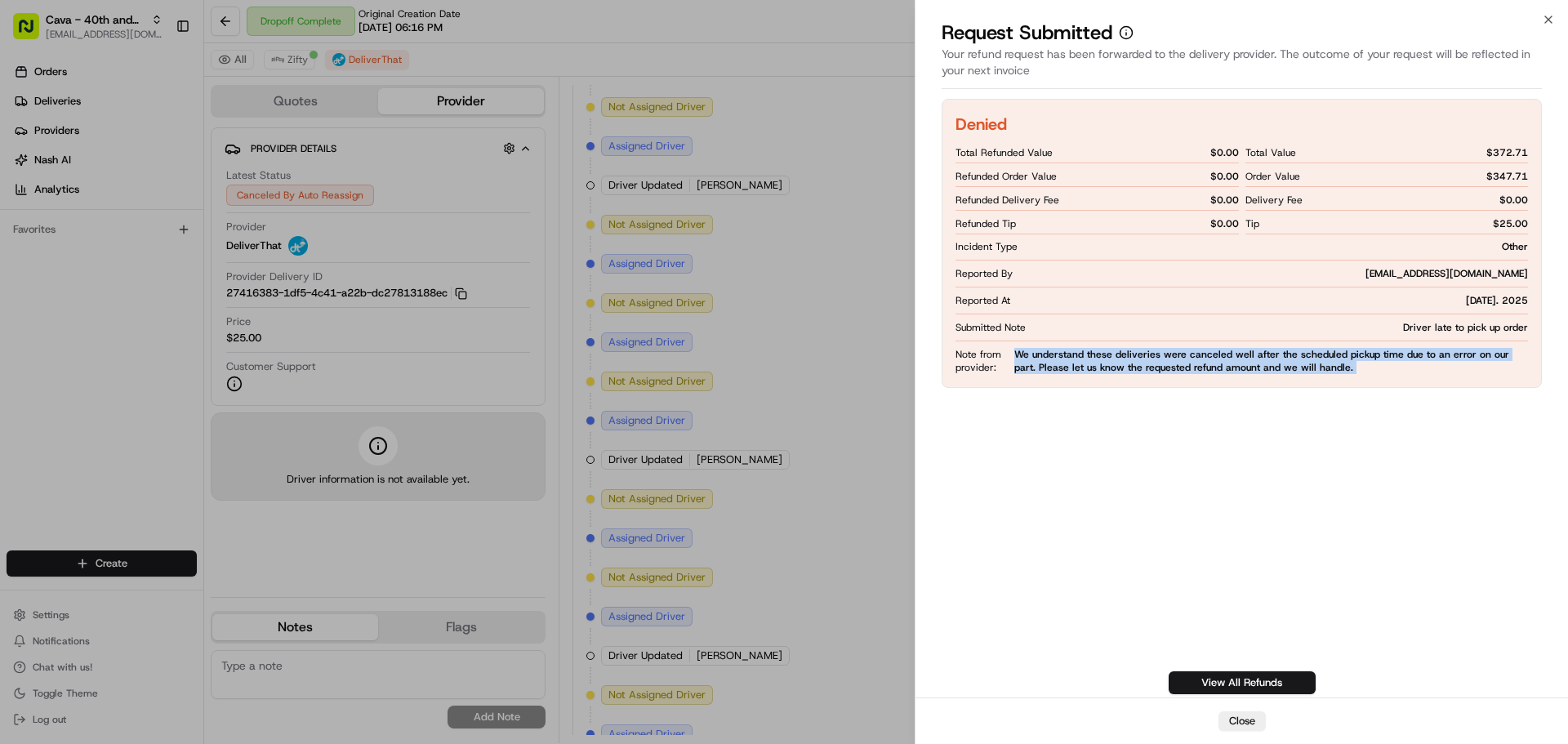
click at [1159, 376] on div "Denied Total Refunded Value $ 0.00 Refunded Order Value $ 0.00 Refunded Deliver…" at bounding box center [1241, 243] width 600 height 289
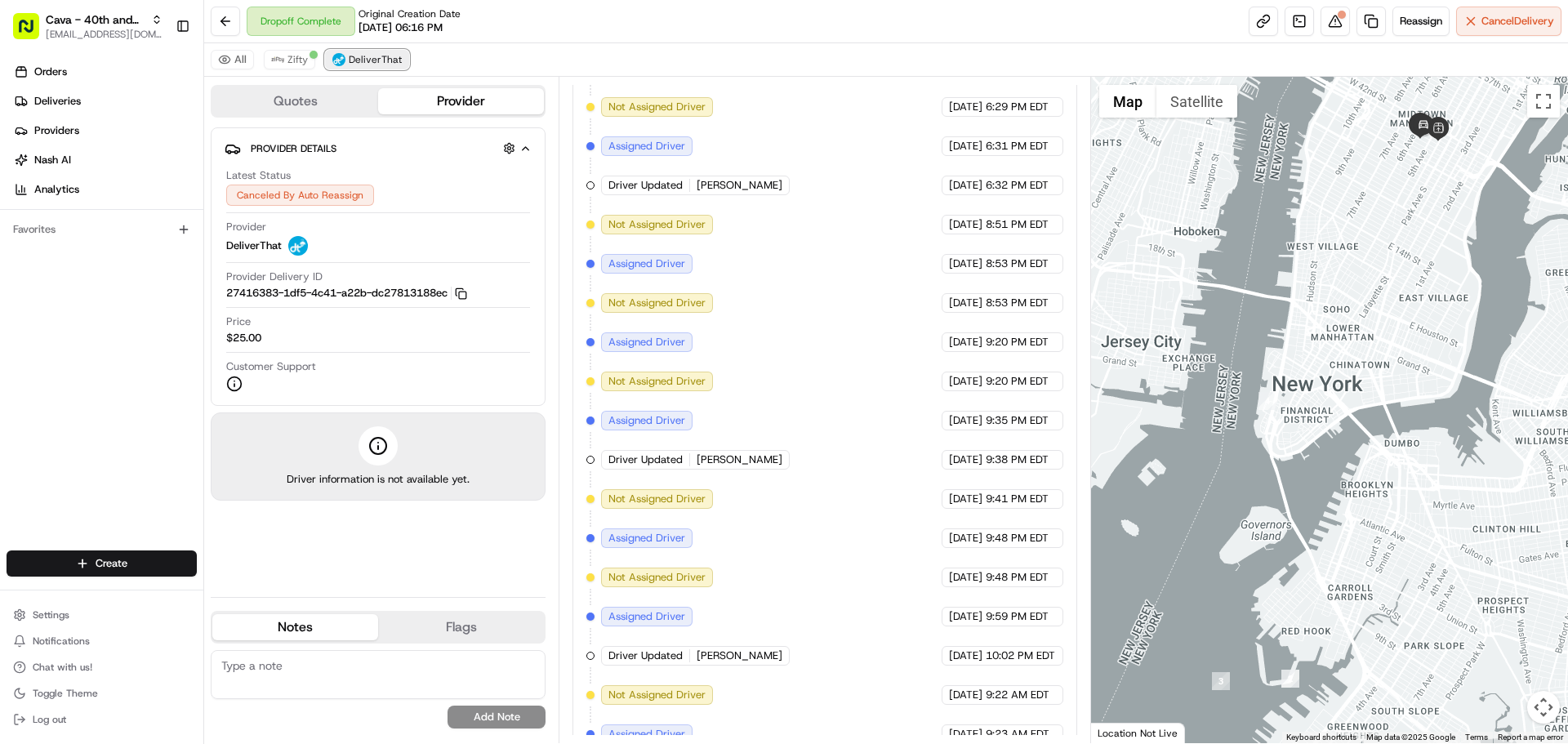
click at [367, 66] on button "DeliverThat" at bounding box center [367, 60] width 84 height 19
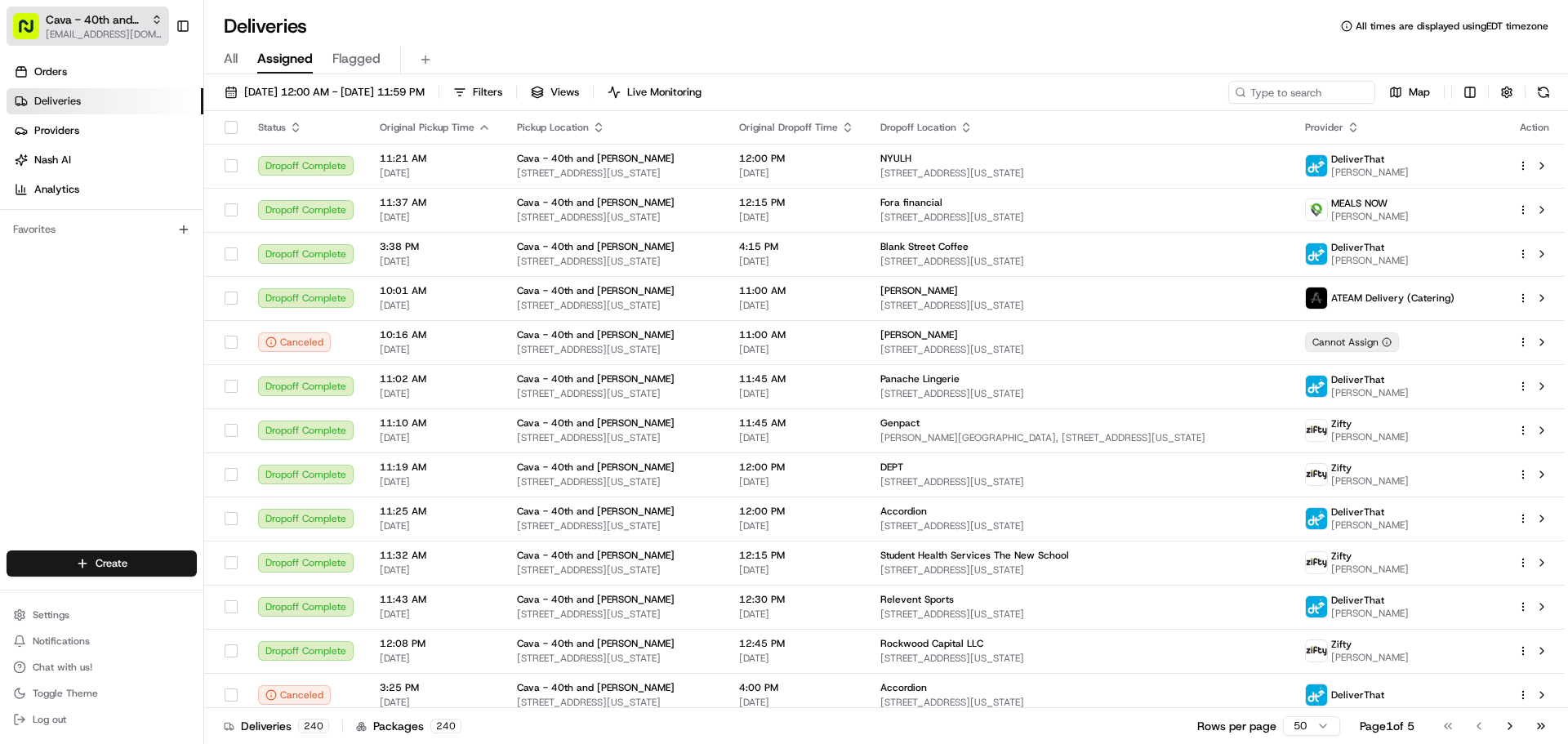
click at [99, 35] on span "[EMAIL_ADDRESS][DOMAIN_NAME]" at bounding box center [104, 34] width 116 height 13
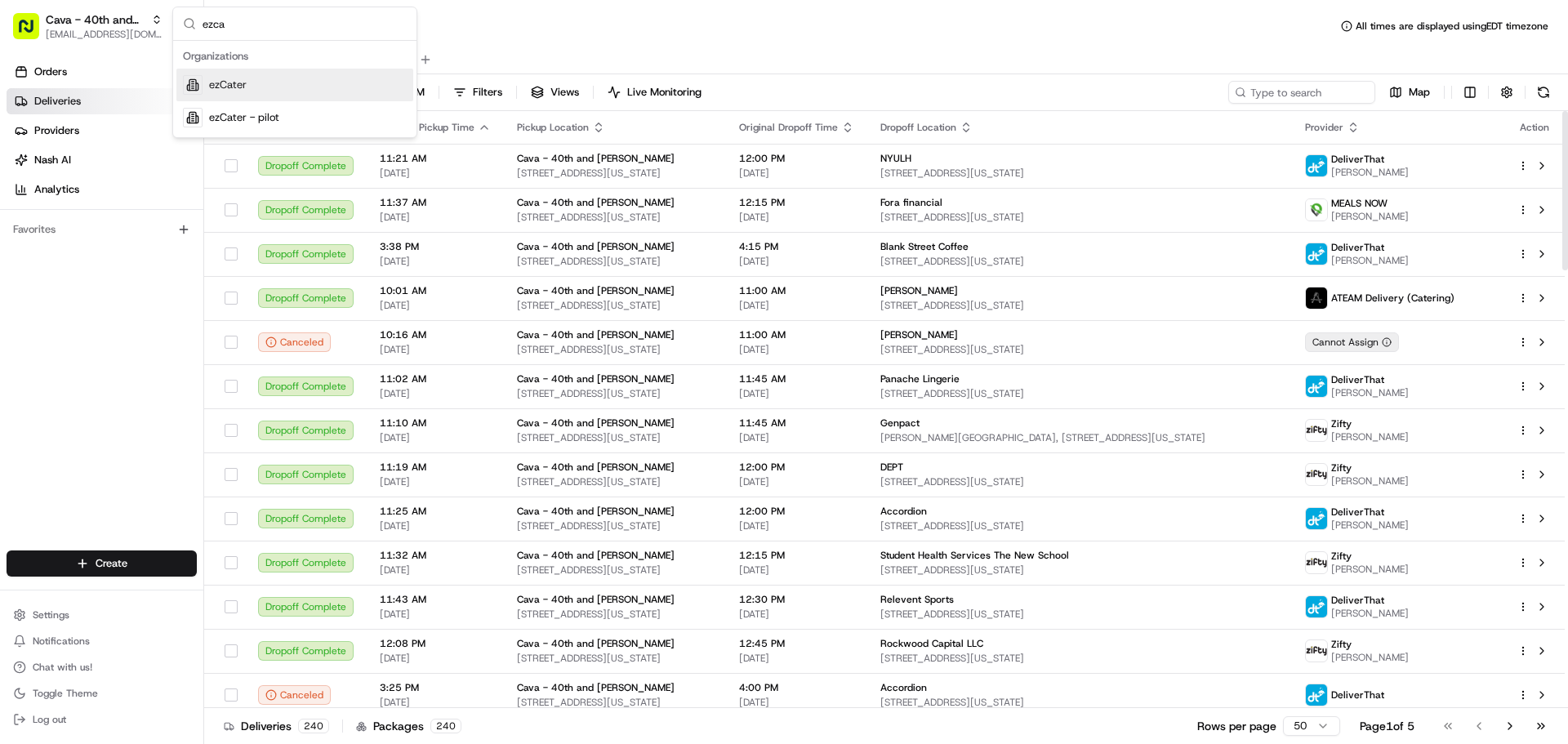
type input "ezca"
click at [268, 89] on div "ezCater" at bounding box center [294, 85] width 237 height 33
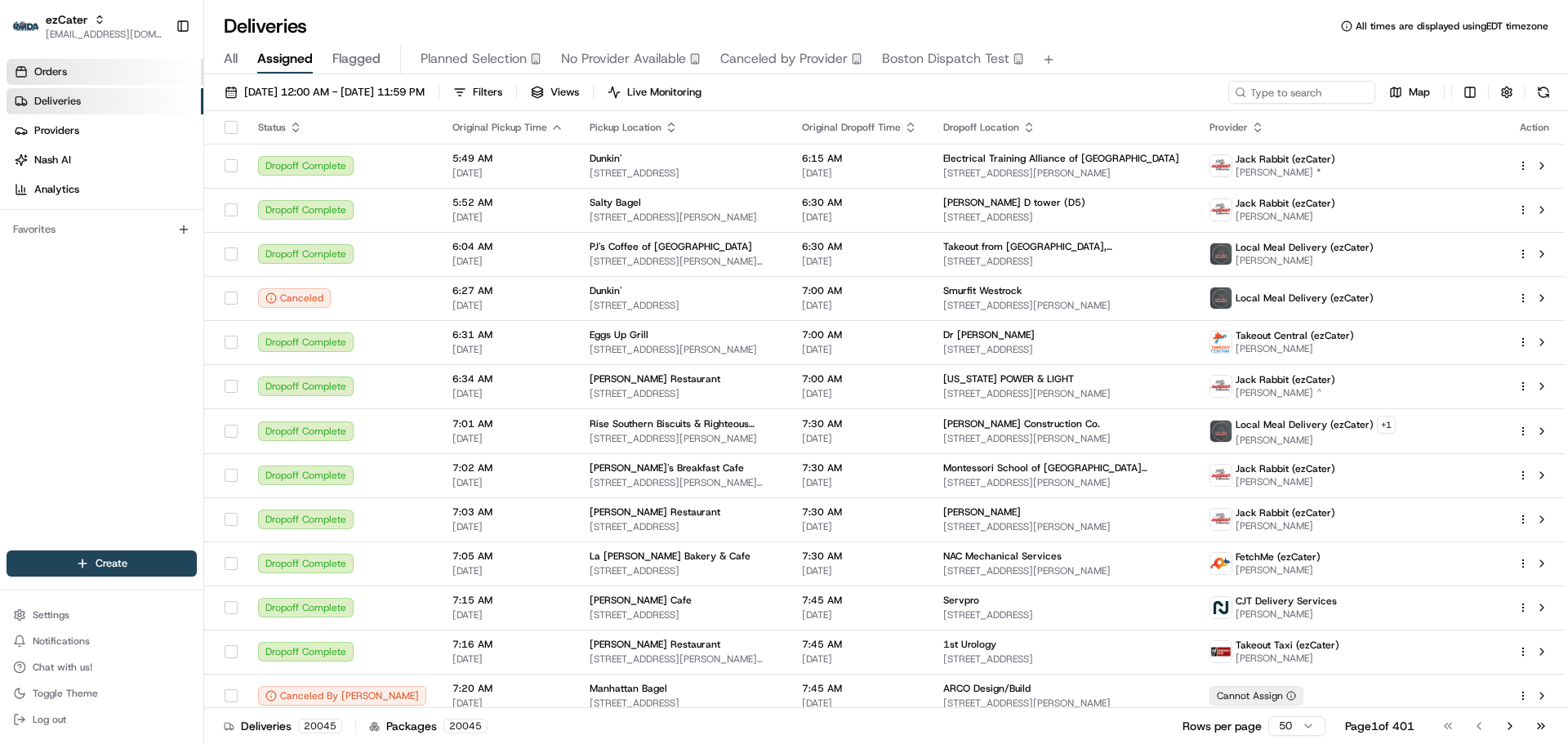
click at [123, 73] on link "Orders" at bounding box center [104, 72] width 197 height 26
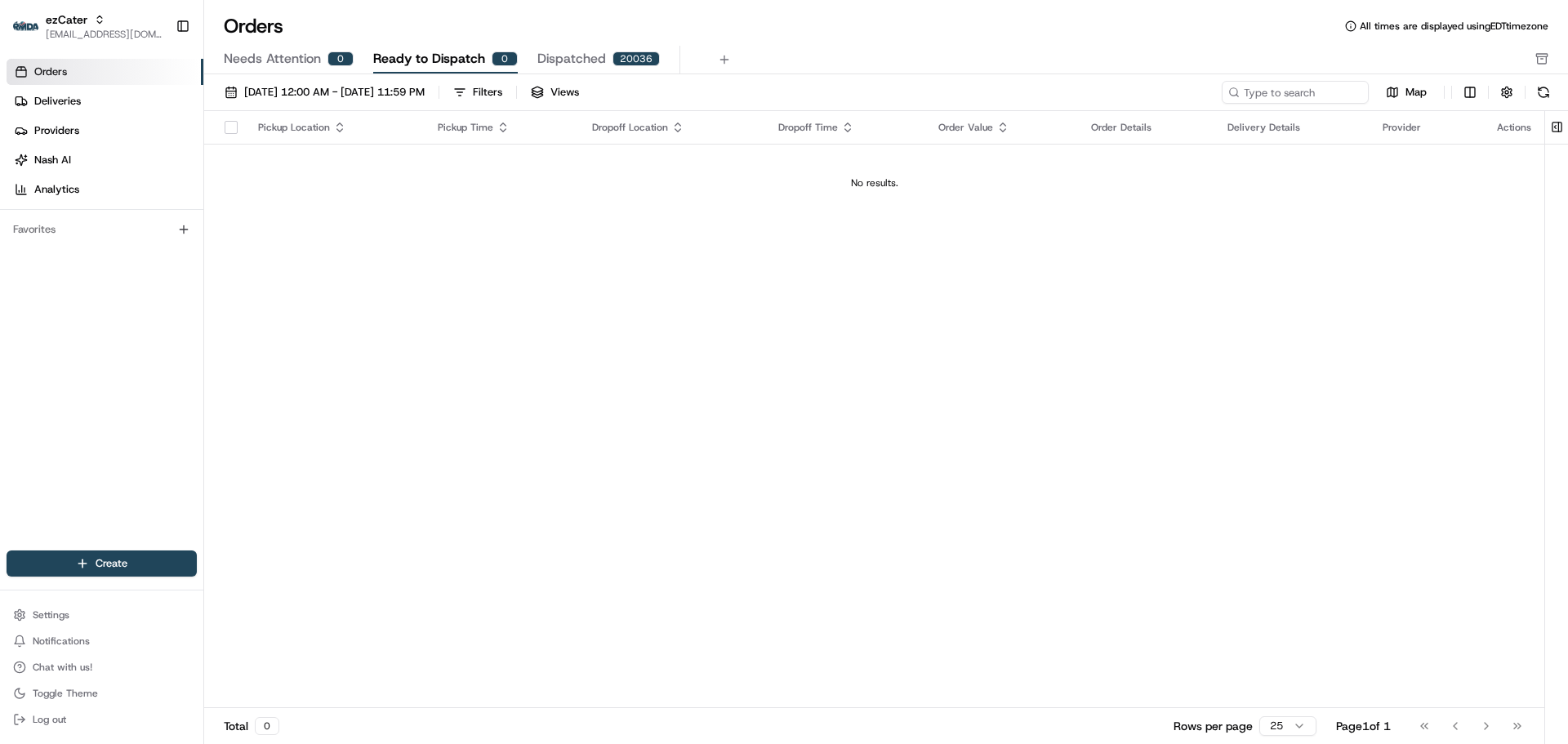
click at [253, 61] on span "Needs Attention" at bounding box center [272, 59] width 97 height 19
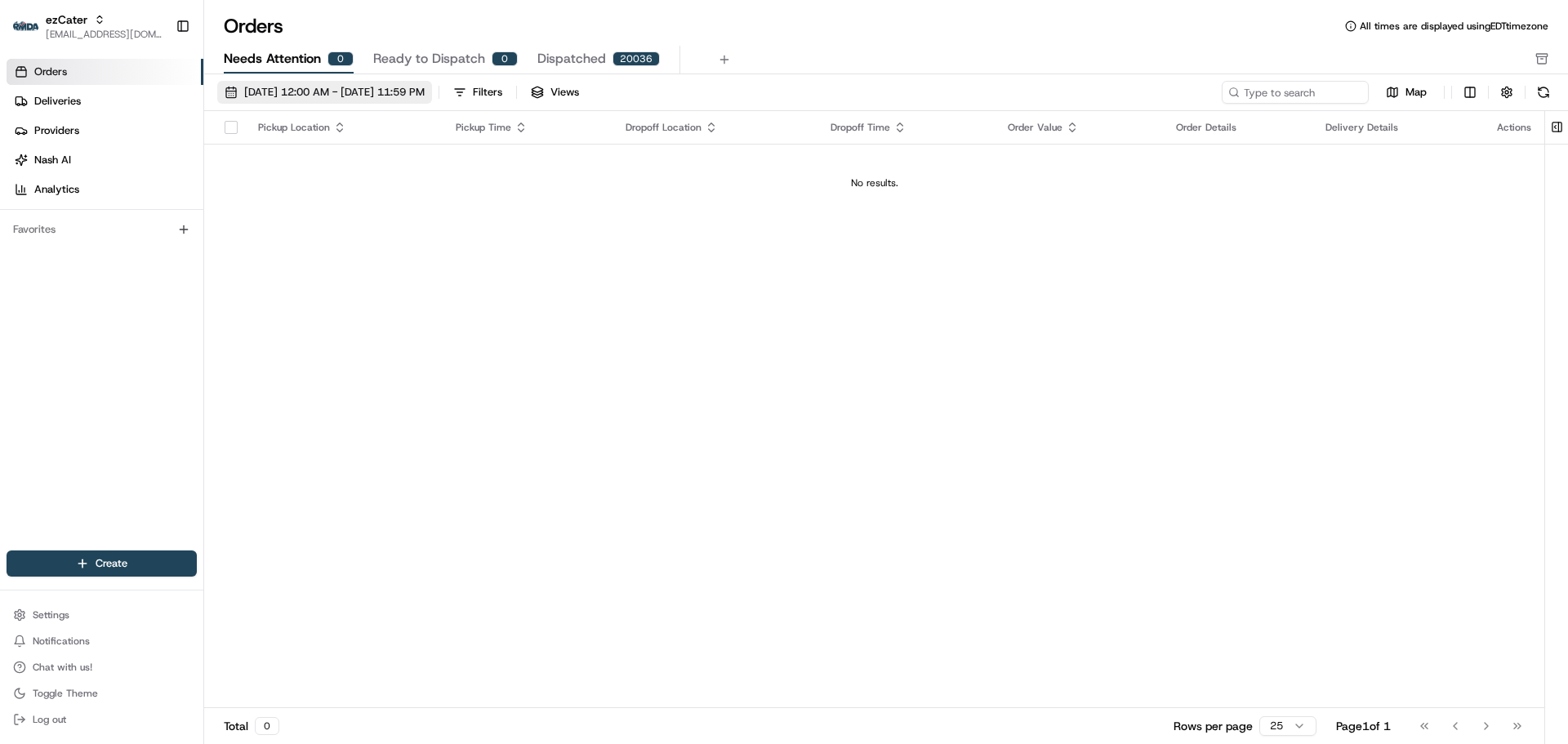
click at [378, 101] on button "[DATE] 12:00 AM - [DATE] 11:59 PM" at bounding box center [324, 93] width 215 height 23
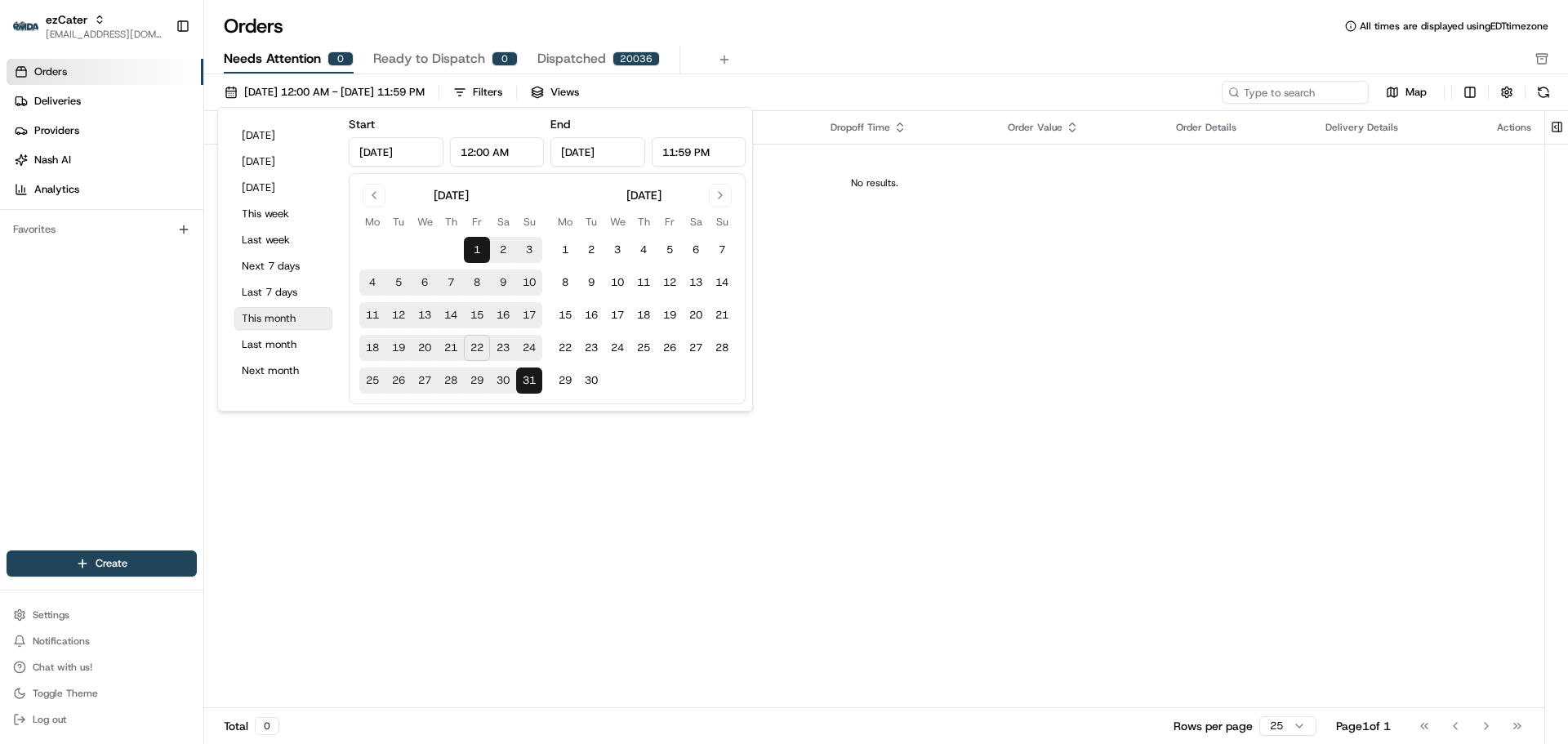
click at [306, 322] on button "This month" at bounding box center [283, 318] width 98 height 23
click at [910, 376] on div "Pickup Location Pickup Time Dropoff Location Dropoff Time Order Value Order Det…" at bounding box center [874, 409] width 1340 height 597
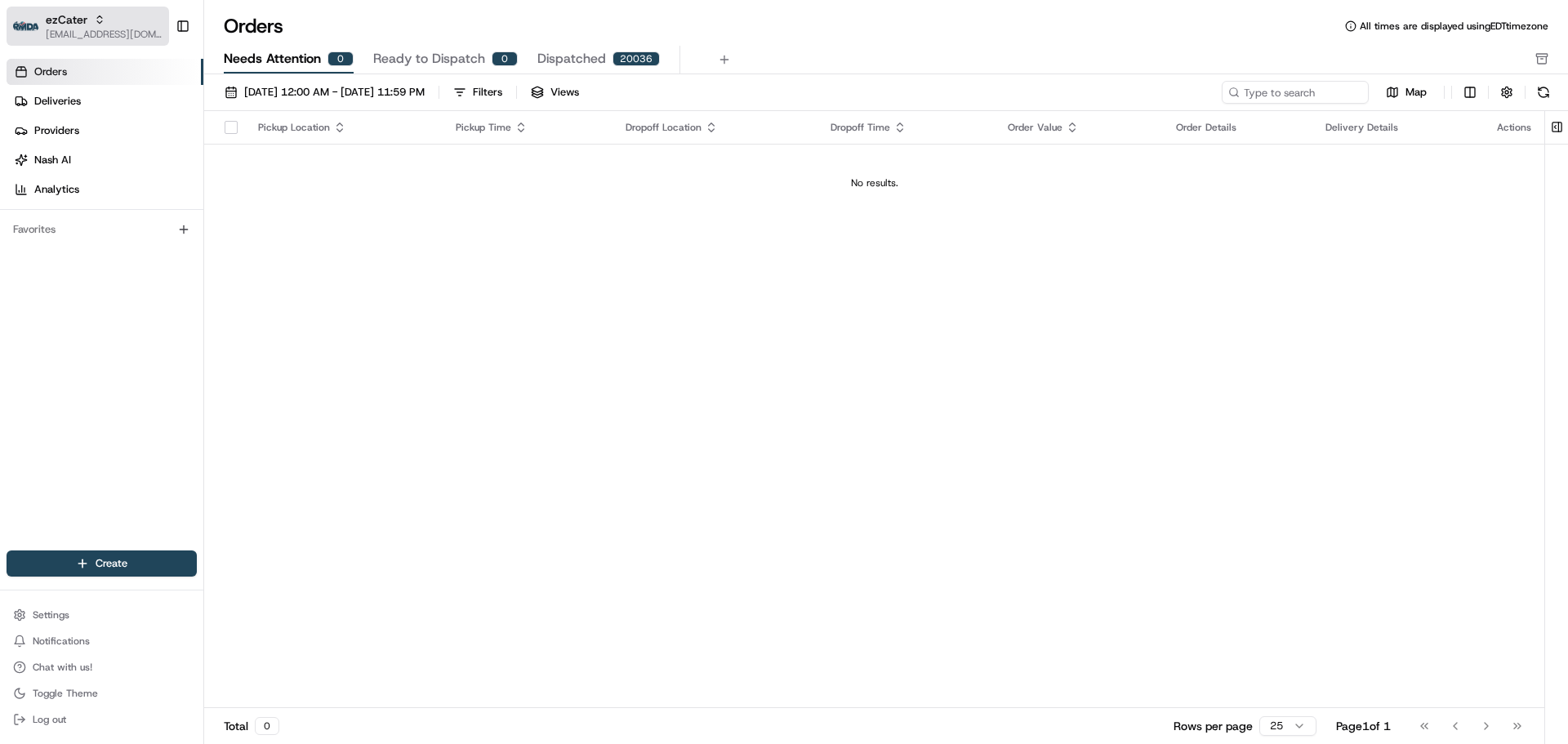
click at [113, 26] on div "ezCater" at bounding box center [104, 19] width 116 height 17
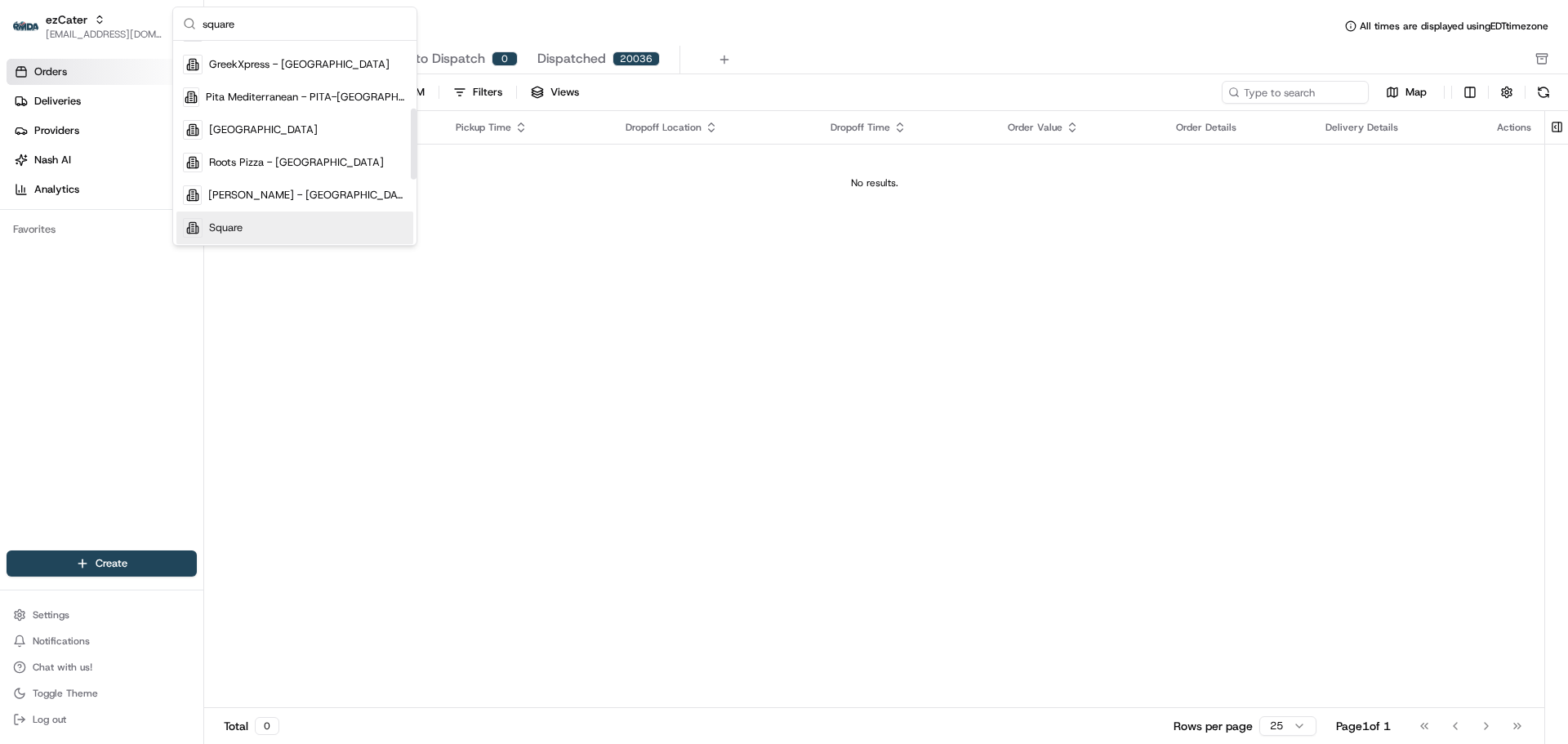
scroll to position [327, 0]
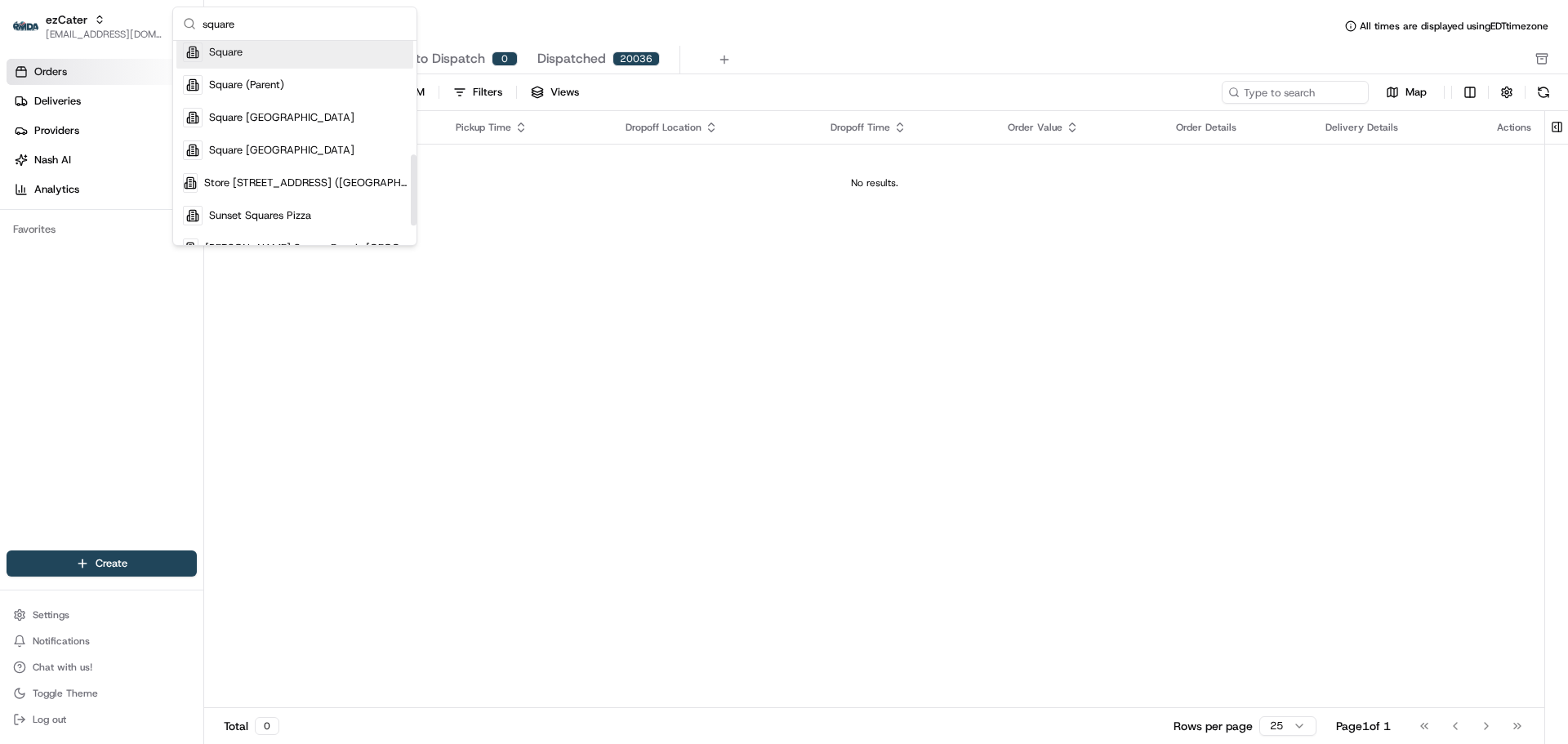
type input "square"
click at [286, 58] on div "Square" at bounding box center [294, 52] width 237 height 33
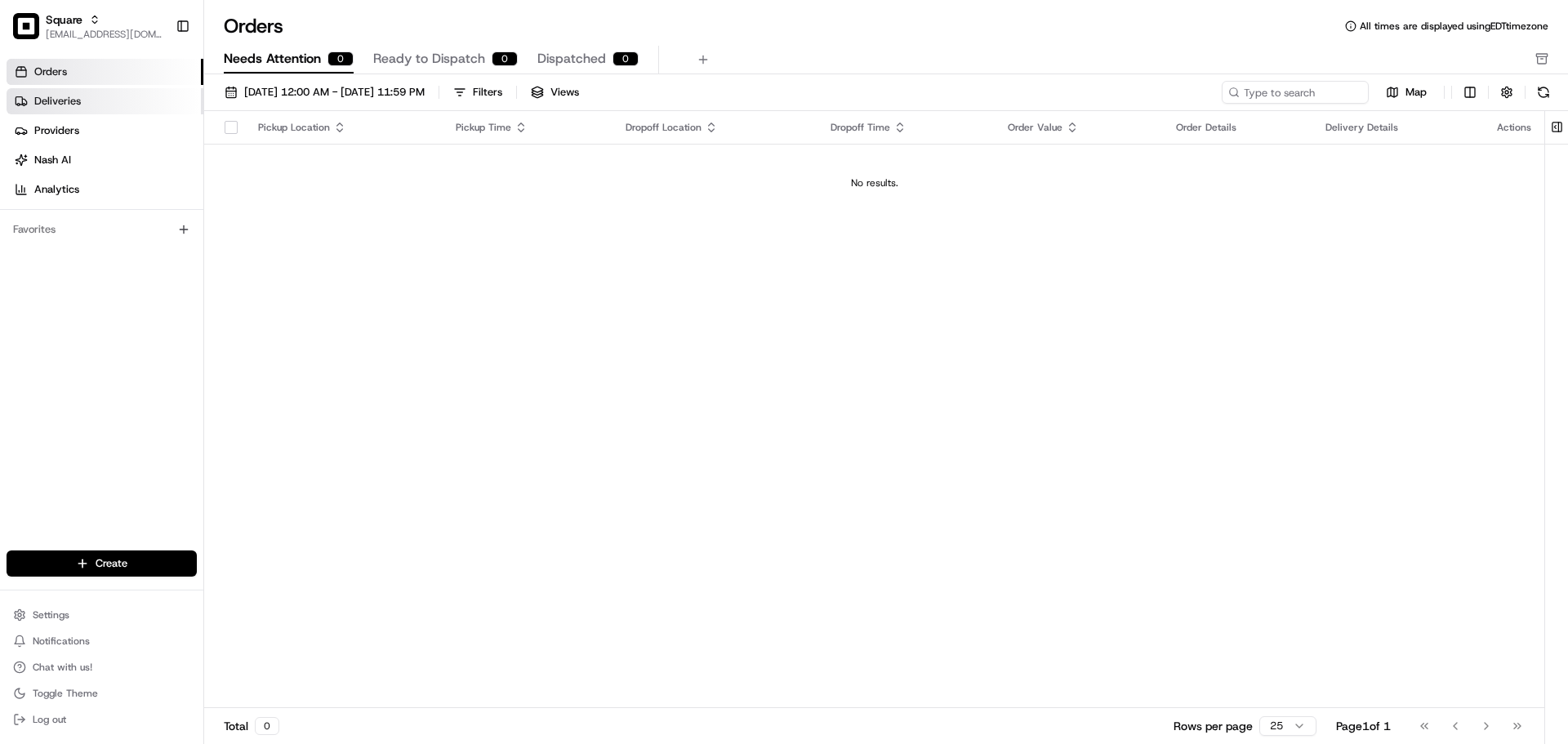
click at [116, 107] on link "Deliveries" at bounding box center [104, 101] width 197 height 26
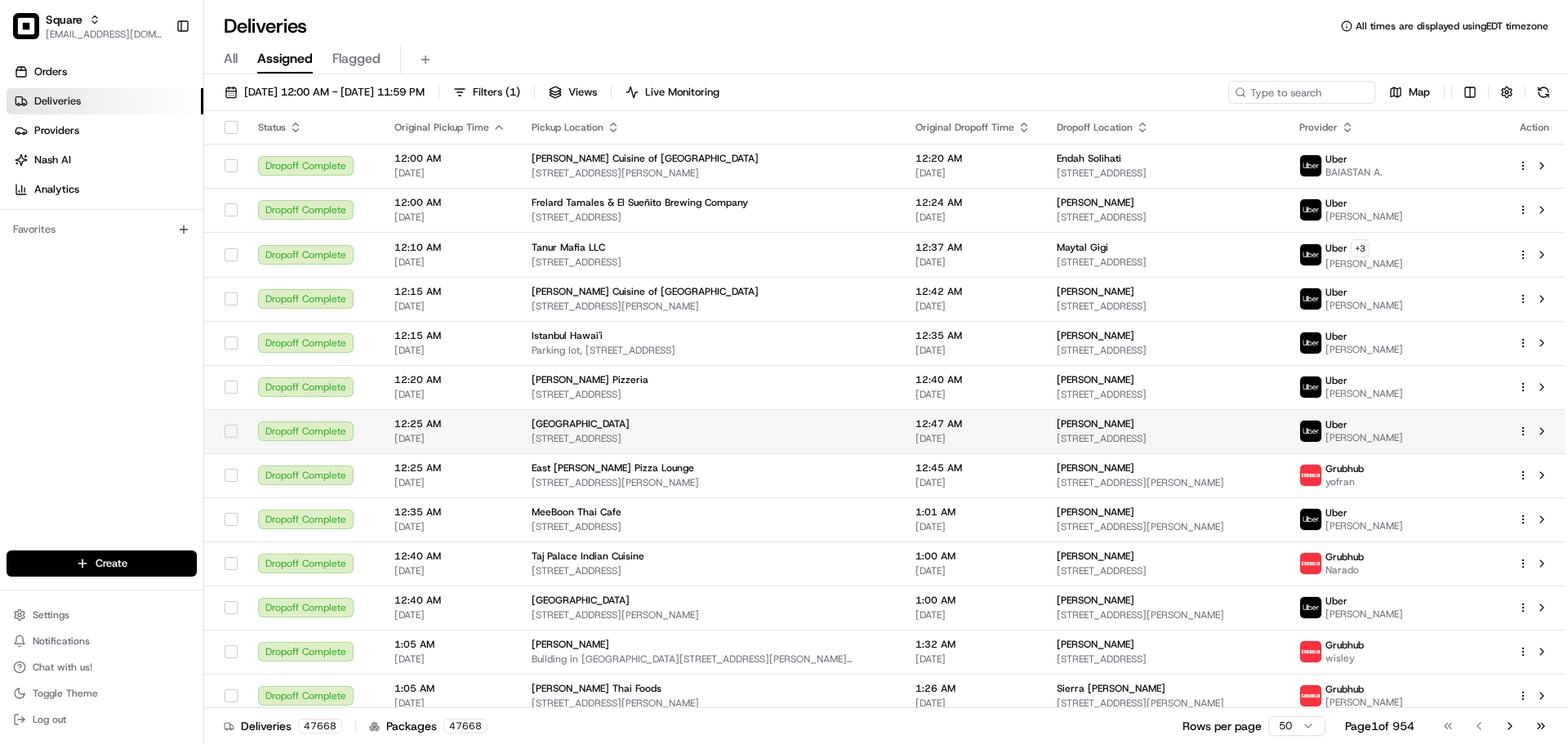
click at [653, 423] on td "Rose Garden chinese Restaurant 13105 Meridian E #101, Puyallup, WA 98373, USA" at bounding box center [710, 431] width 383 height 44
